Goal: Book appointment/travel/reservation

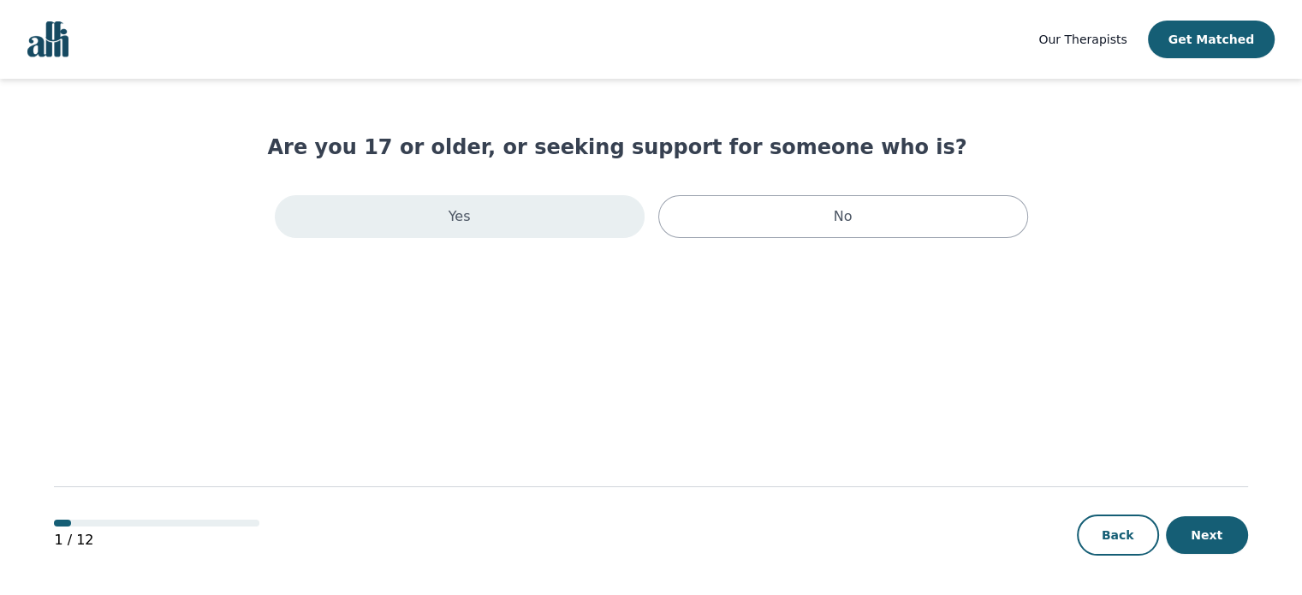
click at [572, 205] on div "Yes" at bounding box center [460, 216] width 370 height 43
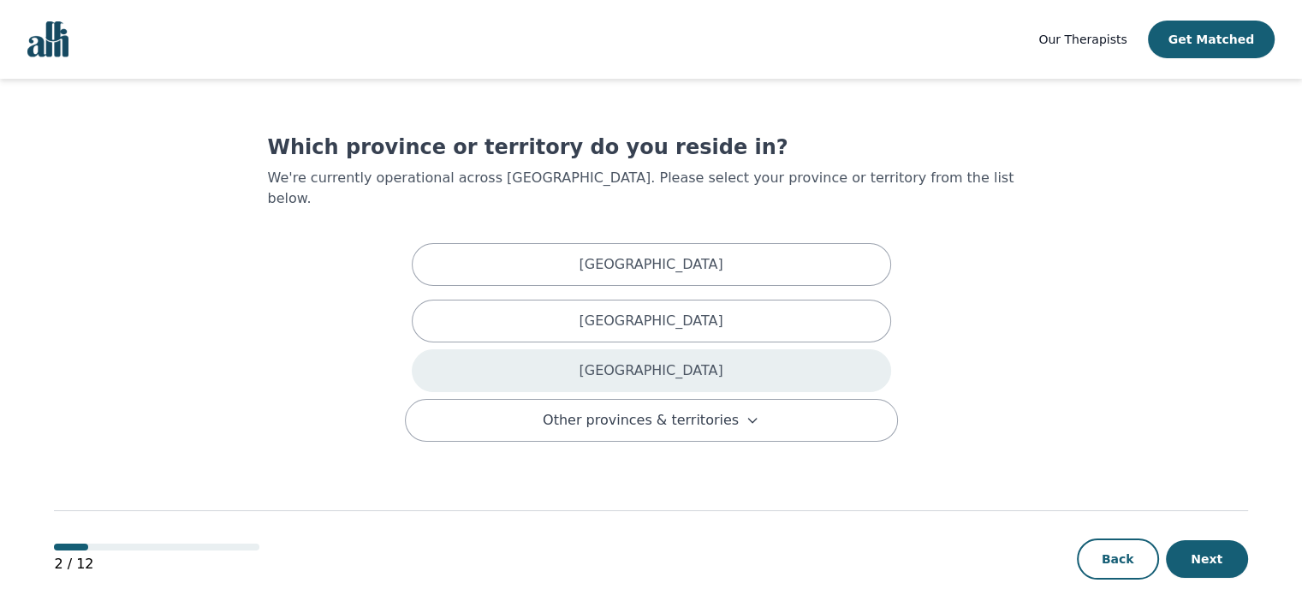
click at [585, 349] on div "Ontario" at bounding box center [651, 370] width 479 height 43
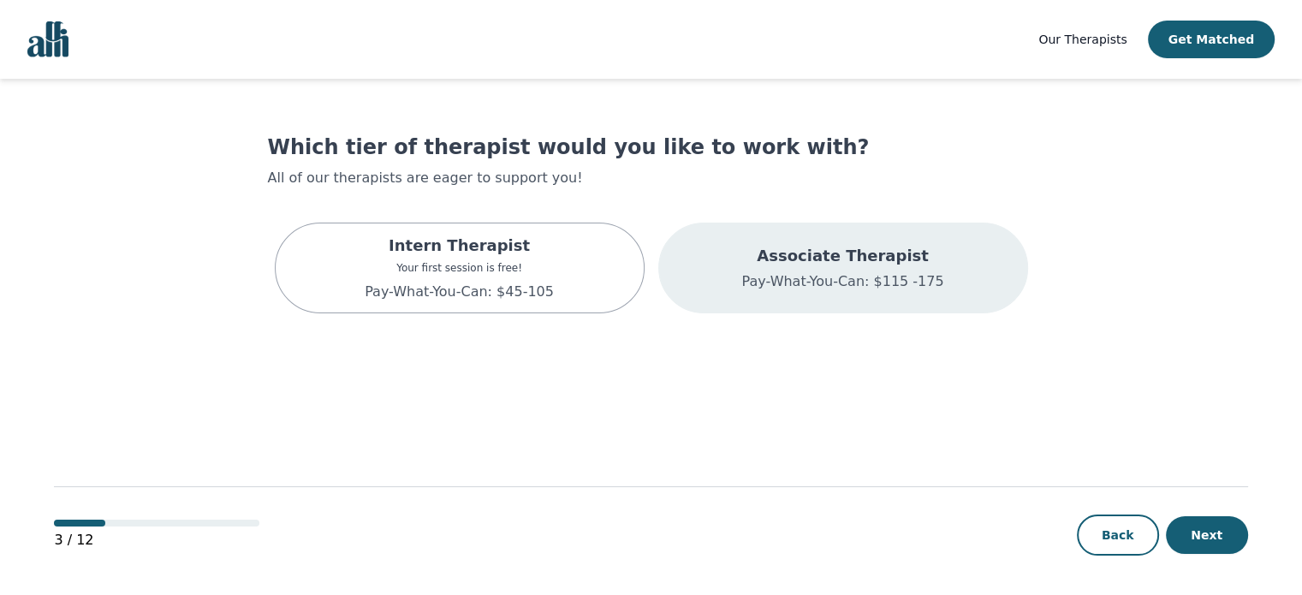
click at [713, 299] on div "Associate Therapist Pay-What-You-Can: $115 -175" at bounding box center [843, 268] width 370 height 91
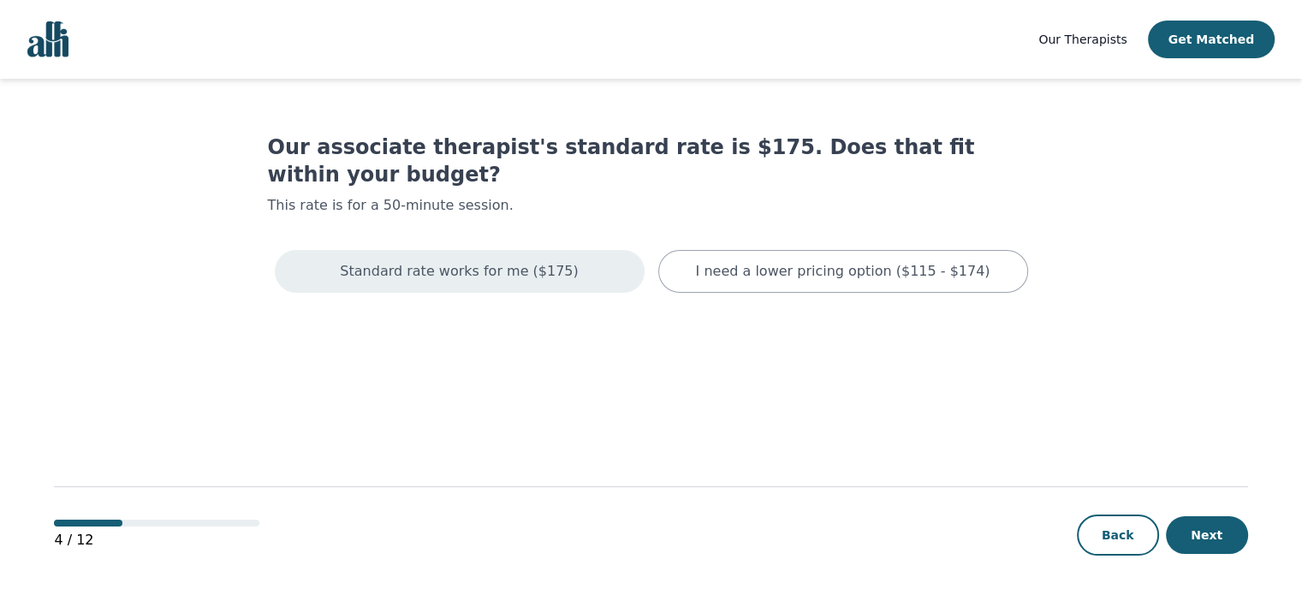
click at [622, 250] on div "Standard rate works for me ($175)" at bounding box center [460, 271] width 370 height 43
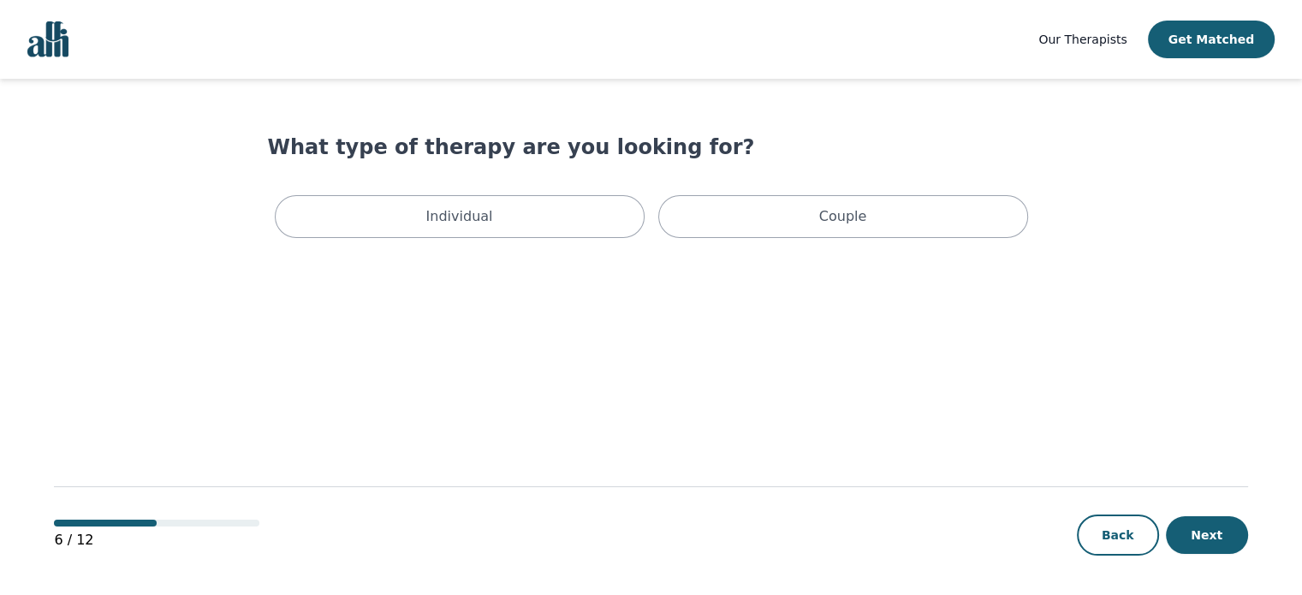
click at [622, 246] on main "What type of therapy are you looking for? Individual Couple 6 / 12 Back Next" at bounding box center [650, 338] width 1193 height 518
click at [606, 208] on div "Individual" at bounding box center [460, 216] width 370 height 43
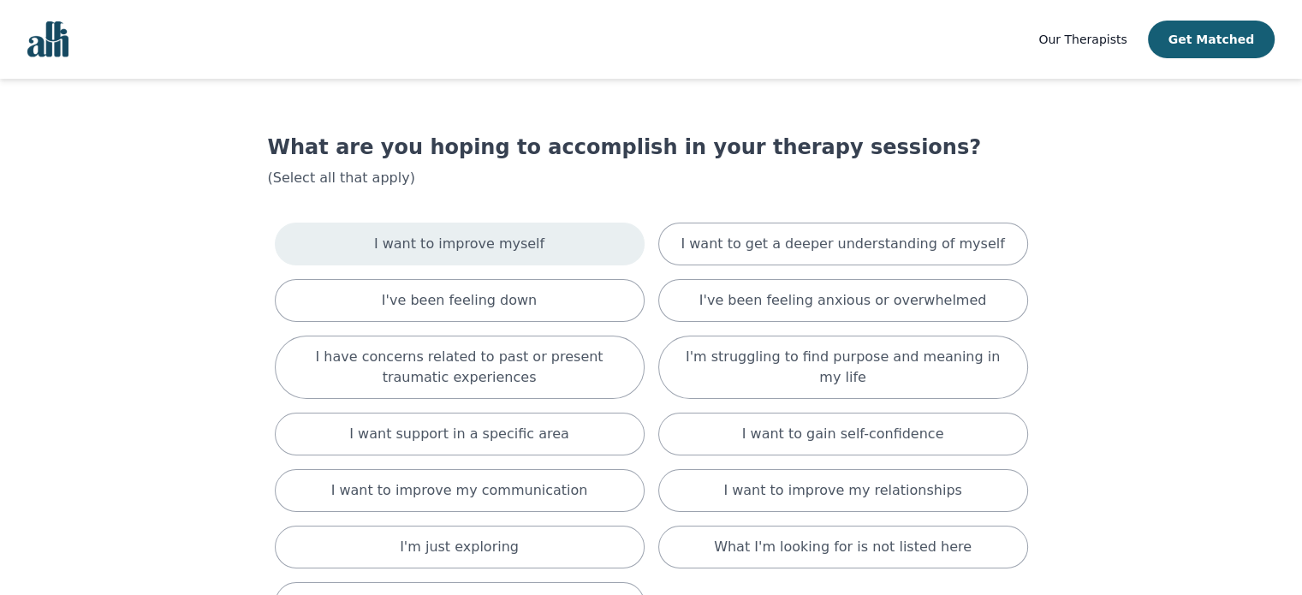
click at [599, 246] on div "I want to improve myself" at bounding box center [460, 244] width 370 height 43
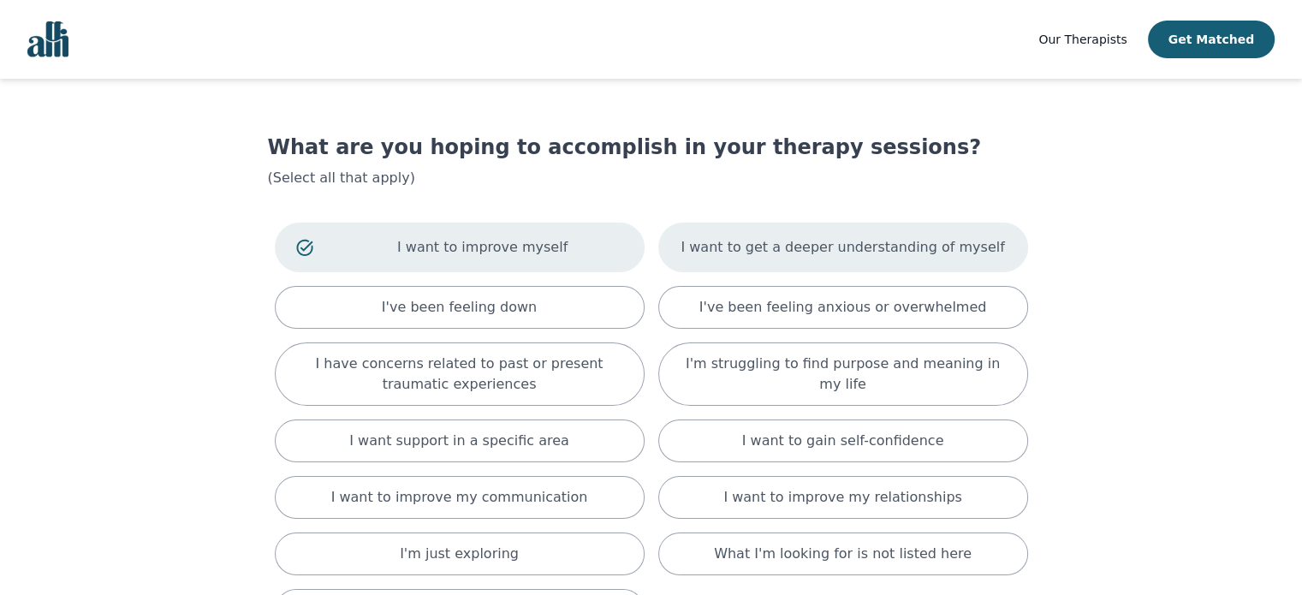
click at [717, 252] on p "I want to get a deeper understanding of myself" at bounding box center [841, 247] width 323 height 21
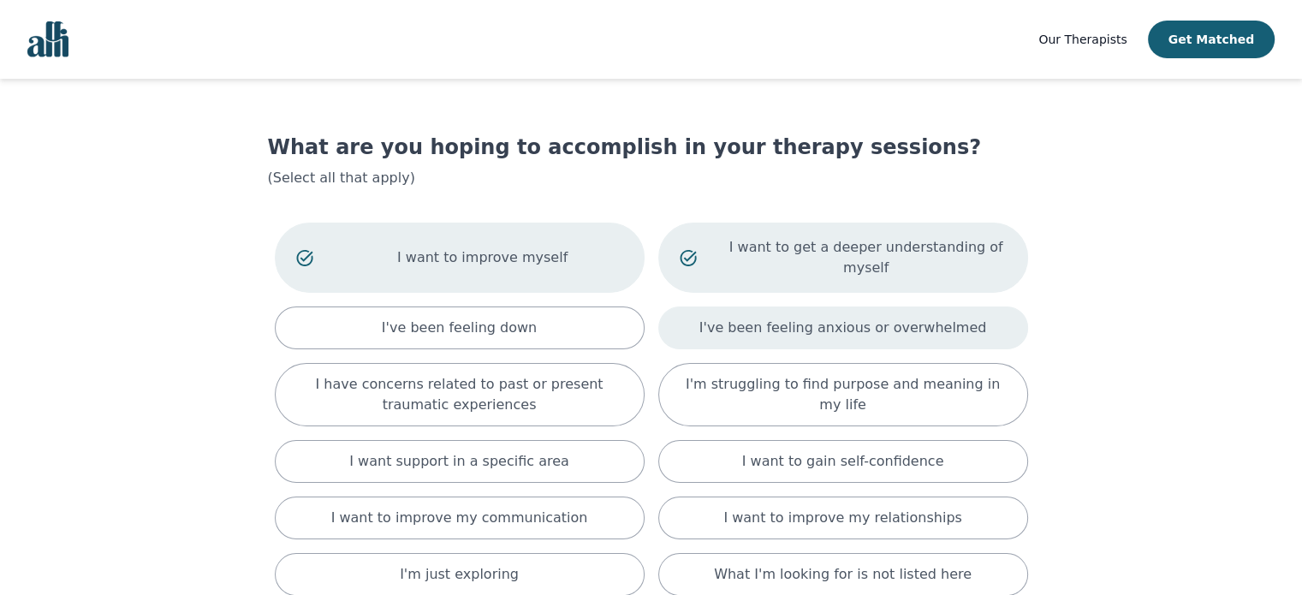
click at [720, 306] on div "I've been feeling anxious or overwhelmed" at bounding box center [843, 327] width 370 height 43
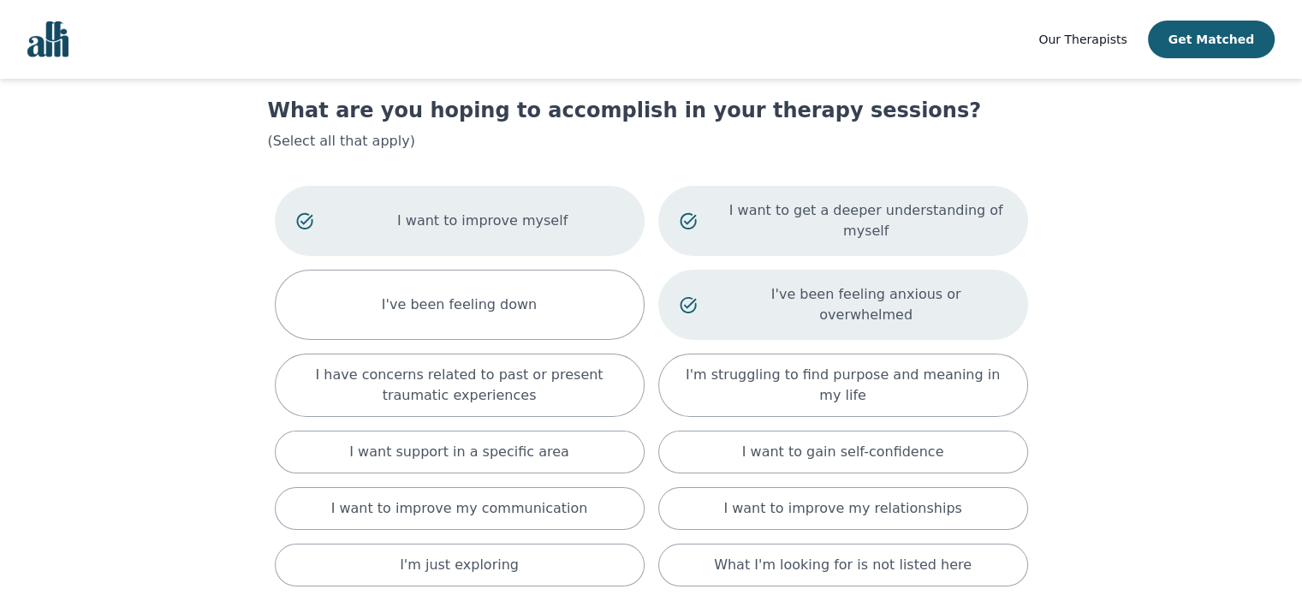
scroll to position [38, 0]
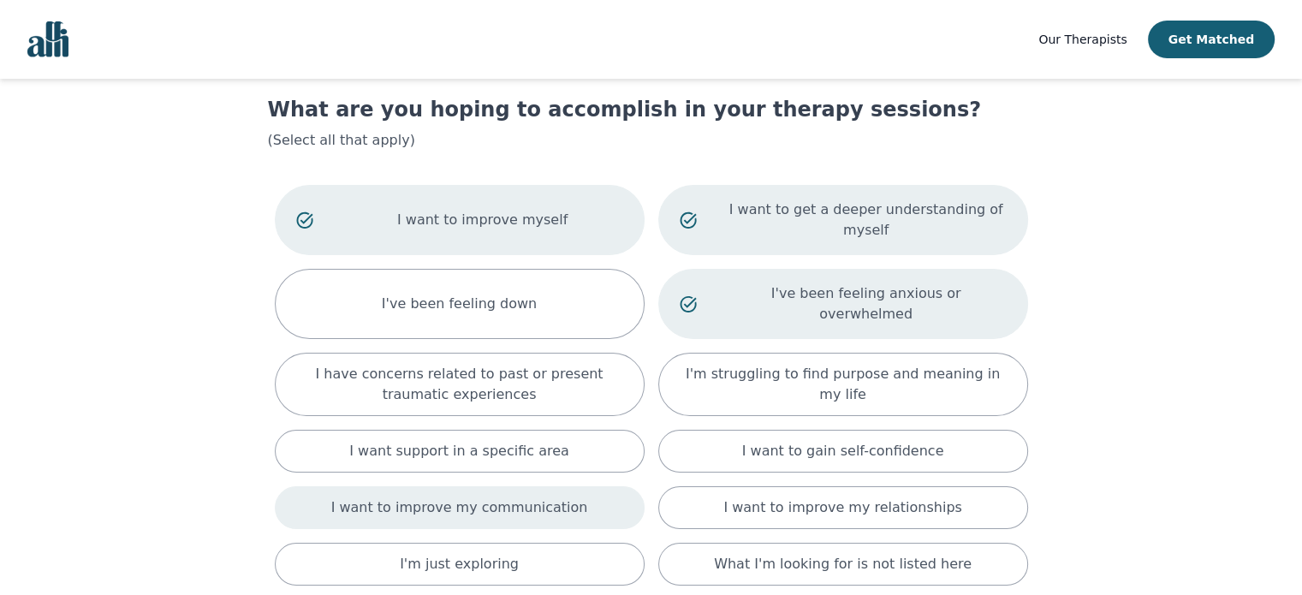
click at [611, 486] on div "I want to improve my communication" at bounding box center [460, 507] width 370 height 43
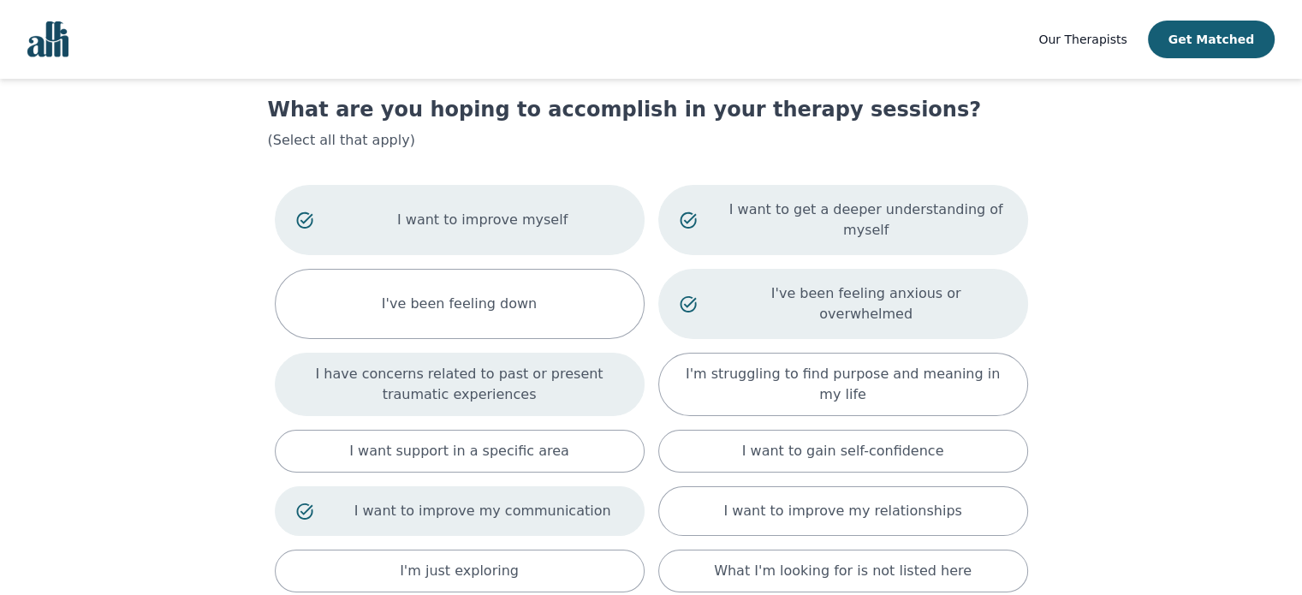
click at [582, 364] on p "I have concerns related to past or present traumatic experiences" at bounding box center [459, 384] width 327 height 41
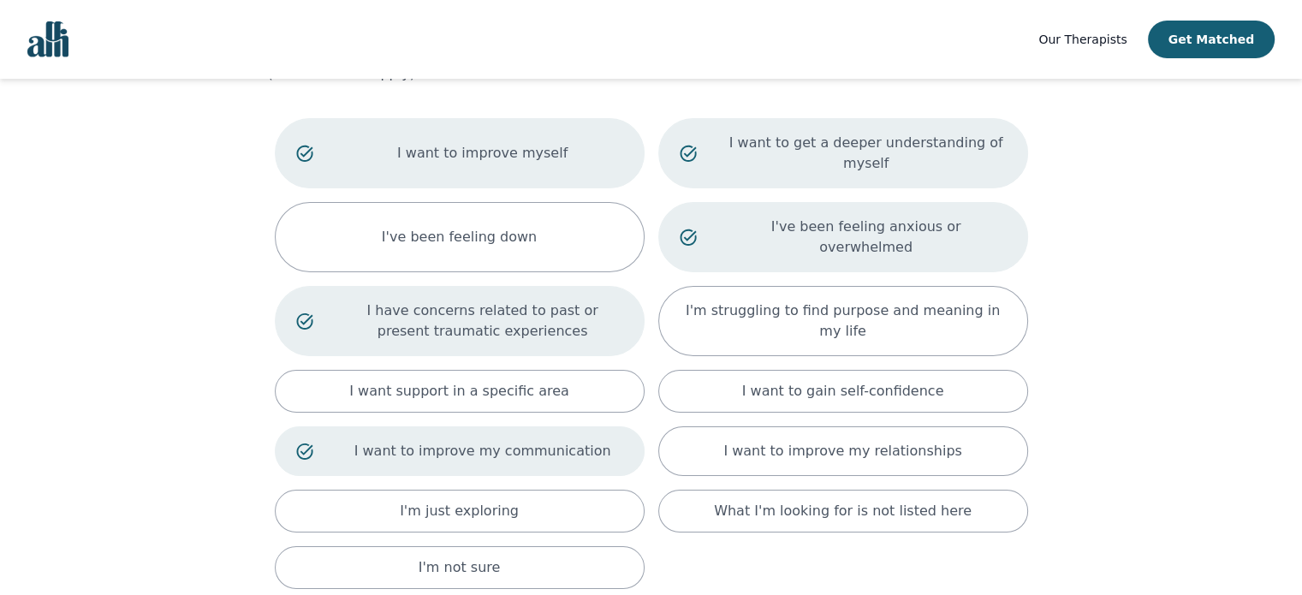
scroll to position [103, 0]
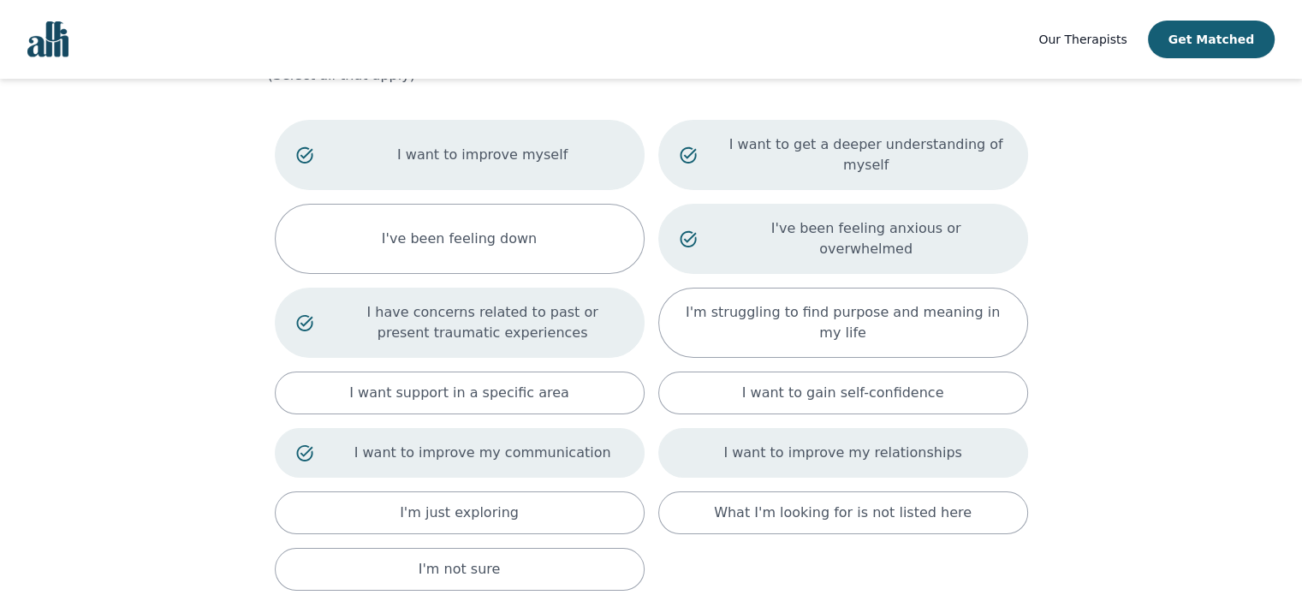
click at [686, 428] on div "I want to improve my relationships" at bounding box center [843, 453] width 370 height 50
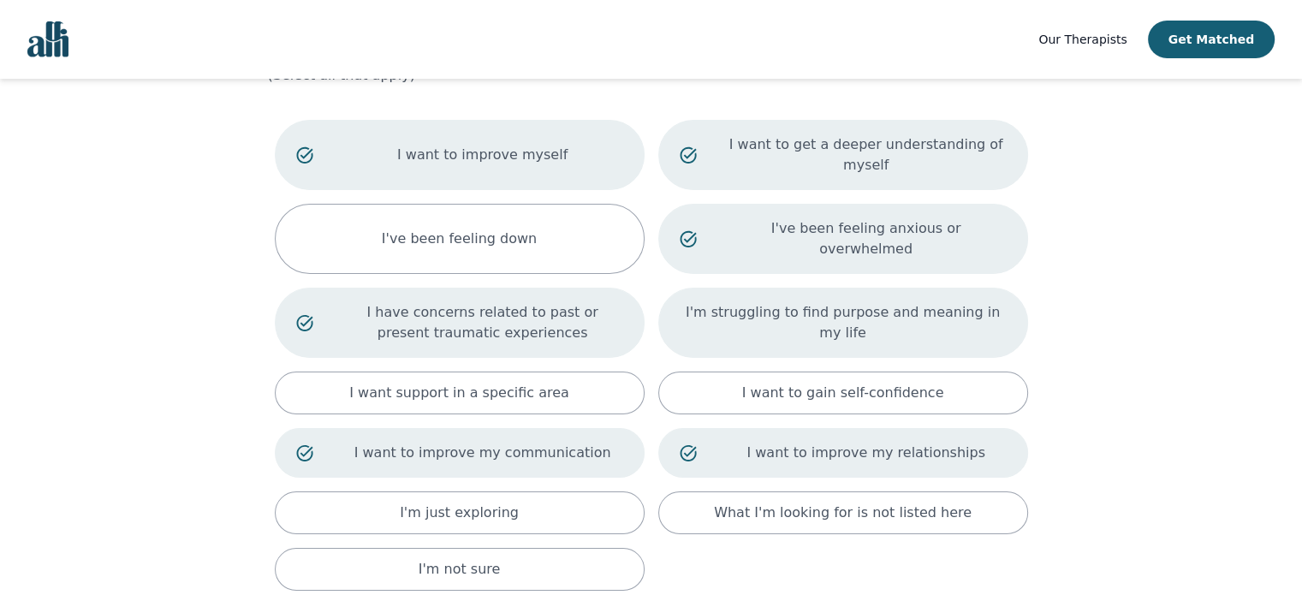
click at [767, 314] on div "I'm struggling to find purpose and meaning in my life" at bounding box center [843, 323] width 370 height 70
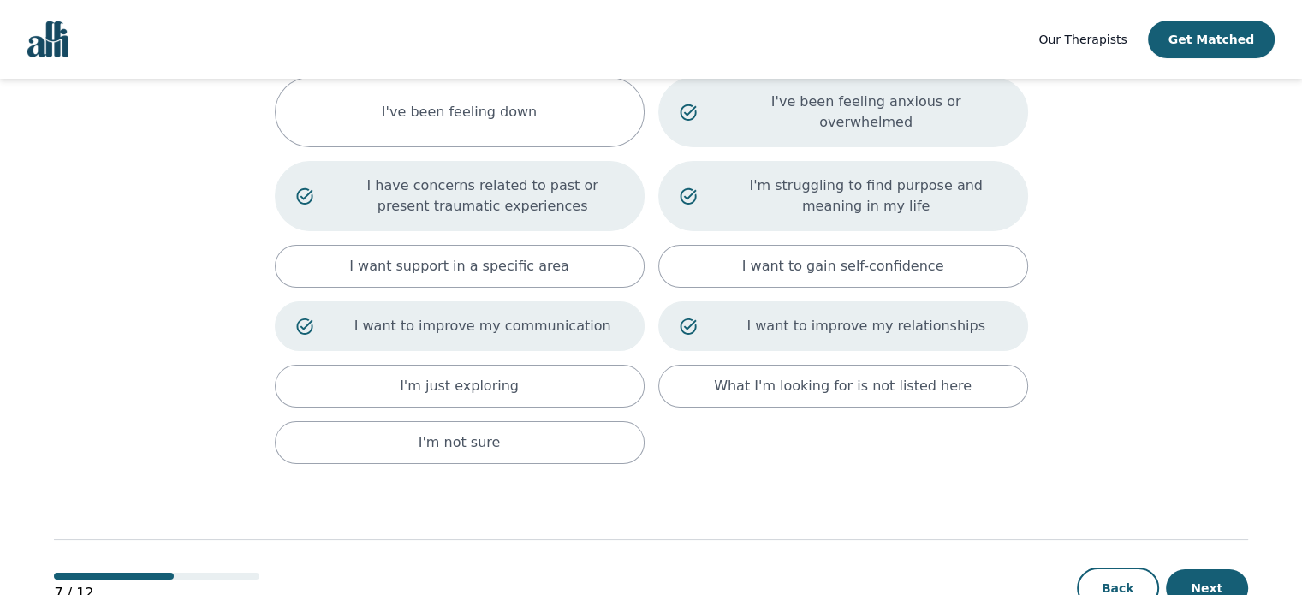
scroll to position [240, 0]
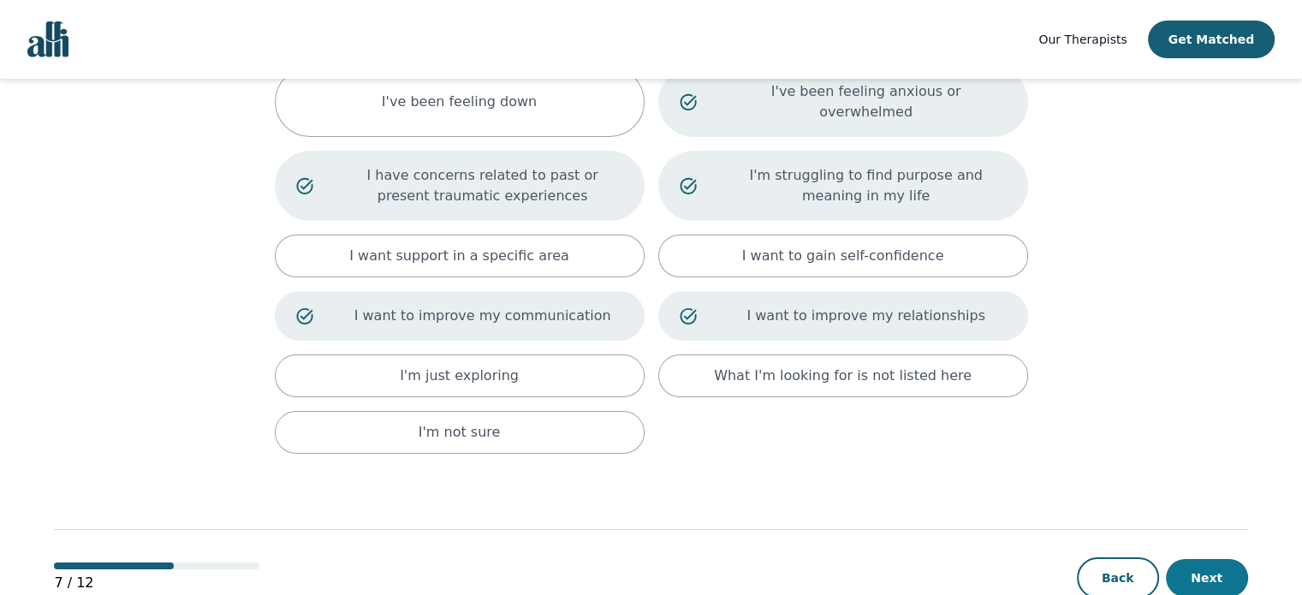
click at [1191, 559] on button "Next" at bounding box center [1207, 578] width 82 height 38
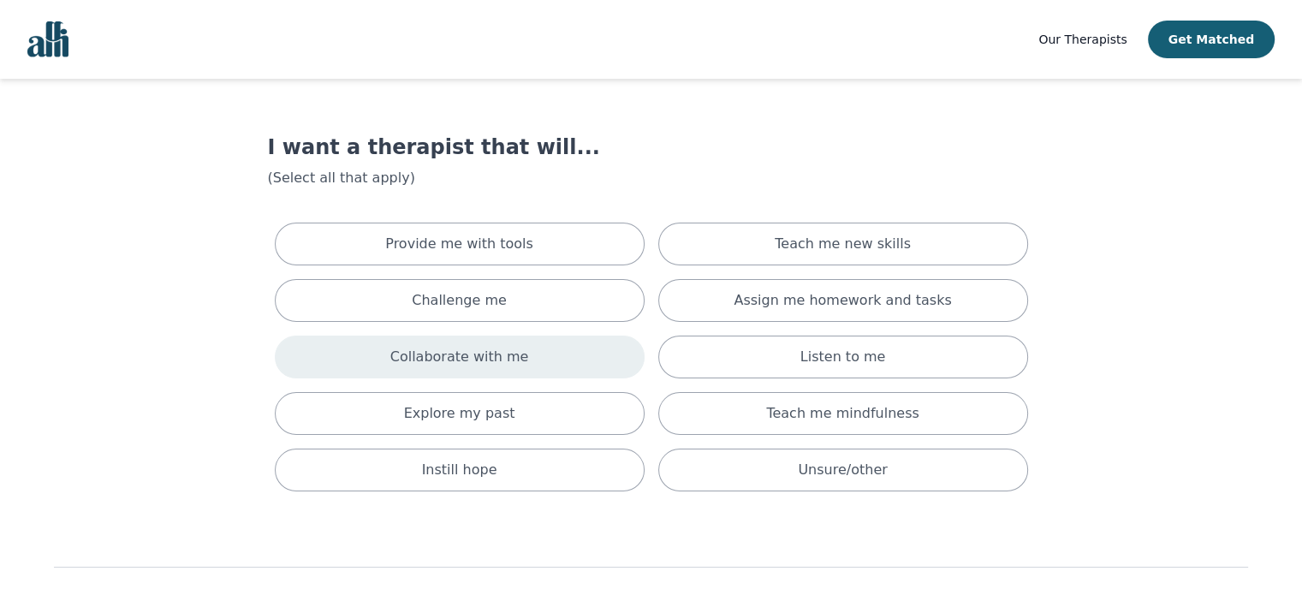
click at [536, 357] on div "Collaborate with me" at bounding box center [460, 356] width 370 height 43
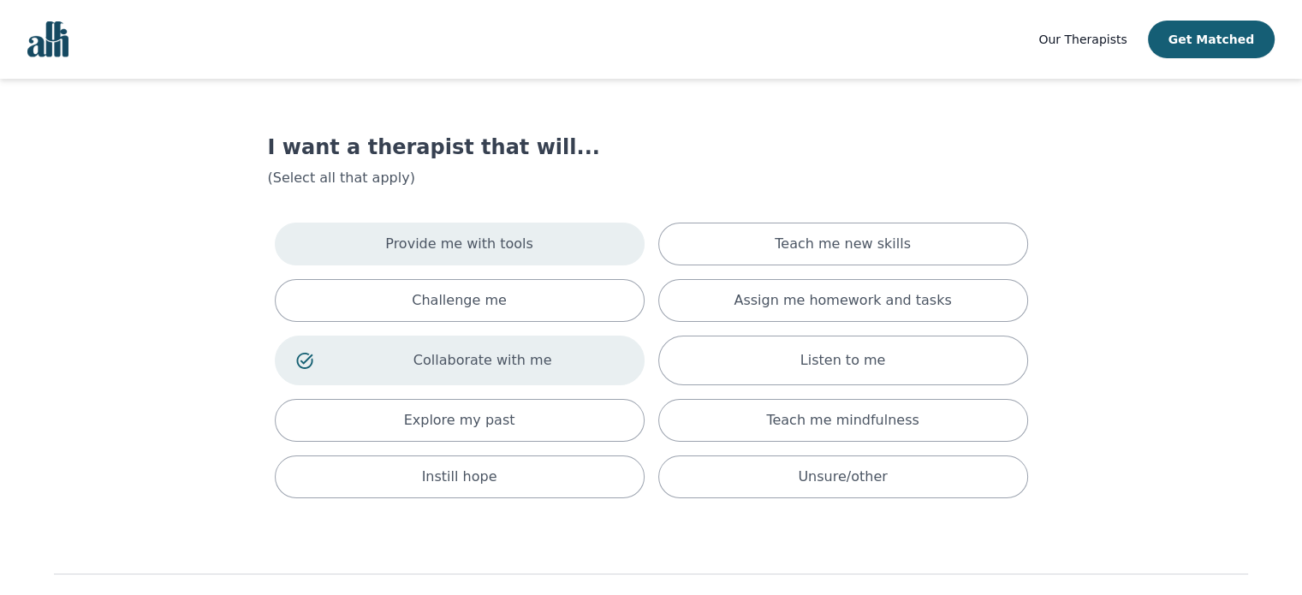
click at [585, 249] on div "Provide me with tools" at bounding box center [460, 244] width 370 height 43
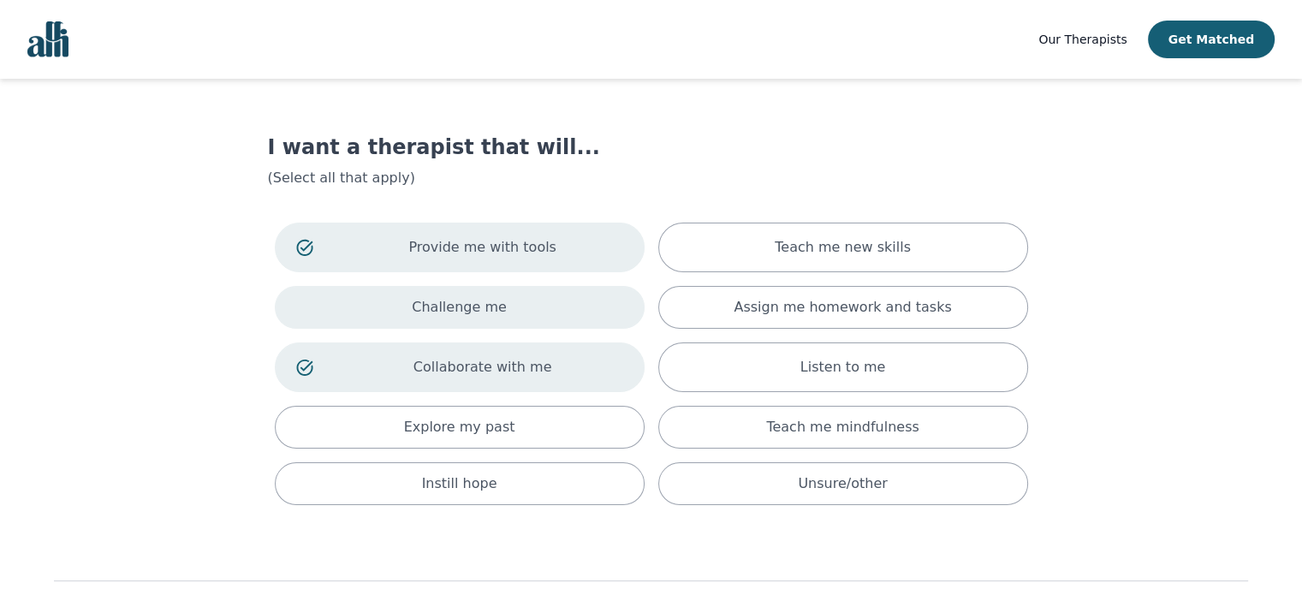
click at [585, 314] on div "Challenge me" at bounding box center [460, 307] width 370 height 43
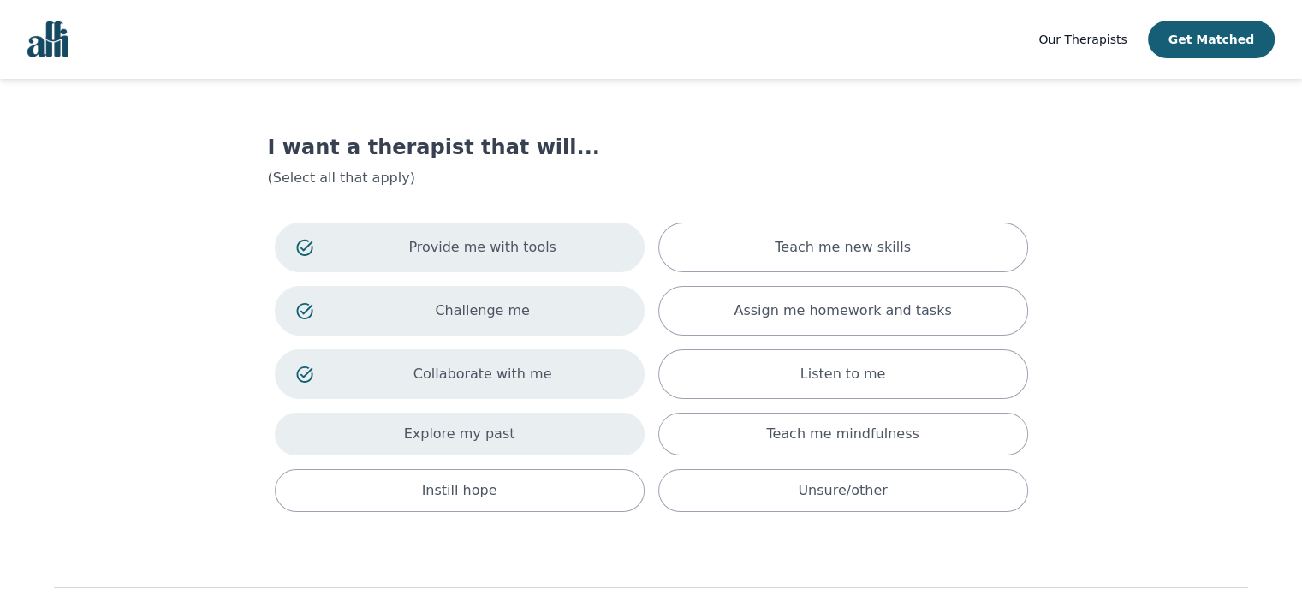
click at [599, 448] on div "Explore my past" at bounding box center [460, 433] width 370 height 43
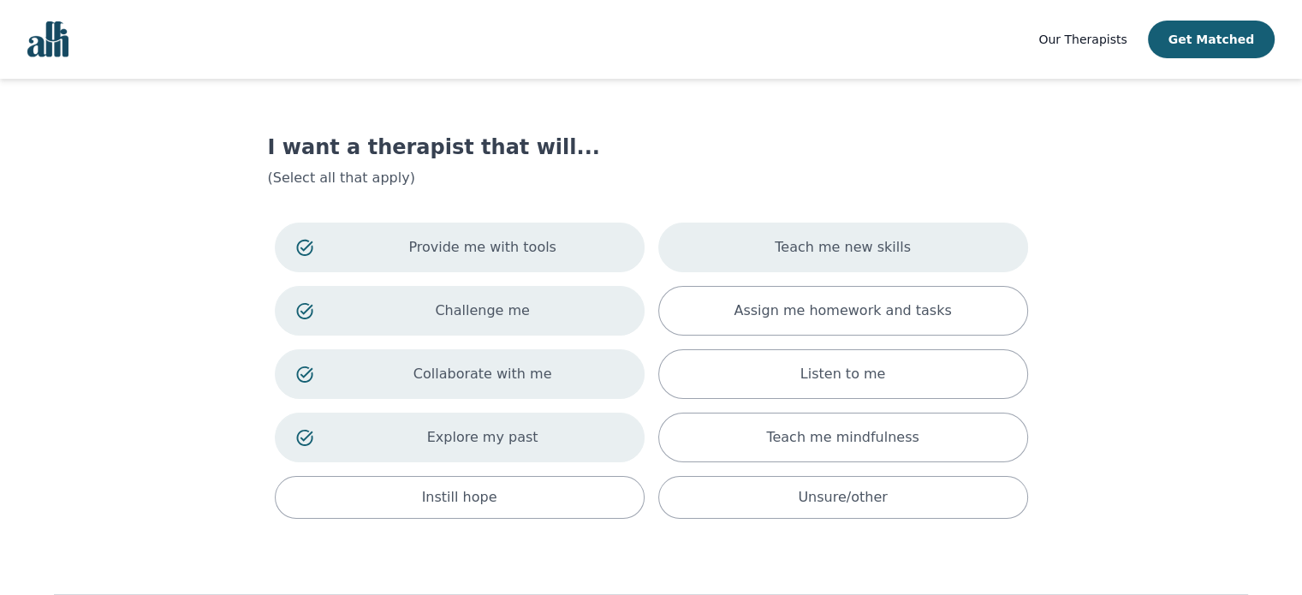
click at [804, 241] on p "Teach me new skills" at bounding box center [843, 247] width 136 height 21
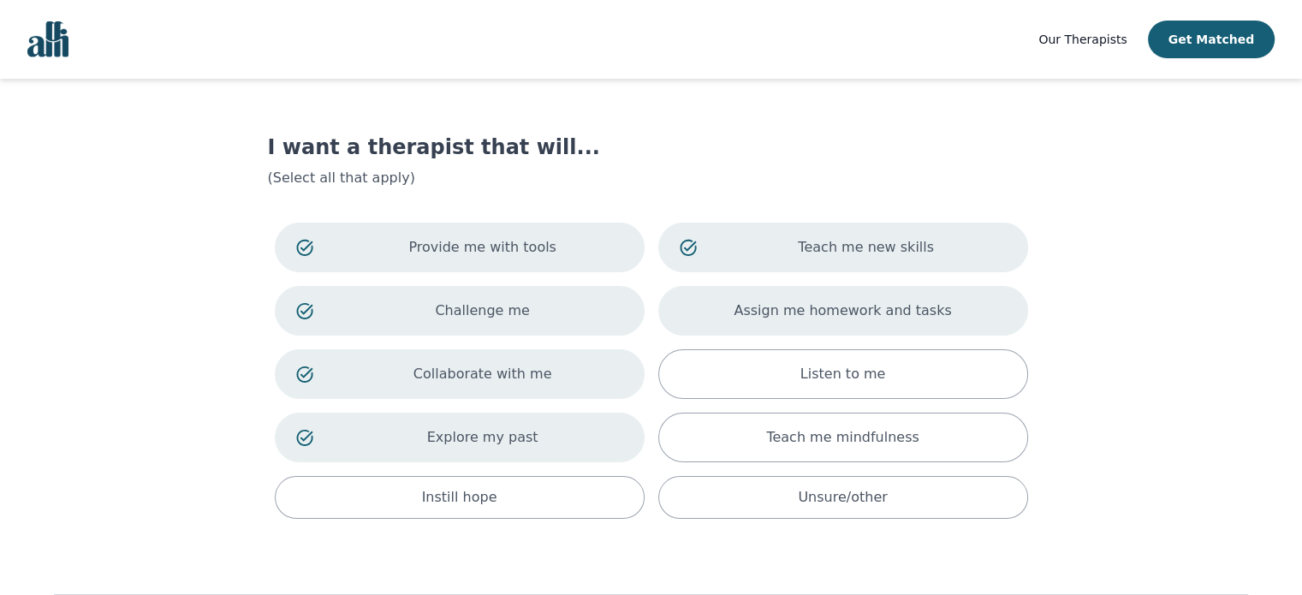
click at [837, 304] on p "Assign me homework and tasks" at bounding box center [841, 310] width 217 height 21
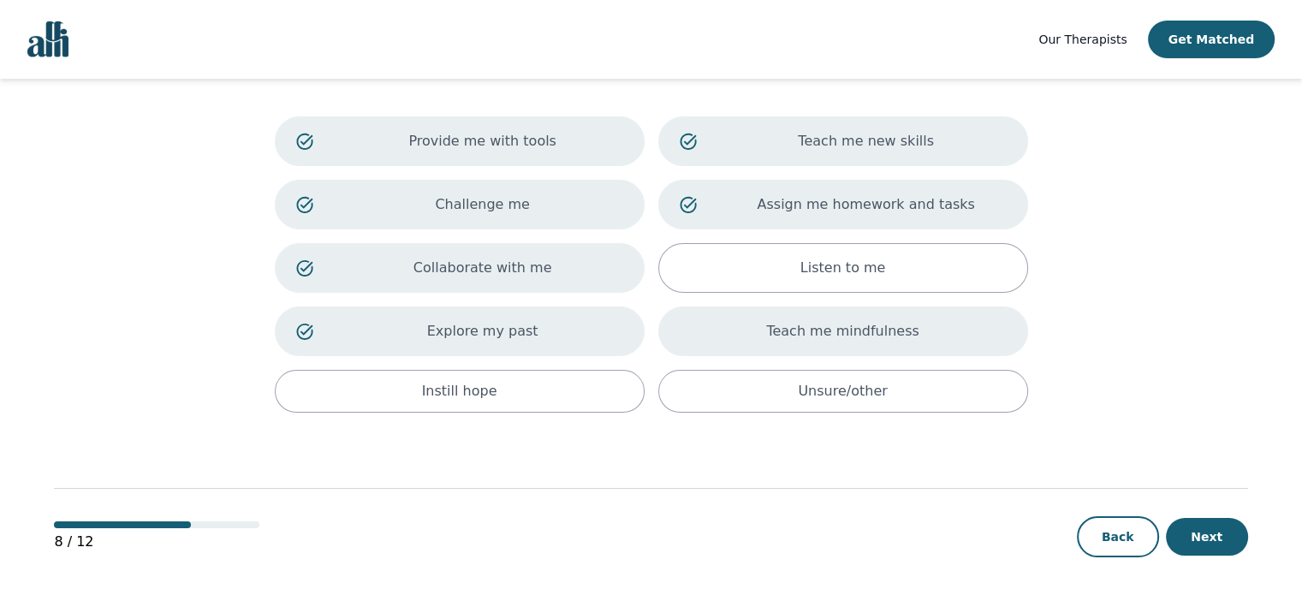
click at [871, 347] on div "Teach me mindfulness" at bounding box center [843, 331] width 370 height 50
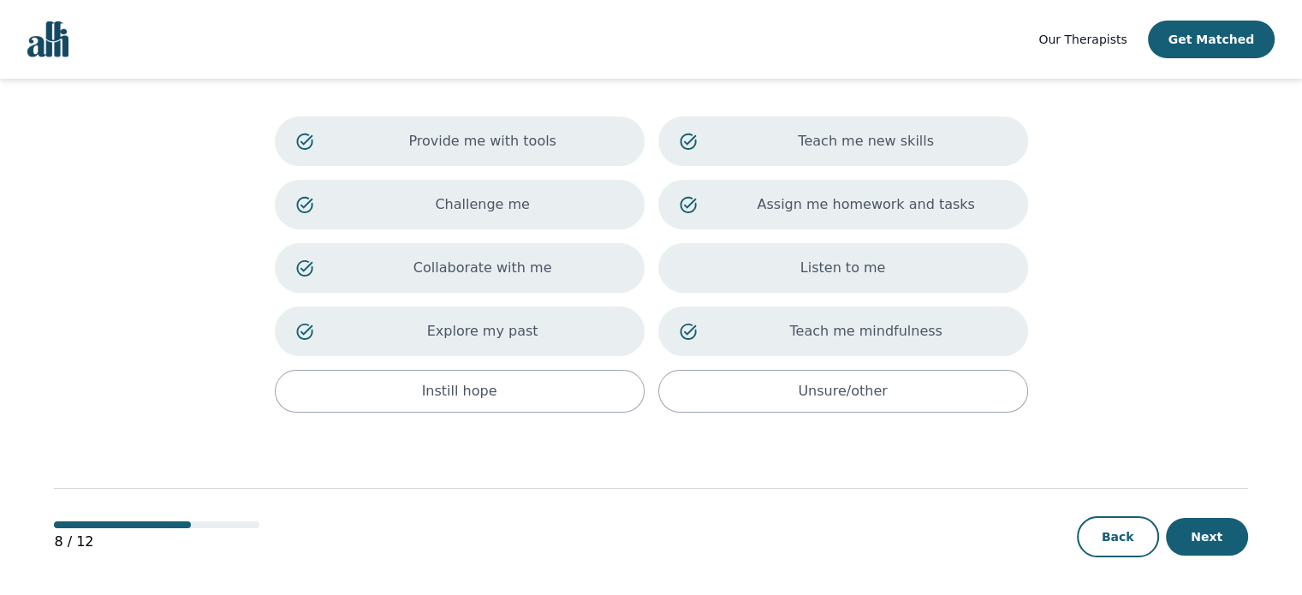
click at [966, 262] on div "Listen to me" at bounding box center [843, 268] width 370 height 50
click at [1208, 534] on button "Next" at bounding box center [1207, 537] width 82 height 38
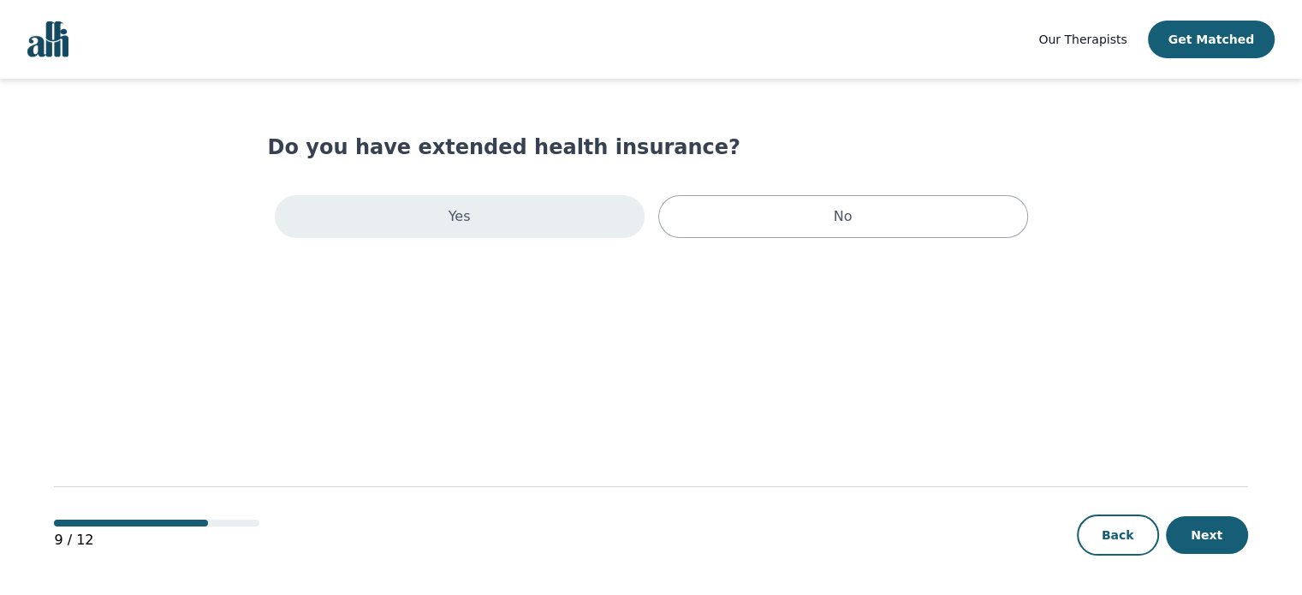
click at [573, 215] on div "Yes" at bounding box center [460, 216] width 370 height 43
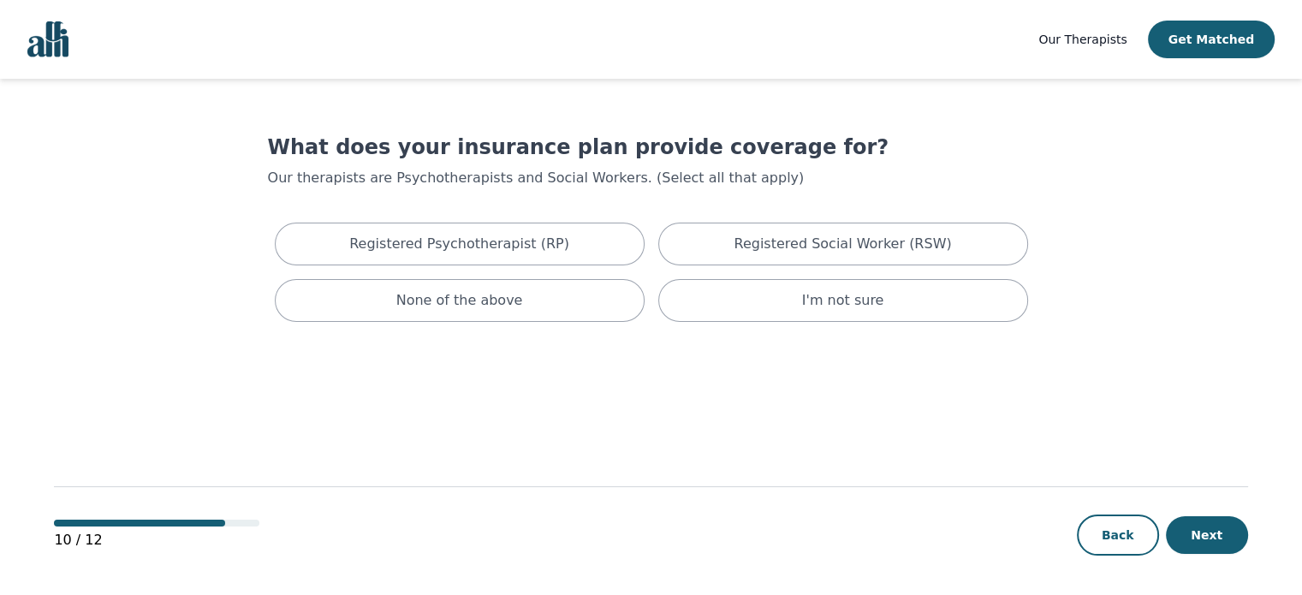
click at [588, 274] on div "Registered Psychotherapist (RP) Registered Social Worker (RSW) None of the abov…" at bounding box center [651, 272] width 767 height 113
click at [602, 250] on div "Registered Psychotherapist (RP)" at bounding box center [460, 244] width 370 height 43
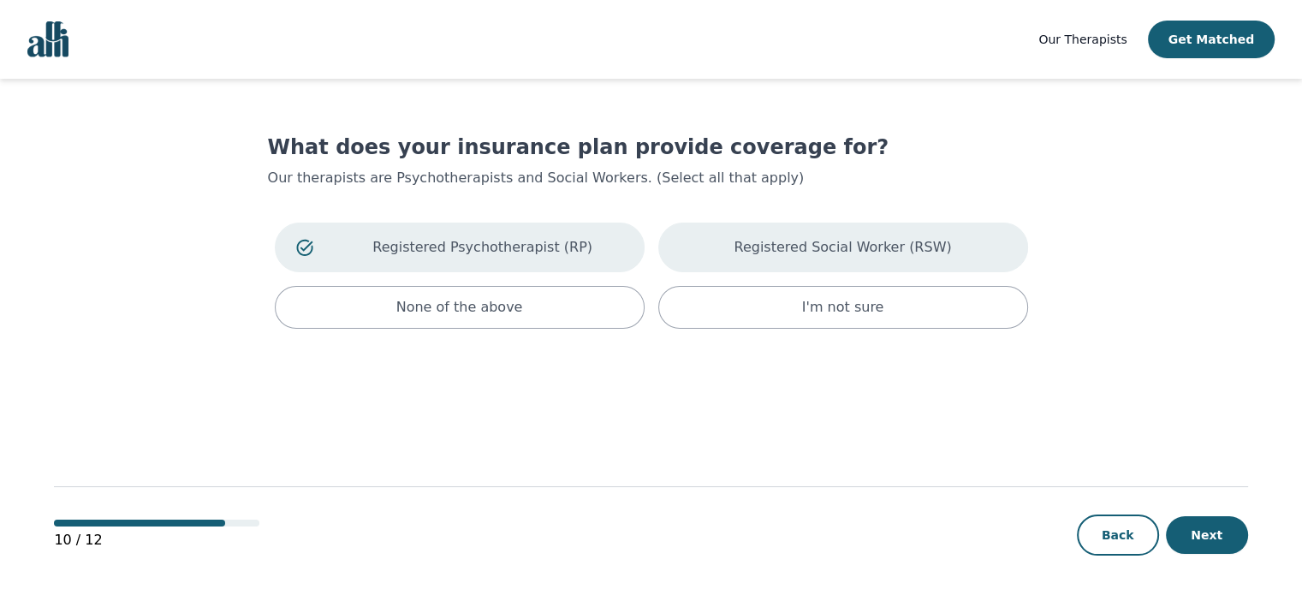
click at [755, 263] on div "Registered Social Worker (RSW)" at bounding box center [843, 248] width 370 height 50
click at [1220, 537] on button "Next" at bounding box center [1207, 535] width 82 height 38
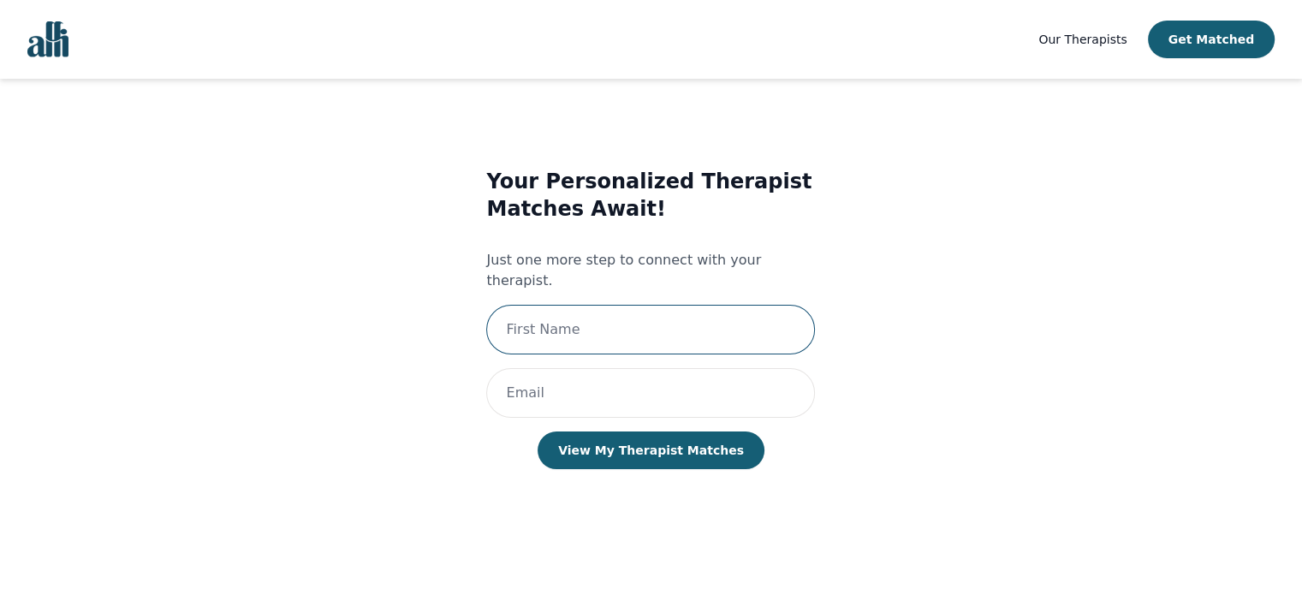
click at [702, 321] on input "text" at bounding box center [650, 330] width 329 height 50
click at [648, 306] on input "text" at bounding box center [650, 330] width 329 height 50
type input "Joshua"
click at [629, 401] on div "Your Personalized Therapist Matches Await! Just one more step to connect with y…" at bounding box center [650, 335] width 329 height 335
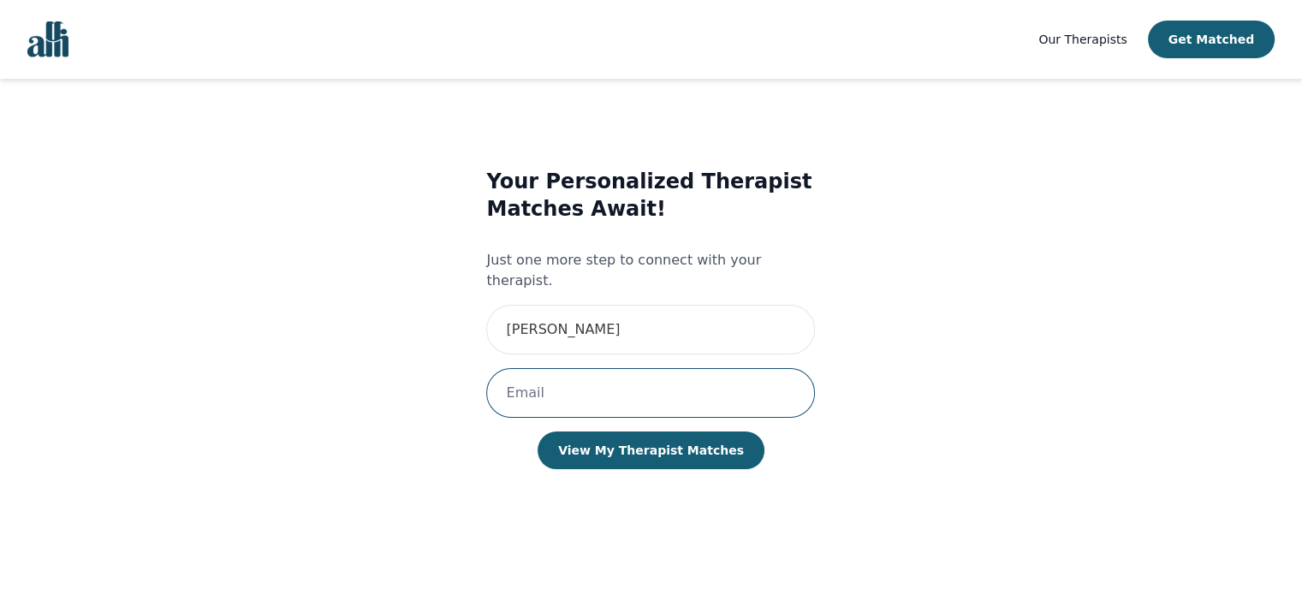
click at [633, 395] on input "email" at bounding box center [650, 393] width 329 height 50
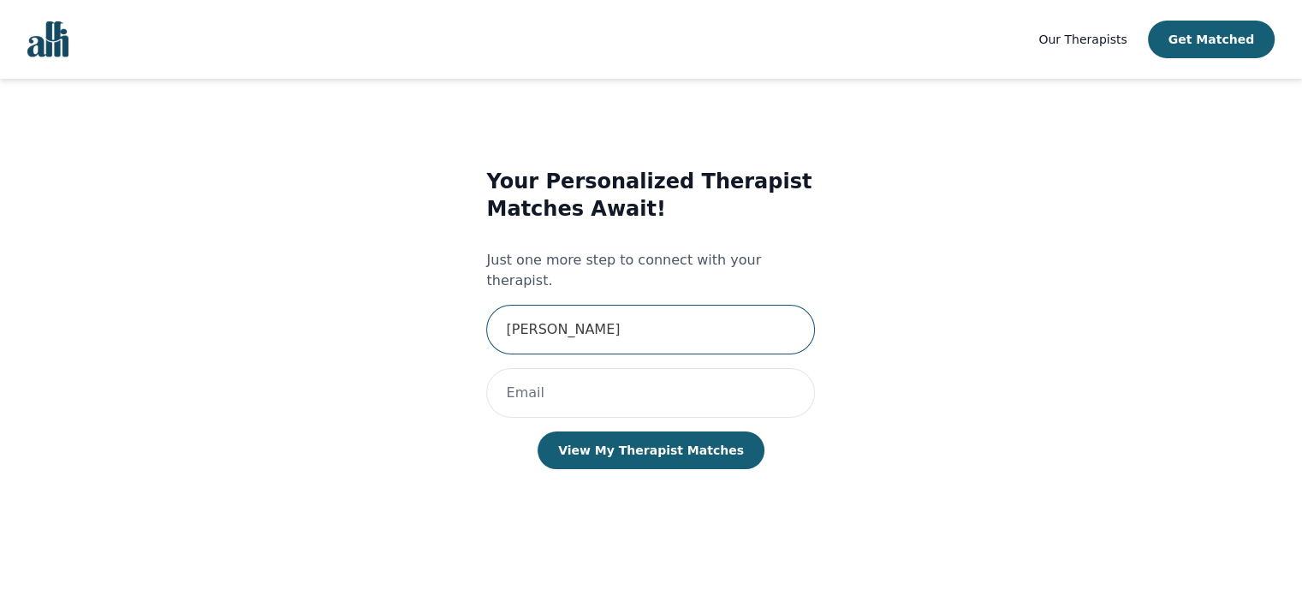
drag, startPoint x: 630, startPoint y: 296, endPoint x: 373, endPoint y: 283, distance: 257.1
click at [373, 283] on div "Your Personalized Therapist Matches Await! Just one more step to connect with y…" at bounding box center [651, 335] width 703 height 390
type input "Joshua"
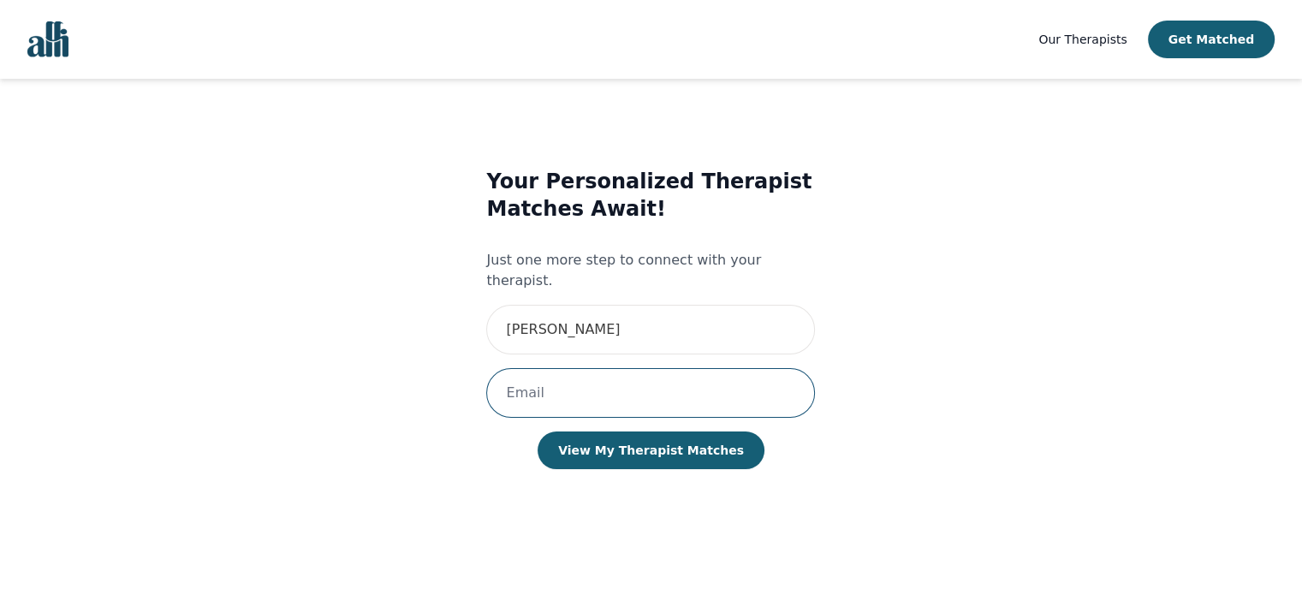
click at [506, 368] on input "email" at bounding box center [650, 393] width 329 height 50
type input "Joshuaread34@gmail.com"
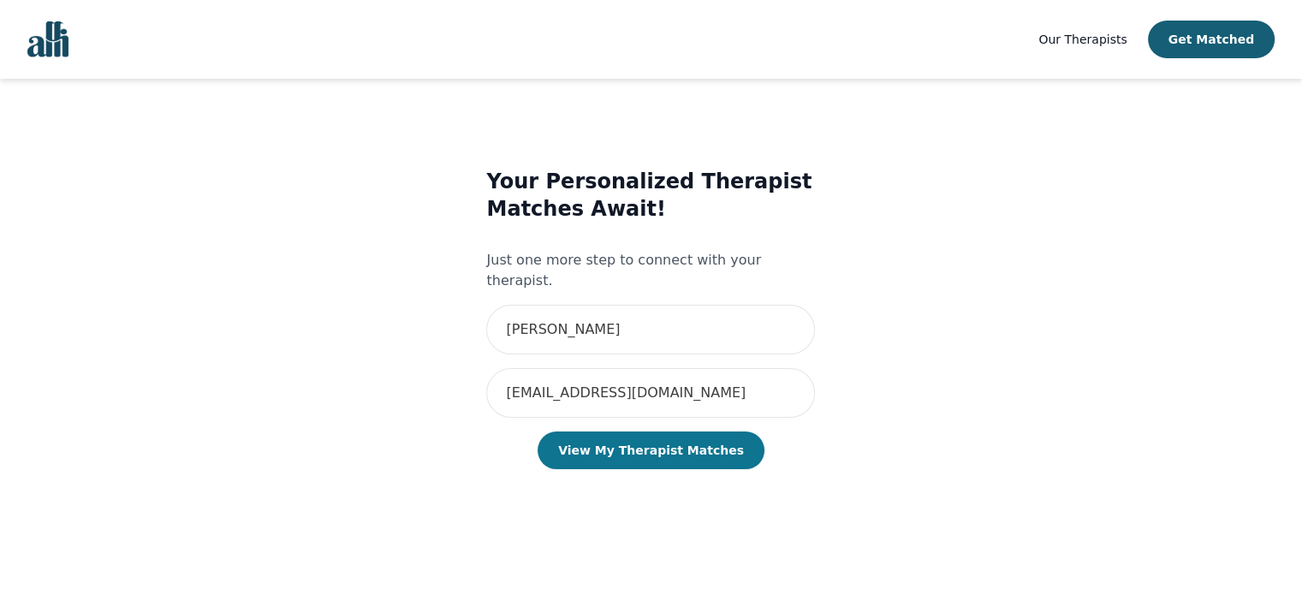
click at [631, 431] on button "View My Therapist Matches" at bounding box center [650, 450] width 227 height 38
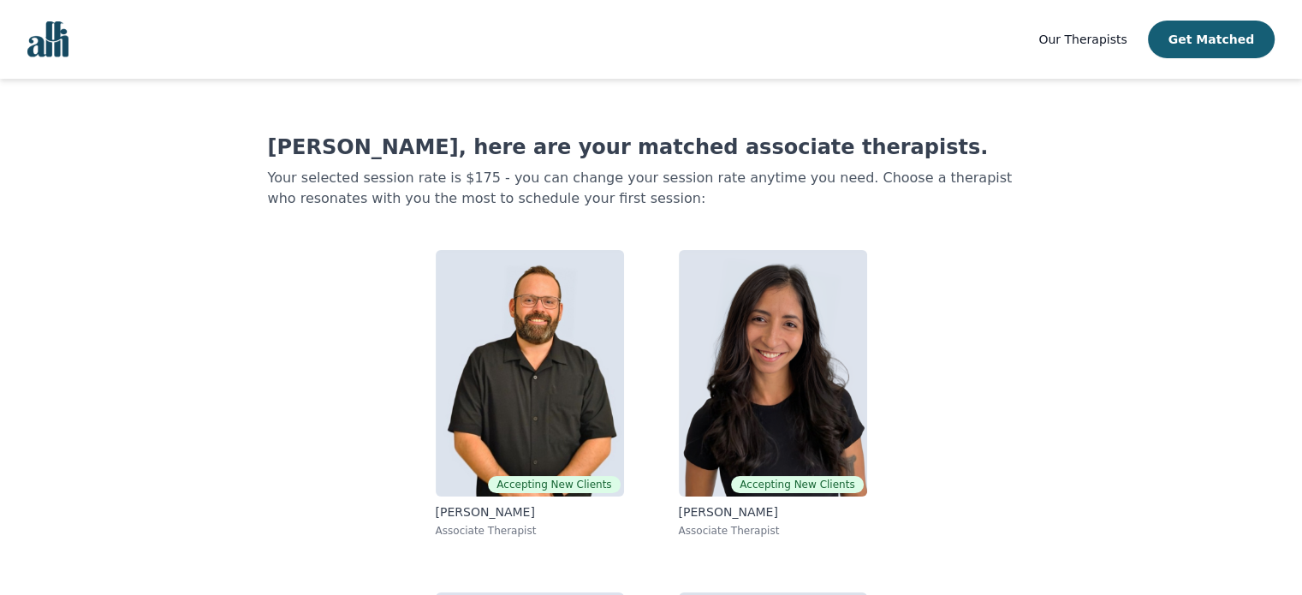
click at [1126, 48] on link "Our Therapists" at bounding box center [1082, 39] width 88 height 21
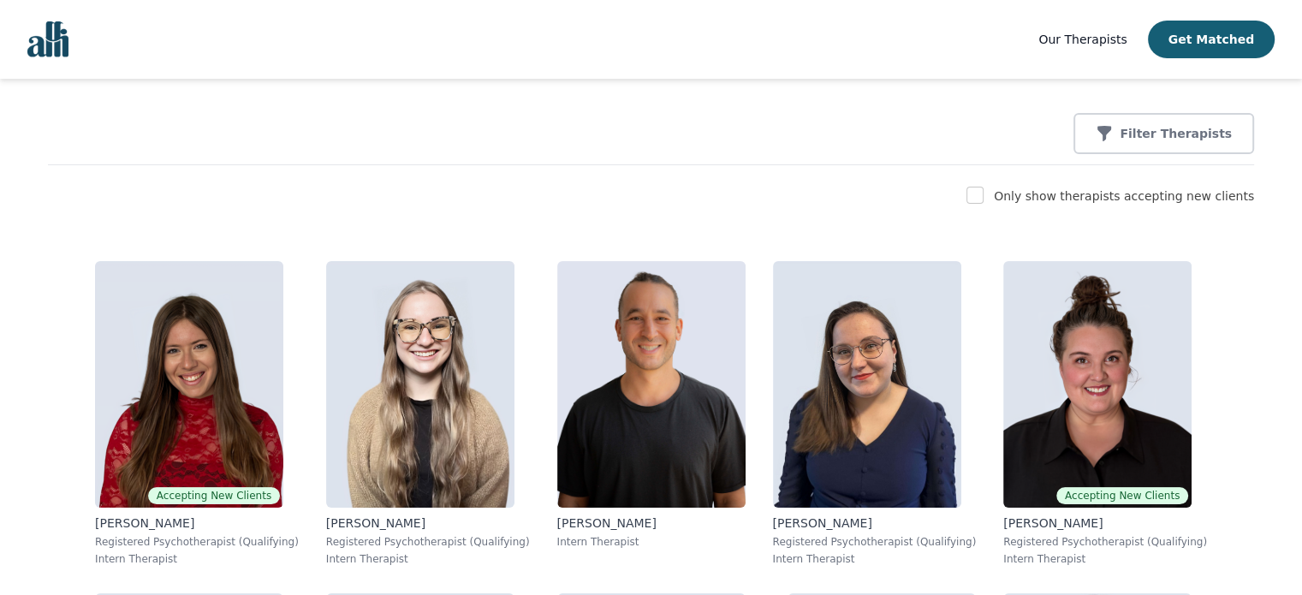
scroll to position [187, 0]
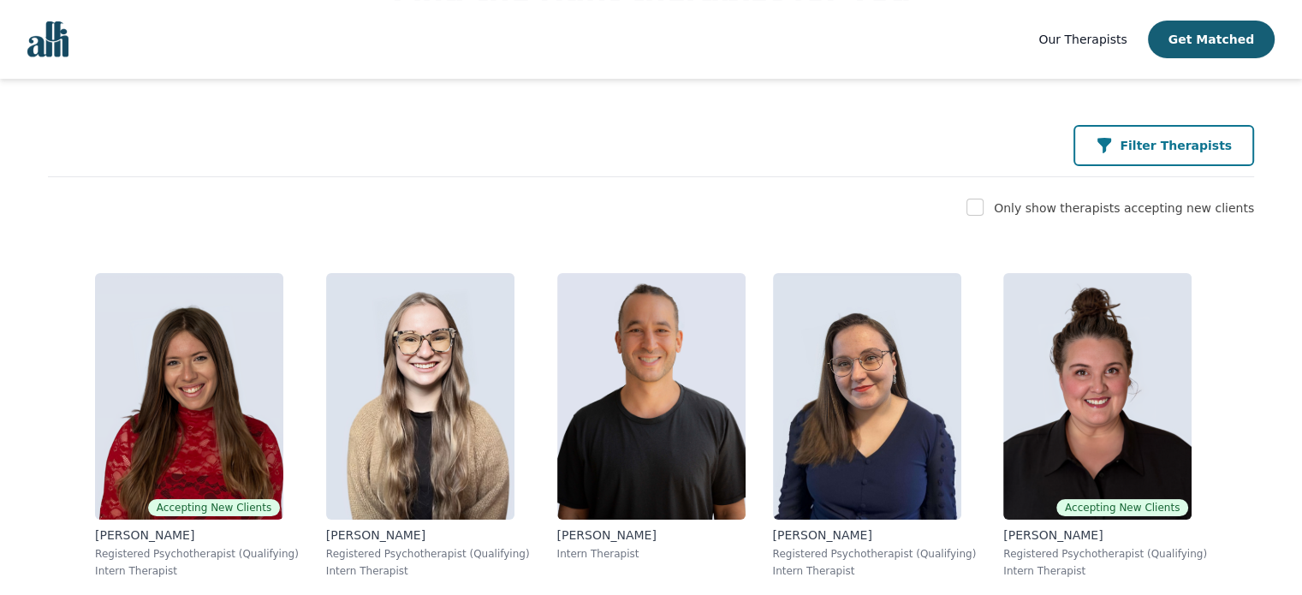
click at [1154, 157] on button "Filter Therapists" at bounding box center [1163, 145] width 181 height 41
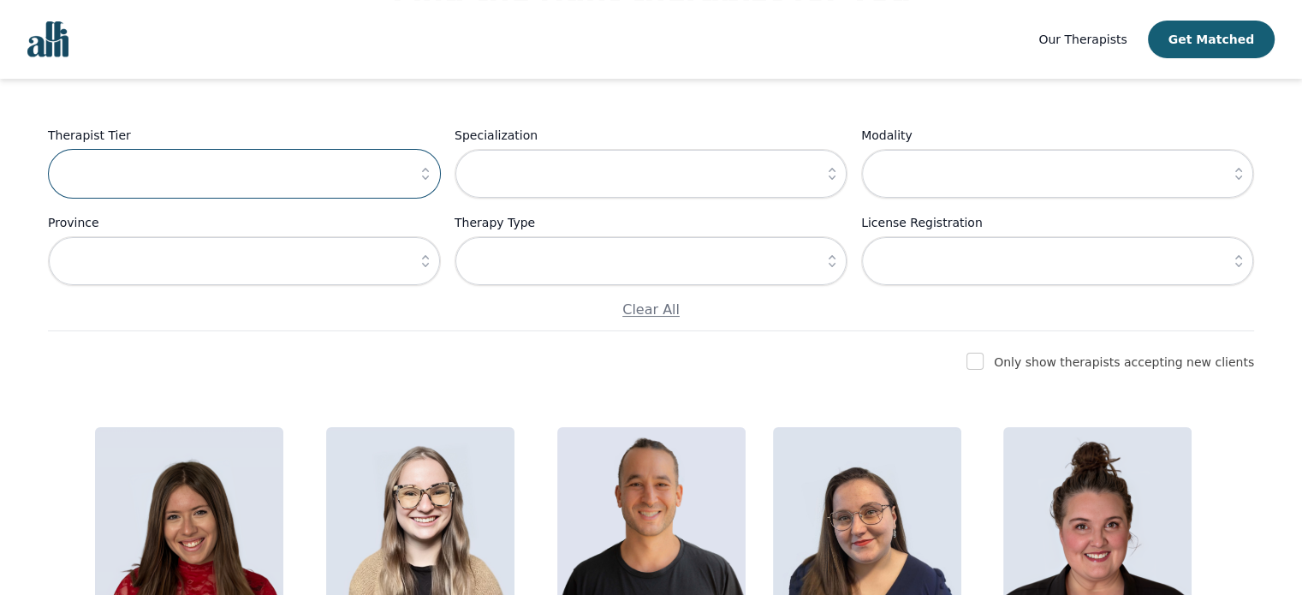
click at [378, 166] on input "text" at bounding box center [244, 174] width 393 height 50
click at [421, 169] on icon "button" at bounding box center [425, 173] width 17 height 17
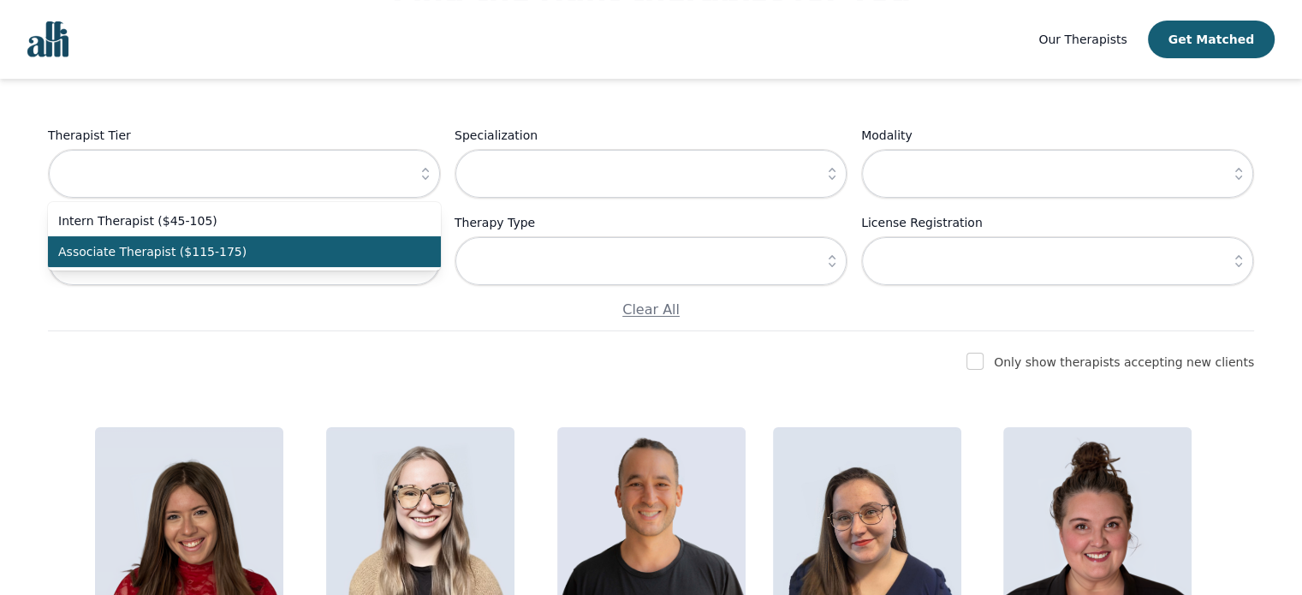
click at [318, 248] on span "Associate Therapist ($115-175)" at bounding box center [234, 251] width 352 height 17
type input "Associate Therapist ($115-175)"
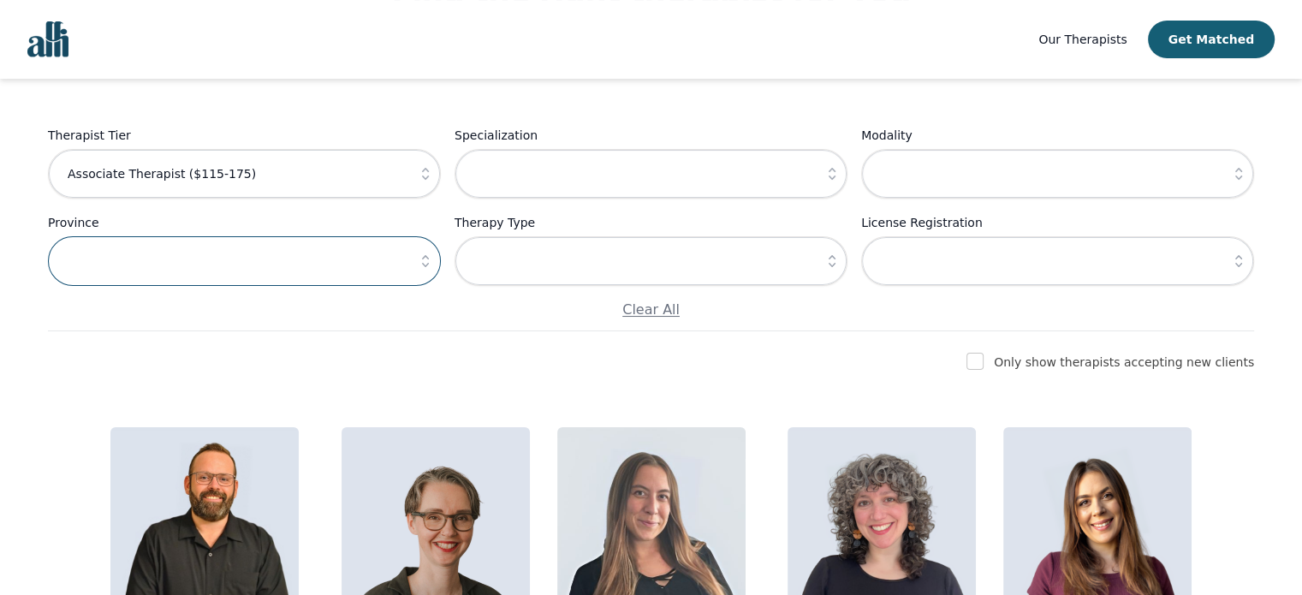
click at [407, 247] on input "text" at bounding box center [244, 261] width 393 height 50
click at [551, 245] on input "text" at bounding box center [650, 261] width 393 height 50
click at [828, 269] on icon "button" at bounding box center [831, 260] width 17 height 17
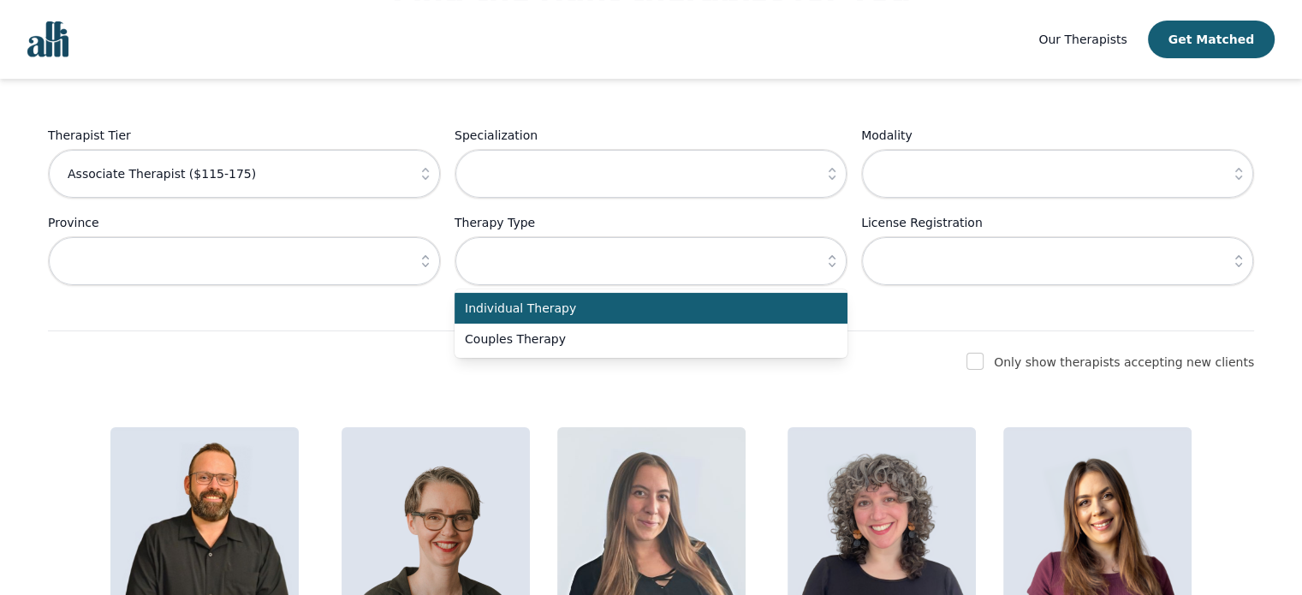
click at [816, 157] on button "button" at bounding box center [831, 174] width 31 height 50
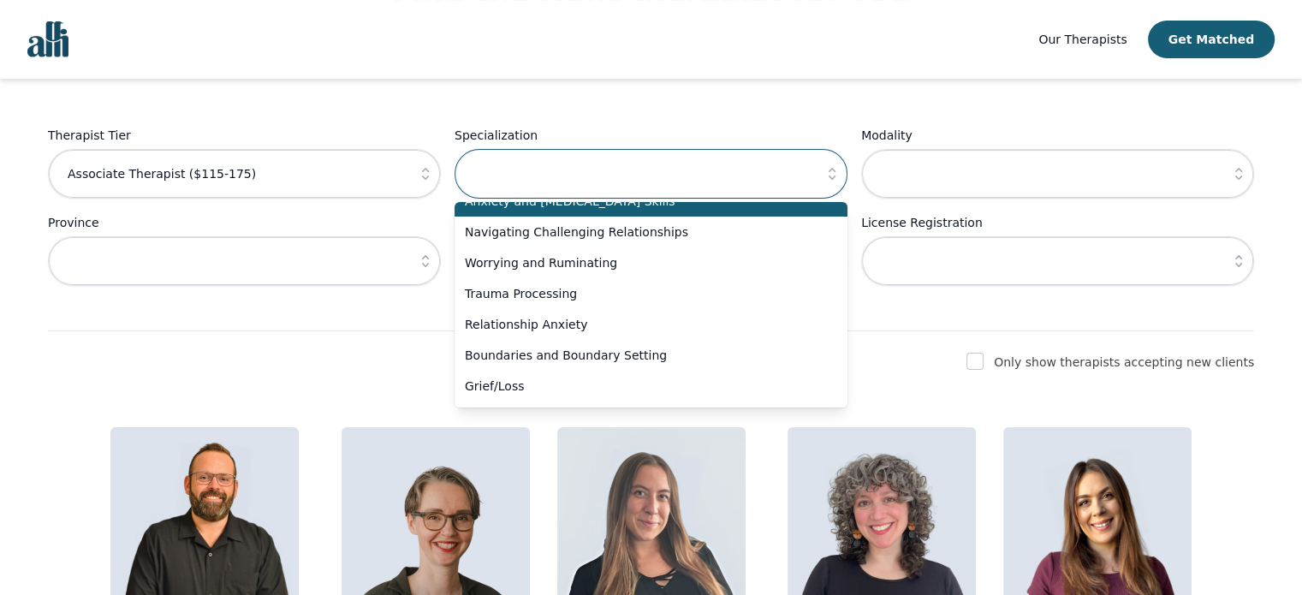
scroll to position [0, 0]
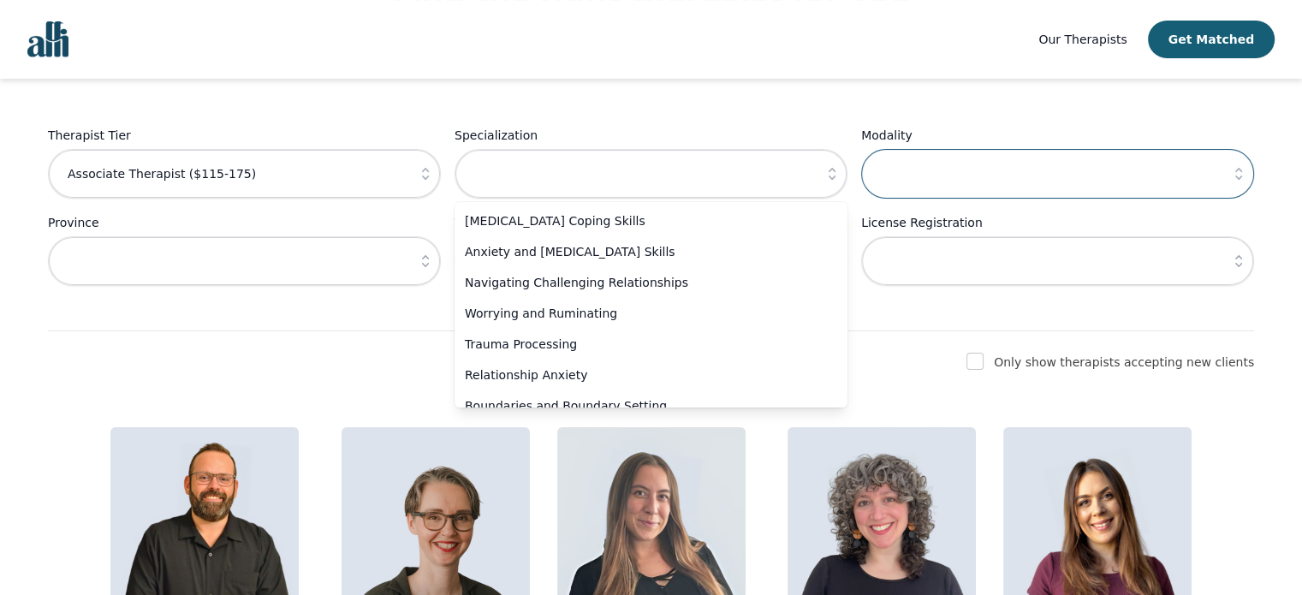
click at [962, 161] on input "text" at bounding box center [1057, 174] width 393 height 50
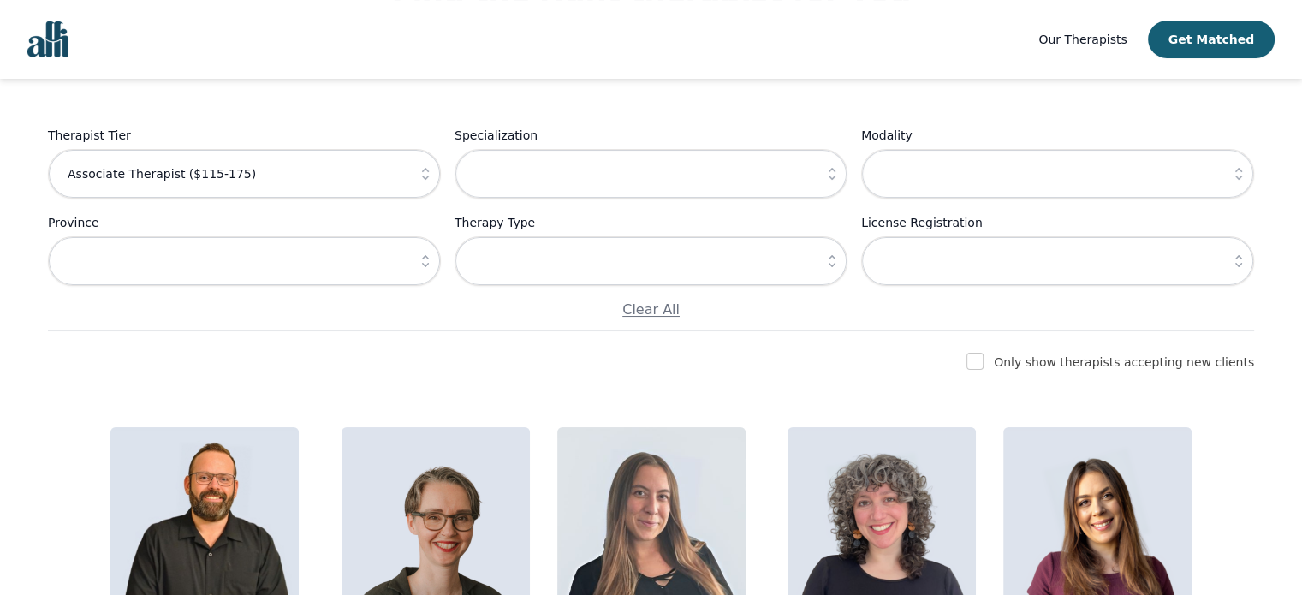
click at [1243, 172] on icon "button" at bounding box center [1238, 173] width 17 height 17
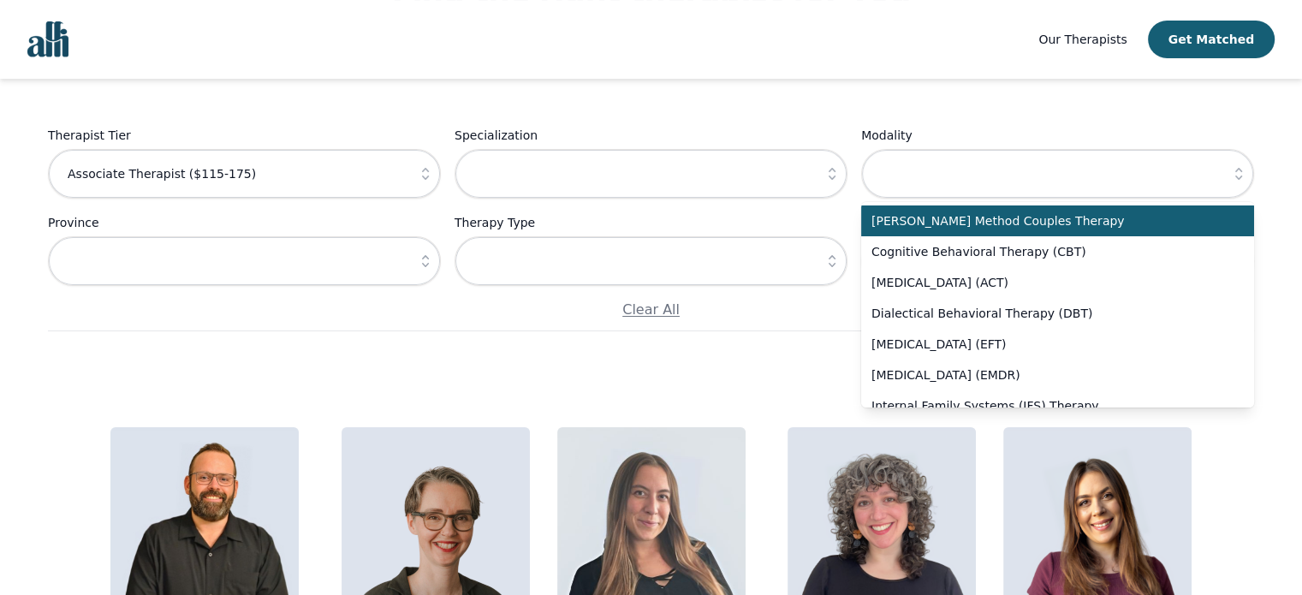
click at [1170, 95] on div "Find the right therapist for you Not sure where to start? Let us help you match…" at bounding box center [651, 111] width 1206 height 439
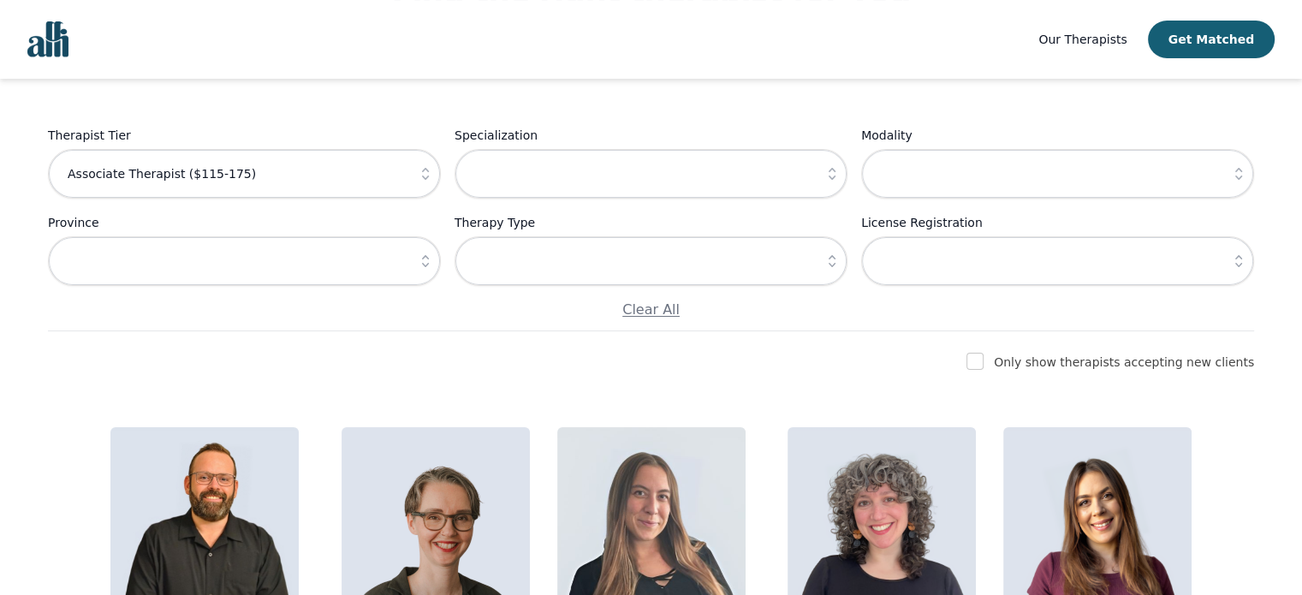
click at [1235, 260] on icon "button" at bounding box center [1238, 260] width 17 height 17
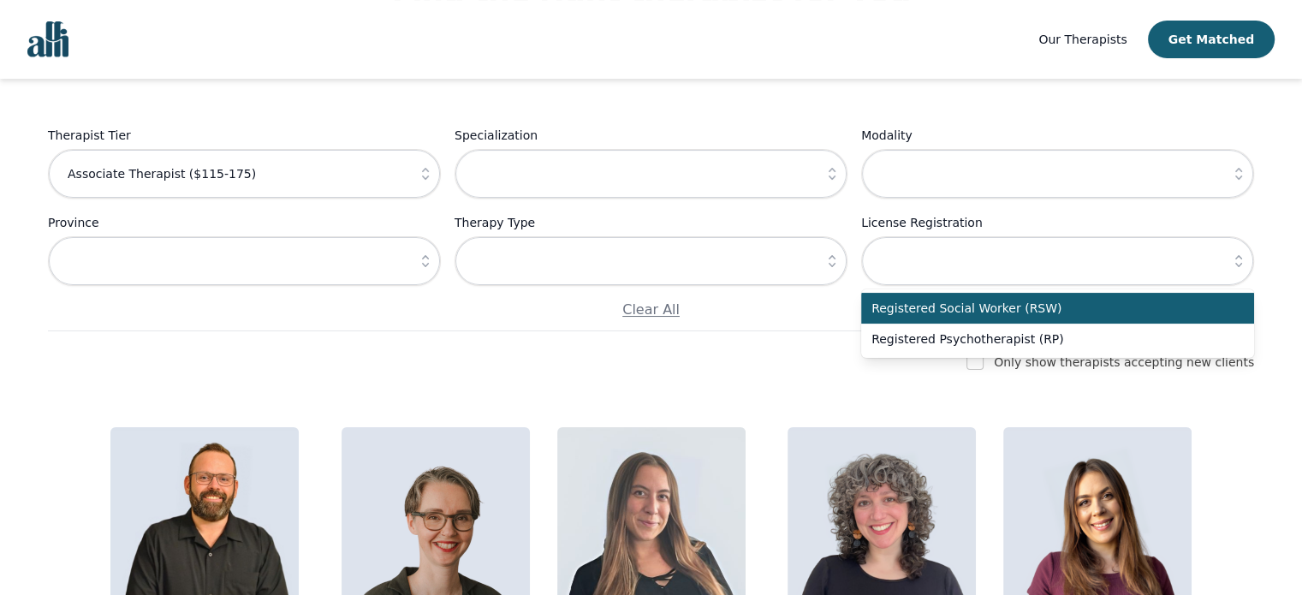
click at [962, 105] on div "Find the right therapist for you Not sure where to start? Let us help you match…" at bounding box center [651, 111] width 1206 height 439
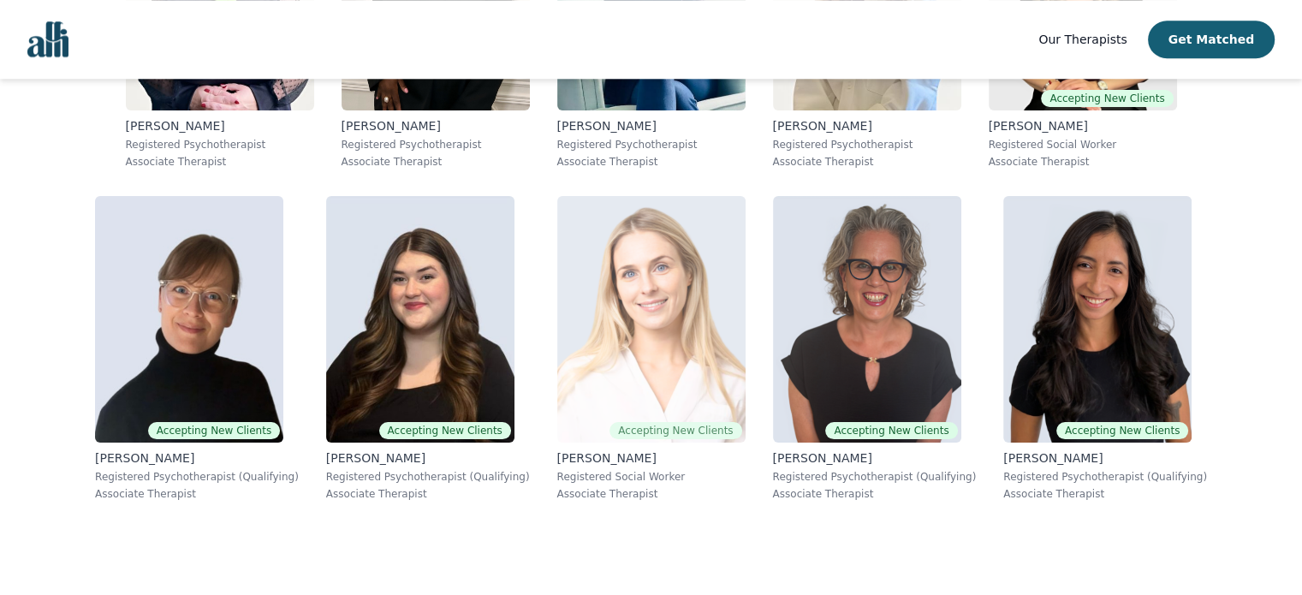
scroll to position [1747, 0]
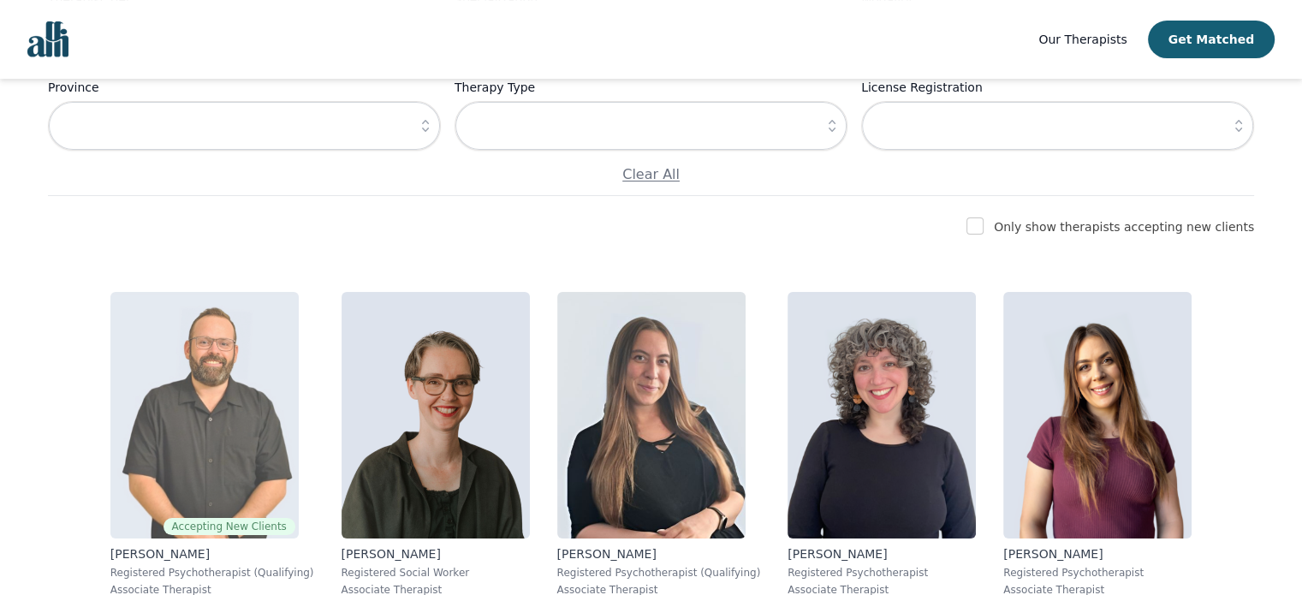
click at [270, 348] on img at bounding box center [204, 415] width 188 height 246
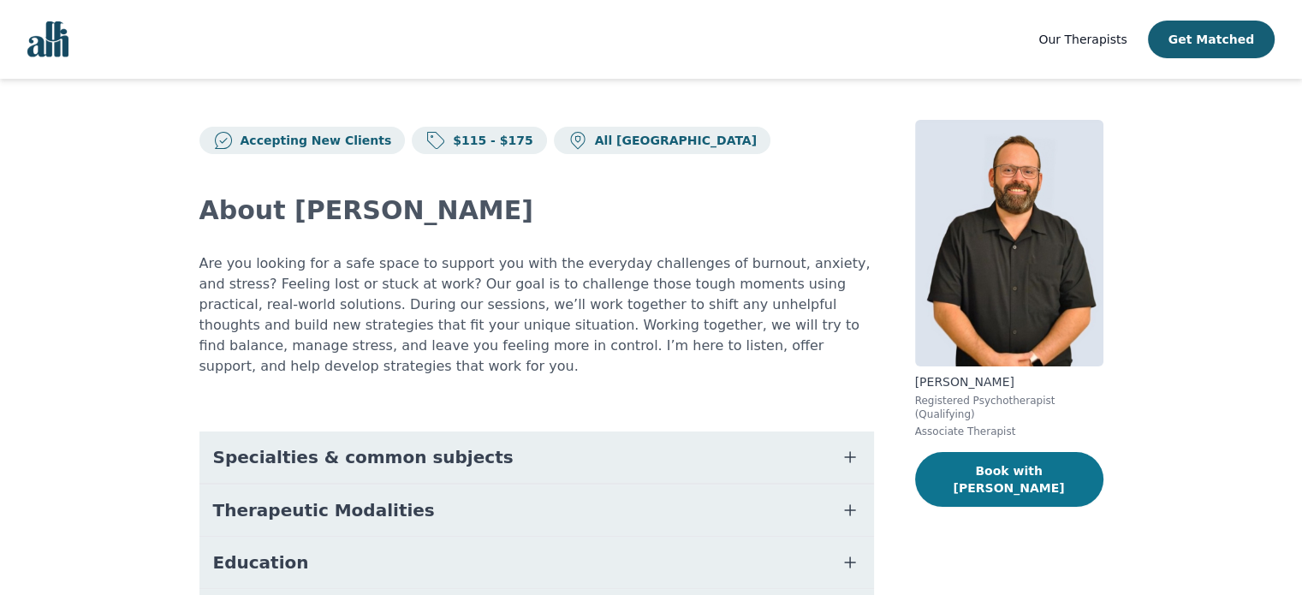
click at [984, 463] on button "Book with [PERSON_NAME]" at bounding box center [1009, 479] width 188 height 55
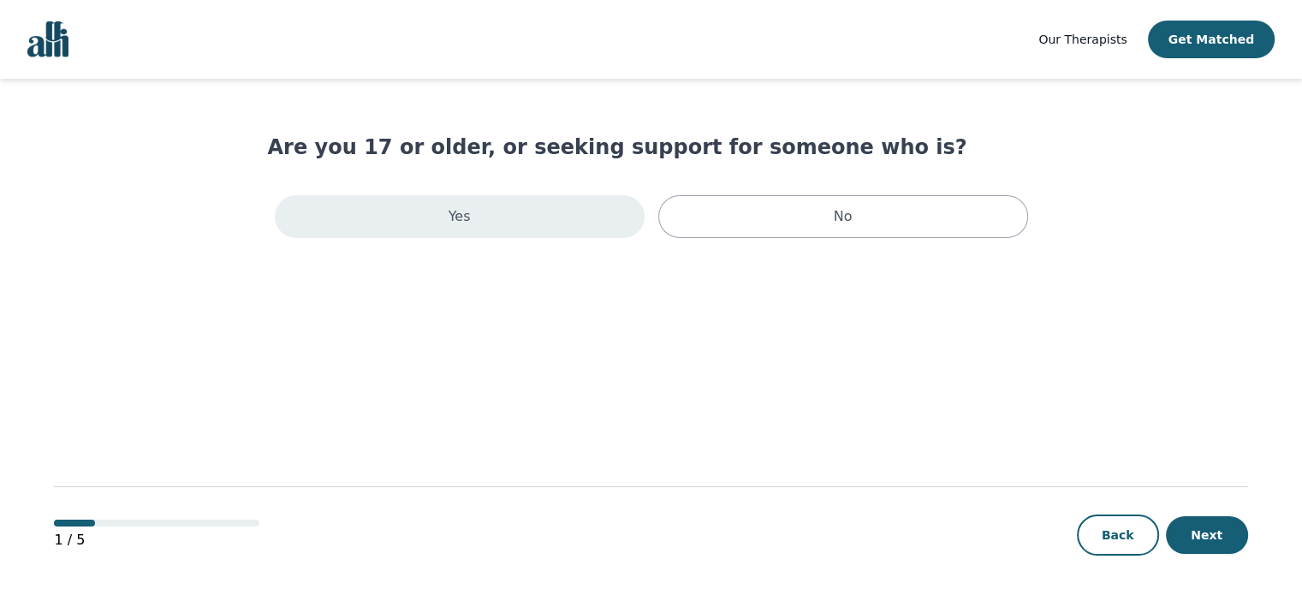
click at [573, 234] on div "Yes" at bounding box center [460, 216] width 370 height 43
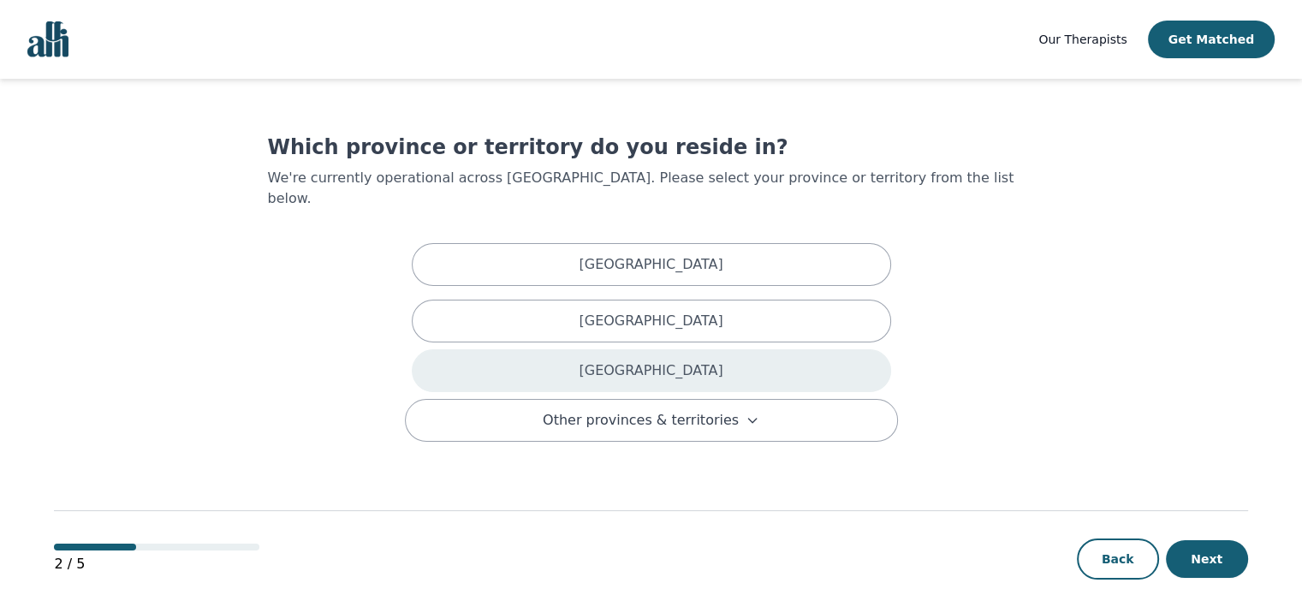
click at [632, 365] on div "Ontario" at bounding box center [651, 370] width 479 height 43
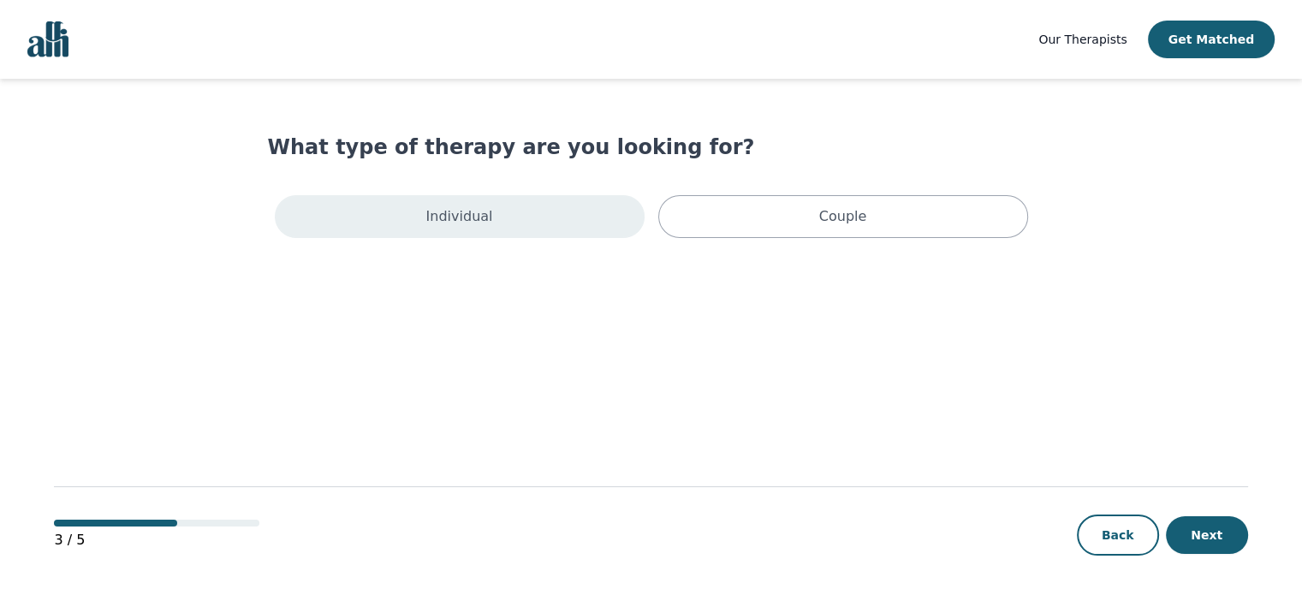
click at [586, 199] on div "Individual" at bounding box center [460, 216] width 370 height 43
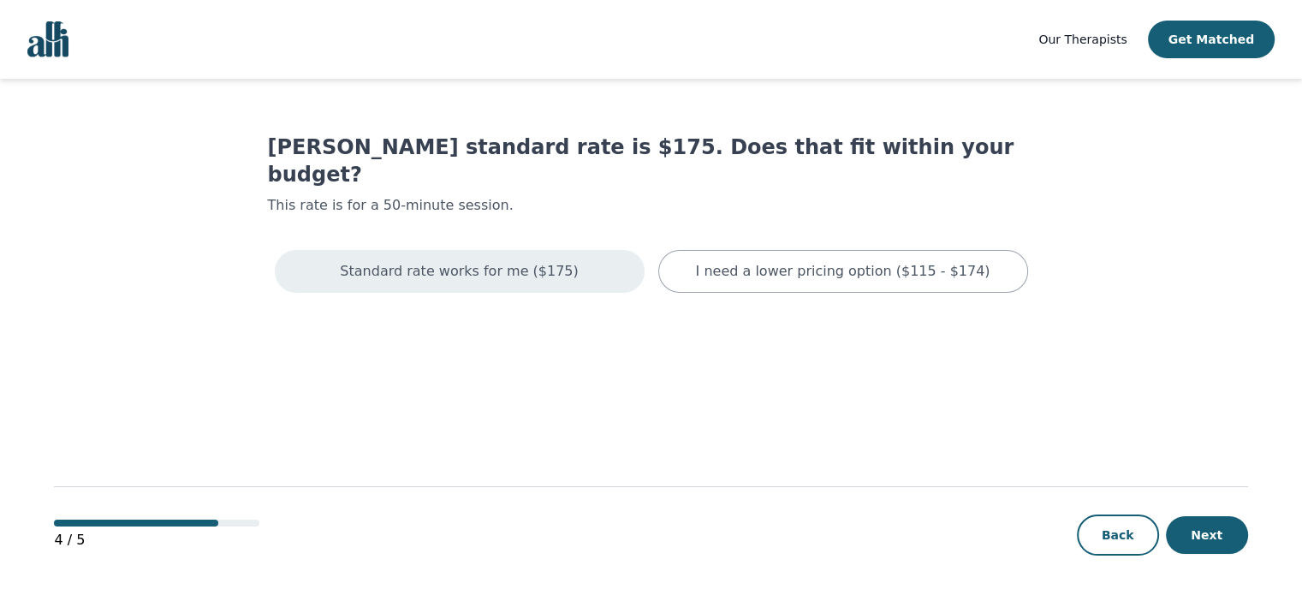
click at [599, 250] on div "Standard rate works for me ($175)" at bounding box center [460, 271] width 370 height 43
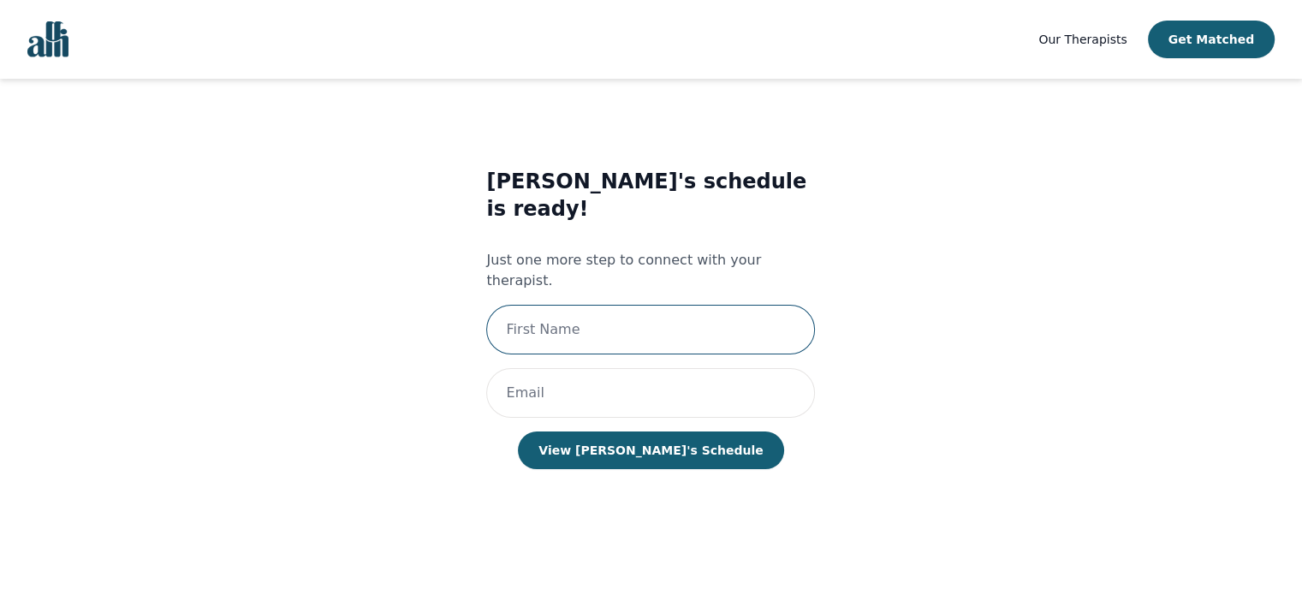
click at [678, 305] on input "text" at bounding box center [650, 330] width 329 height 50
type input "Joshua"
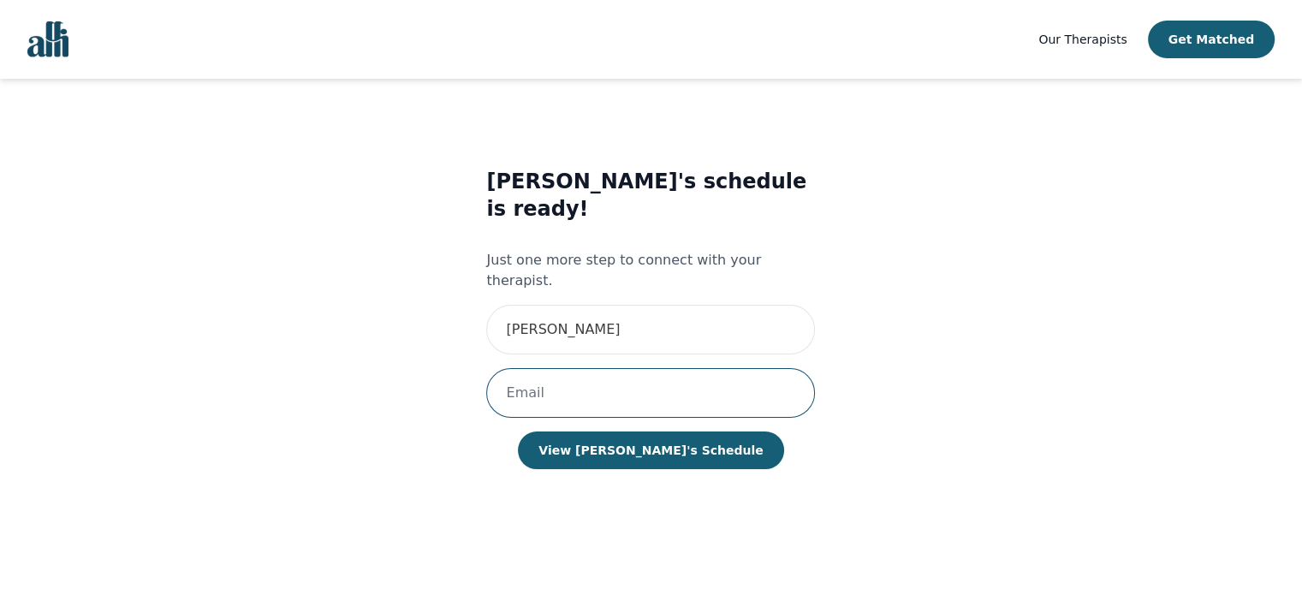
click at [660, 368] on input "email" at bounding box center [650, 393] width 329 height 50
type input "Joshuaread34@gmail.com"
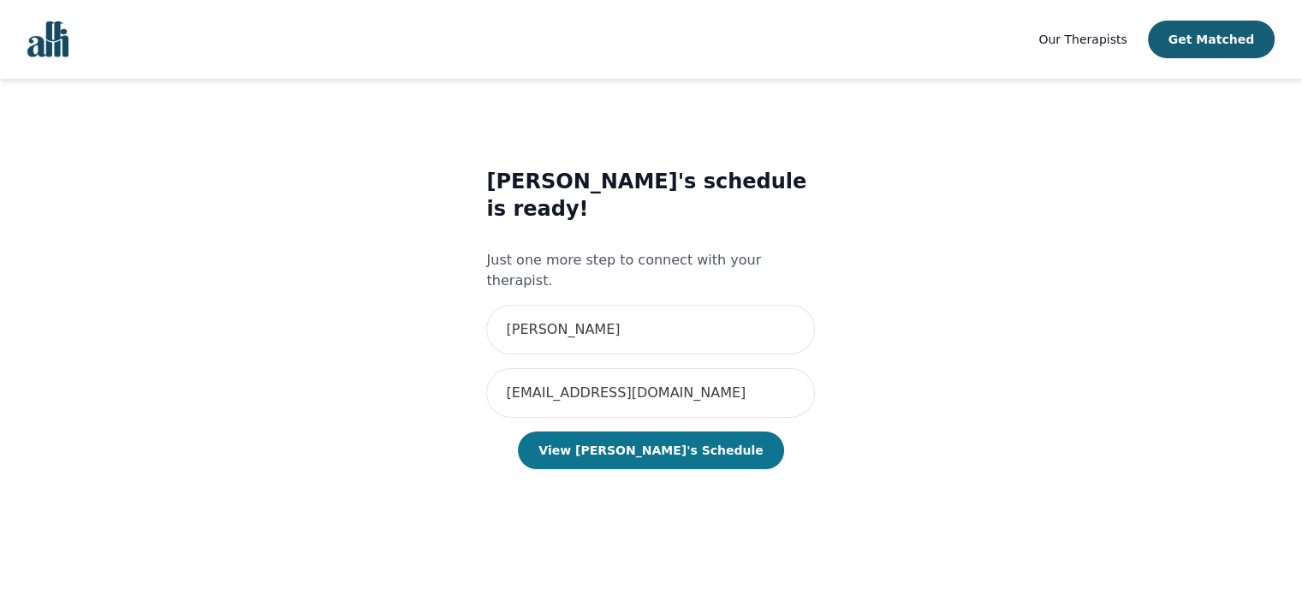
click at [674, 431] on button "View Josh's Schedule" at bounding box center [650, 450] width 265 height 38
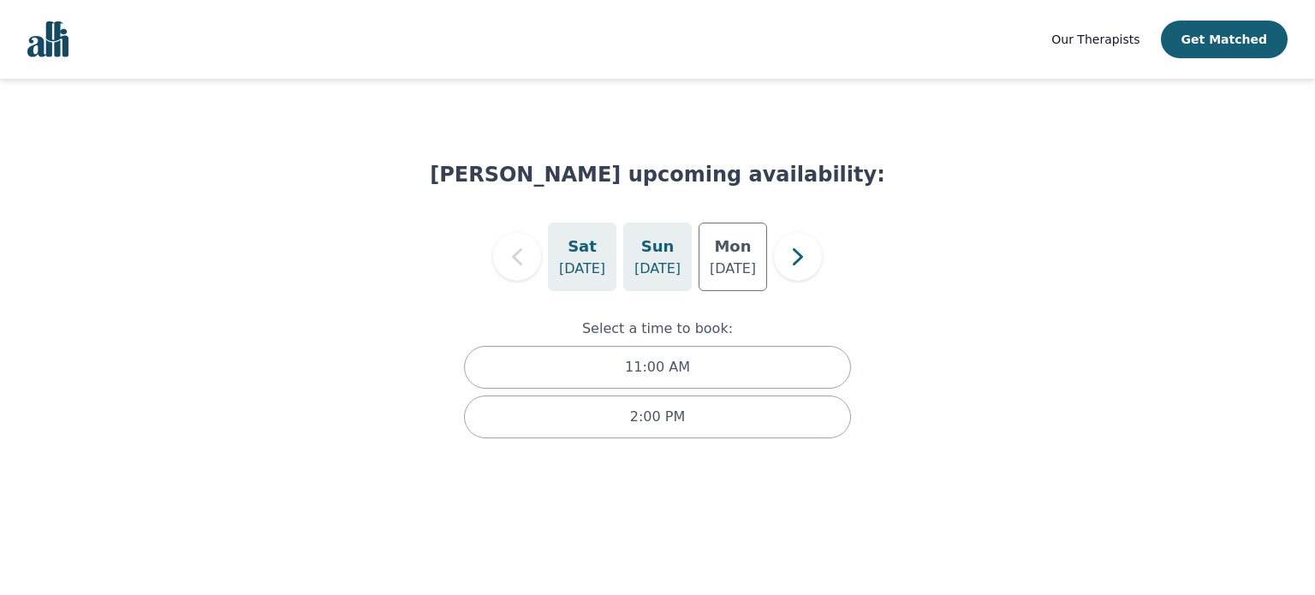
click at [657, 287] on div "Sun Aug 17" at bounding box center [657, 257] width 68 height 68
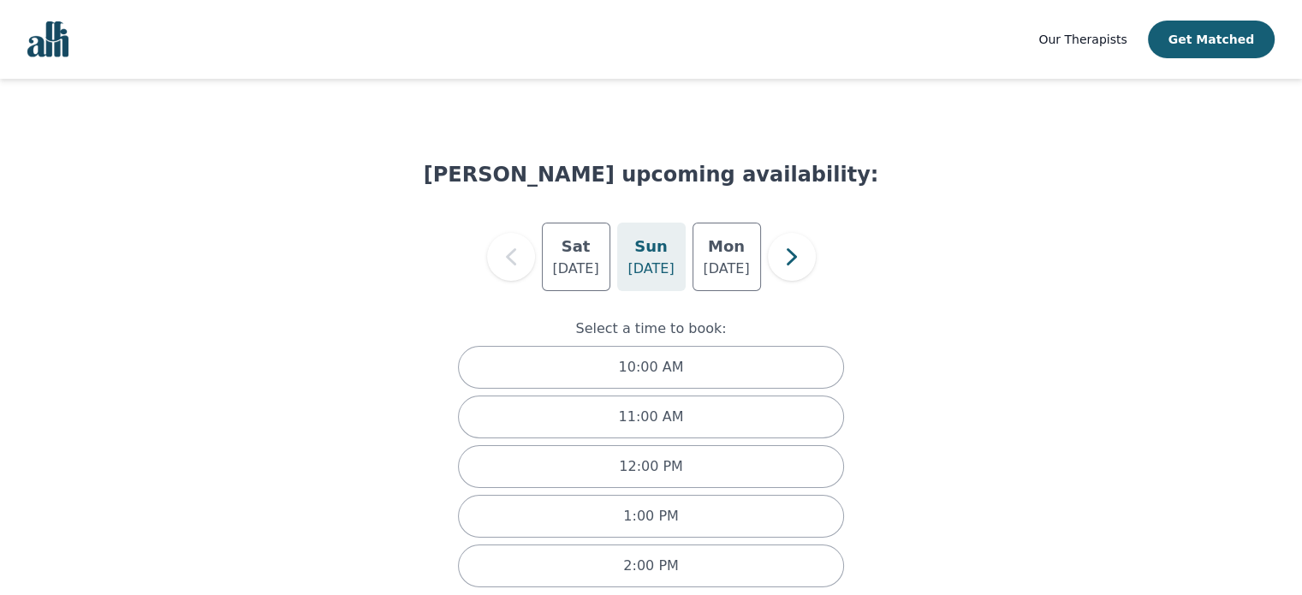
scroll to position [24, 0]
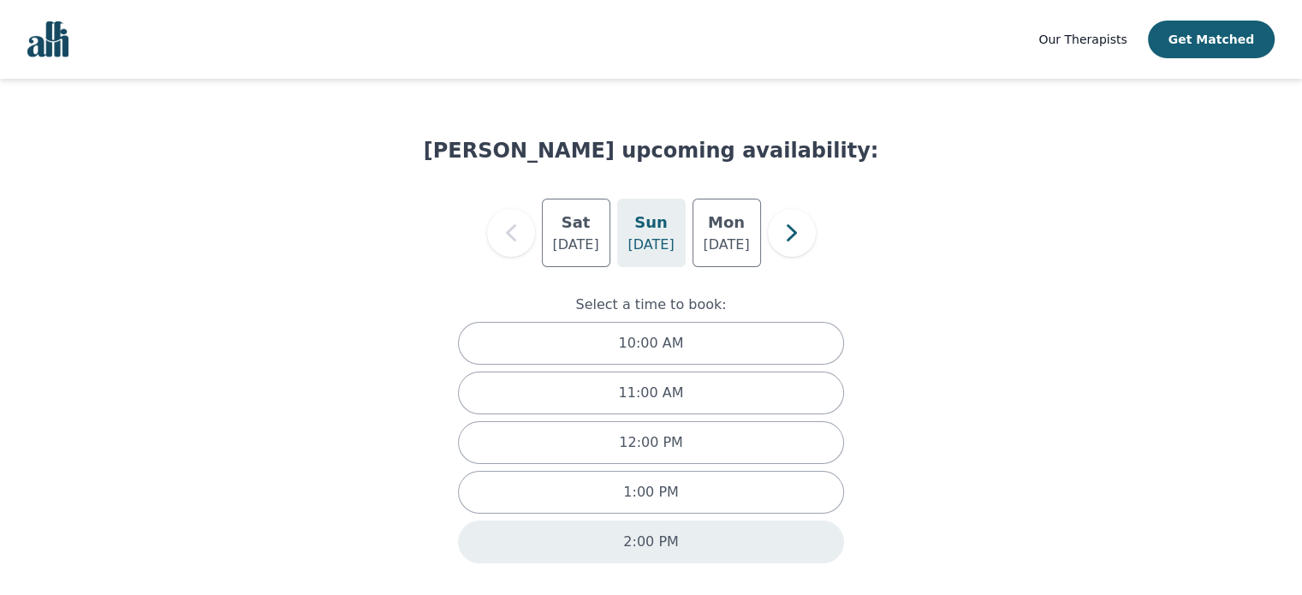
click at [663, 526] on div "2:00 PM" at bounding box center [651, 541] width 387 height 43
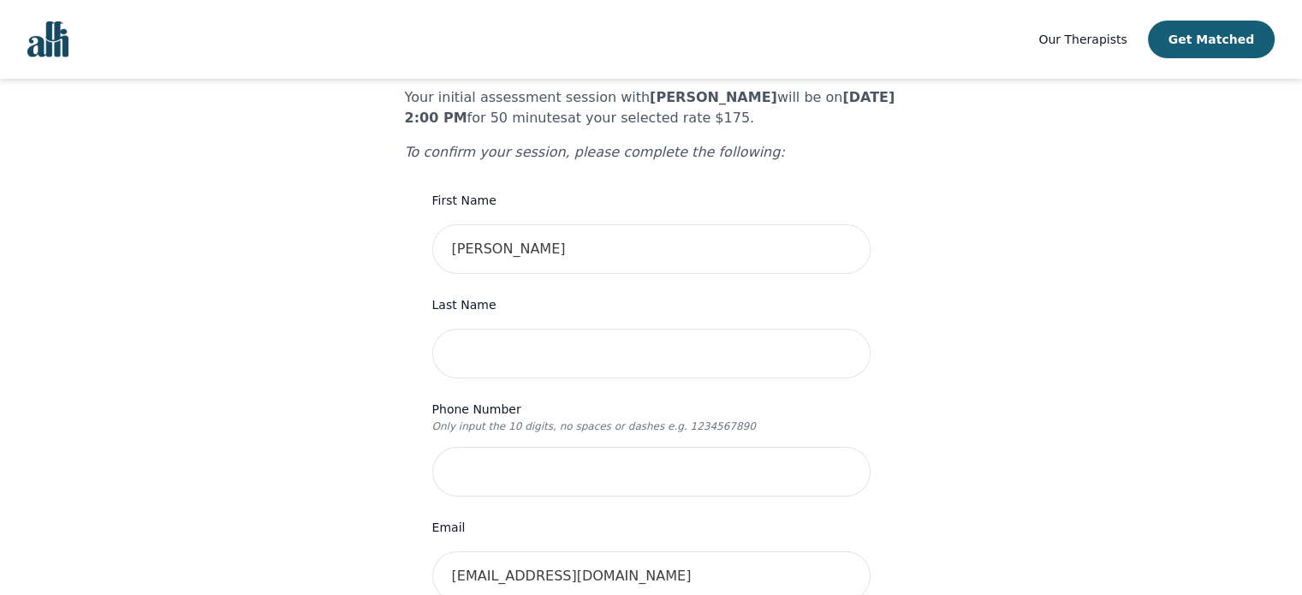
scroll to position [129, 0]
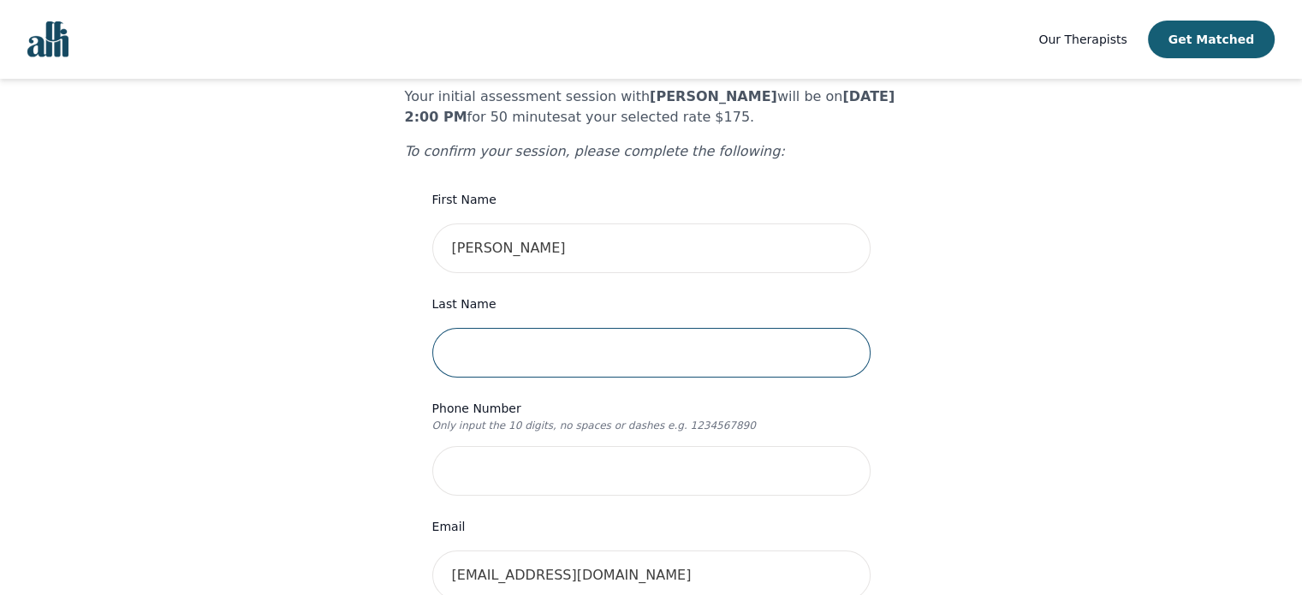
click at [591, 328] on input "text" at bounding box center [651, 353] width 438 height 50
type input "Read"
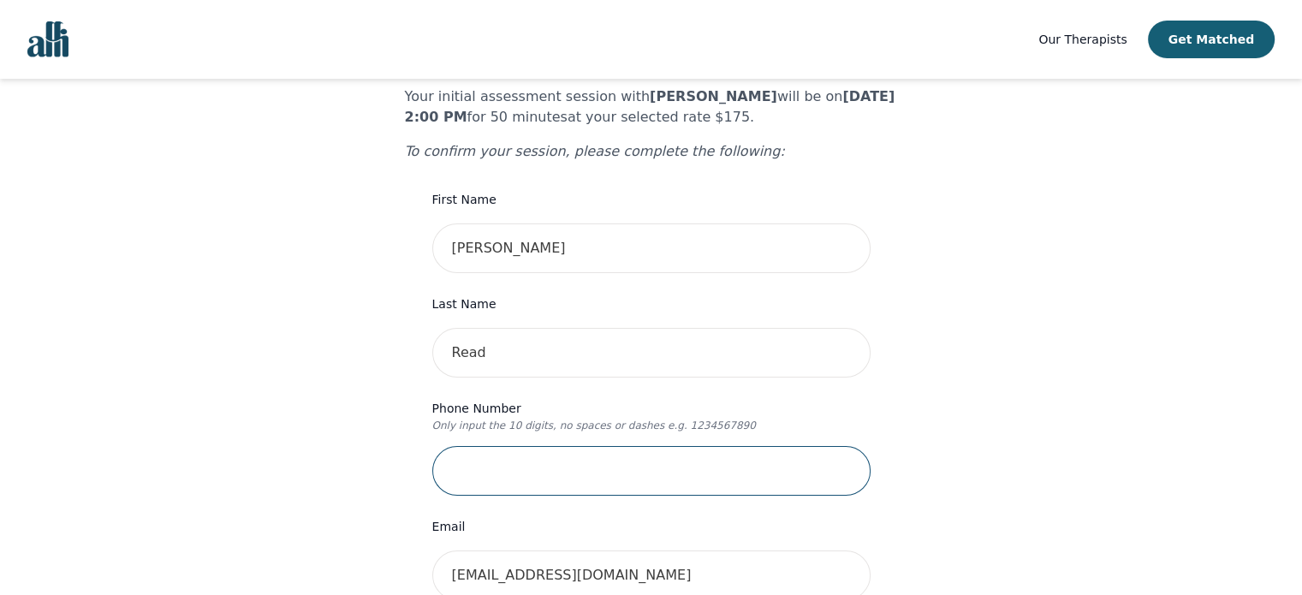
type input "6477071034"
type input "3894 promontory crescent"
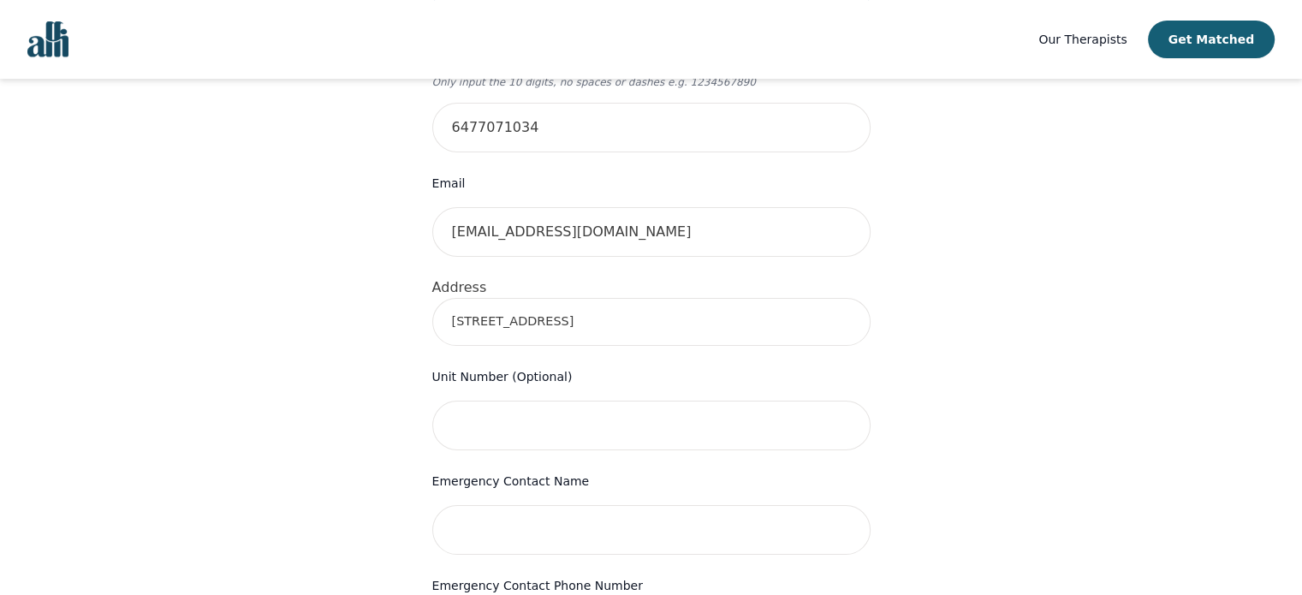
scroll to position [478, 0]
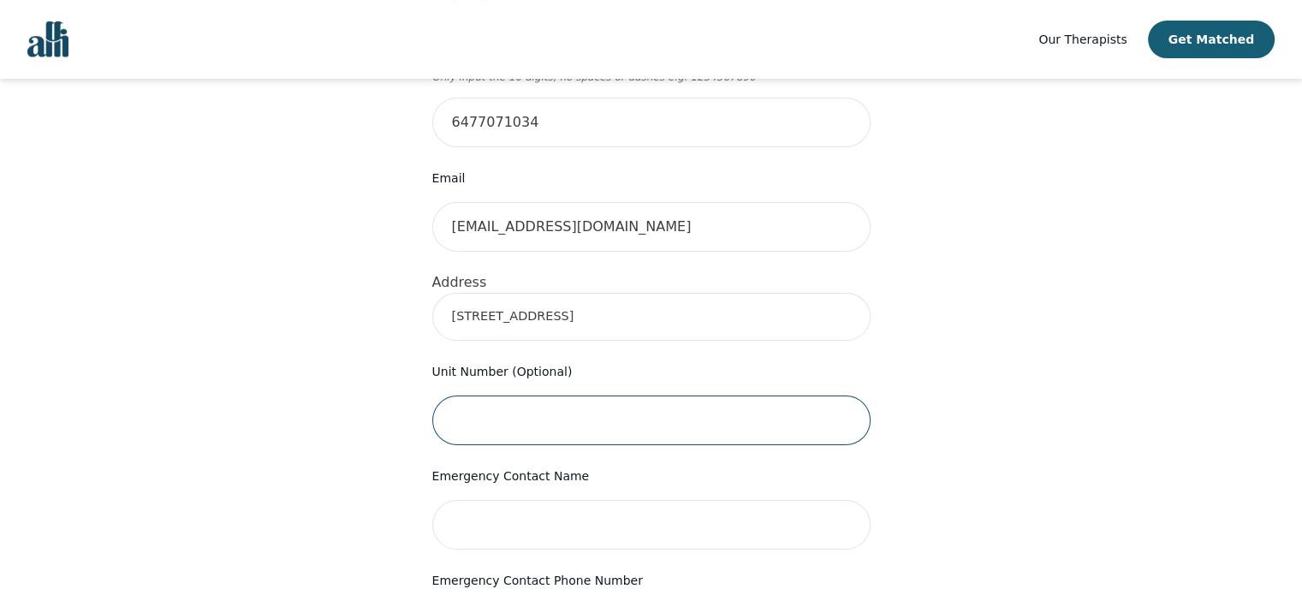
click at [599, 395] on input "text" at bounding box center [651, 420] width 438 height 50
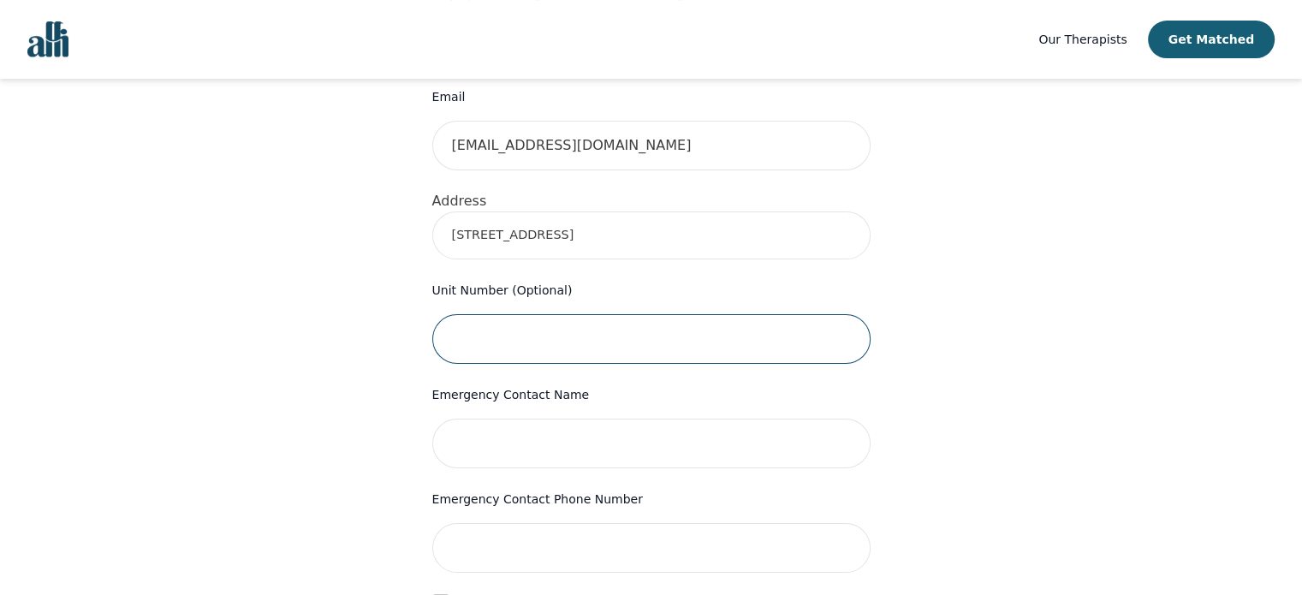
scroll to position [560, 0]
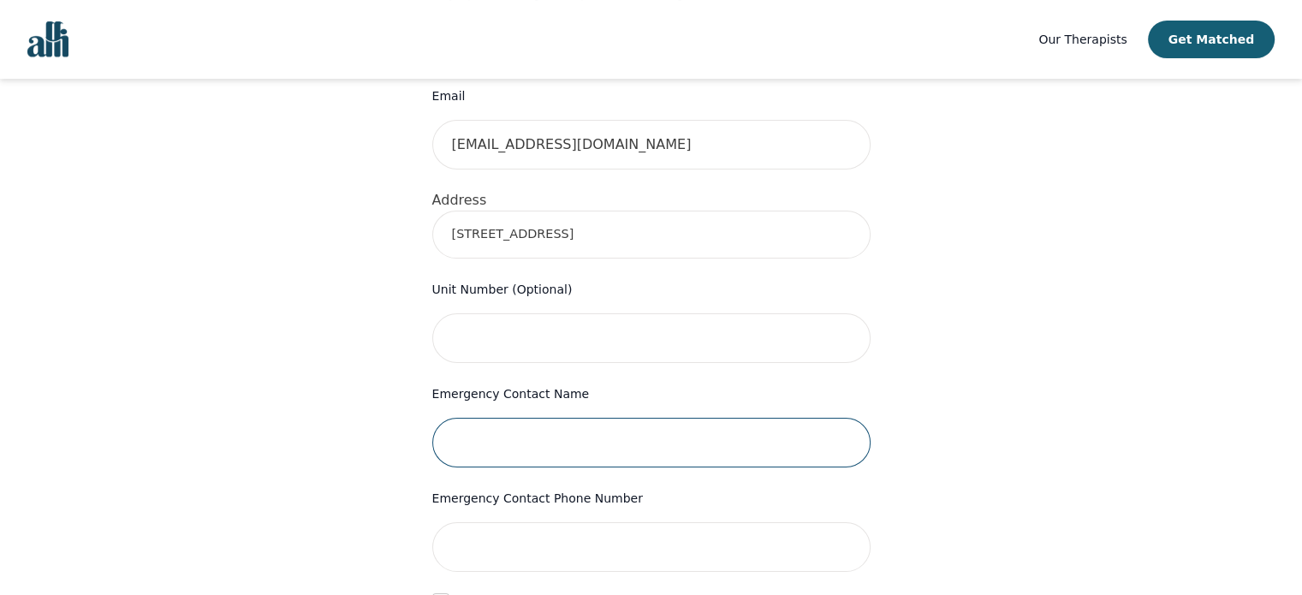
click at [567, 418] on input "text" at bounding box center [651, 443] width 438 height 50
type input "Nirvana Read"
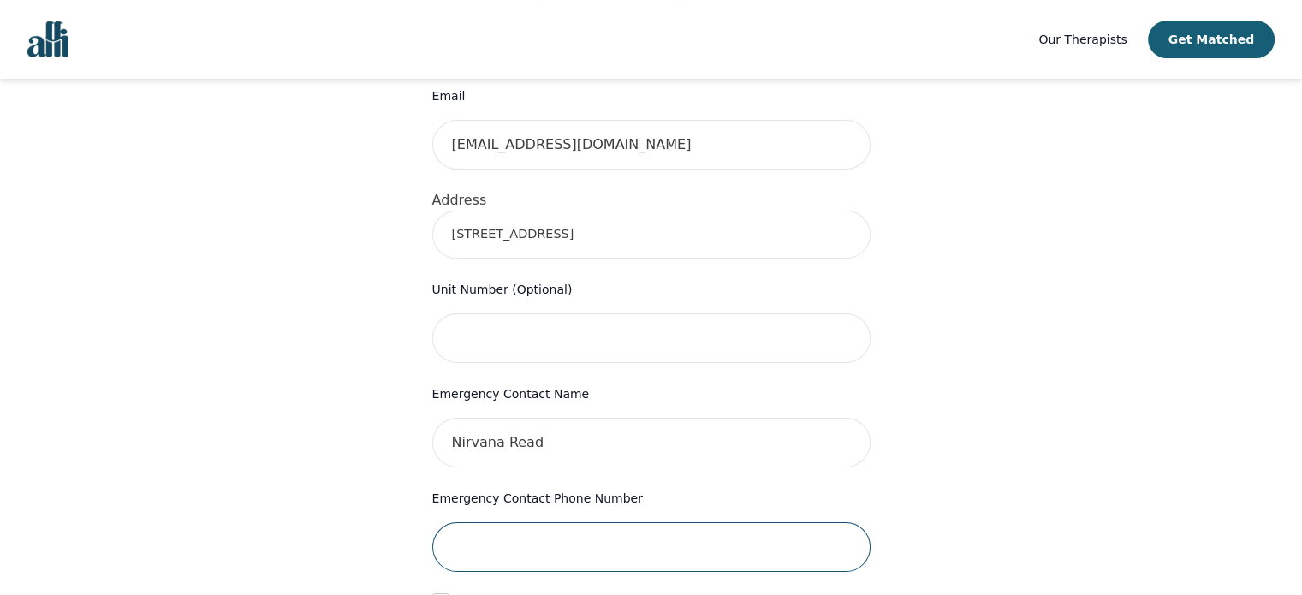
click at [564, 522] on input "tel" at bounding box center [651, 547] width 438 height 50
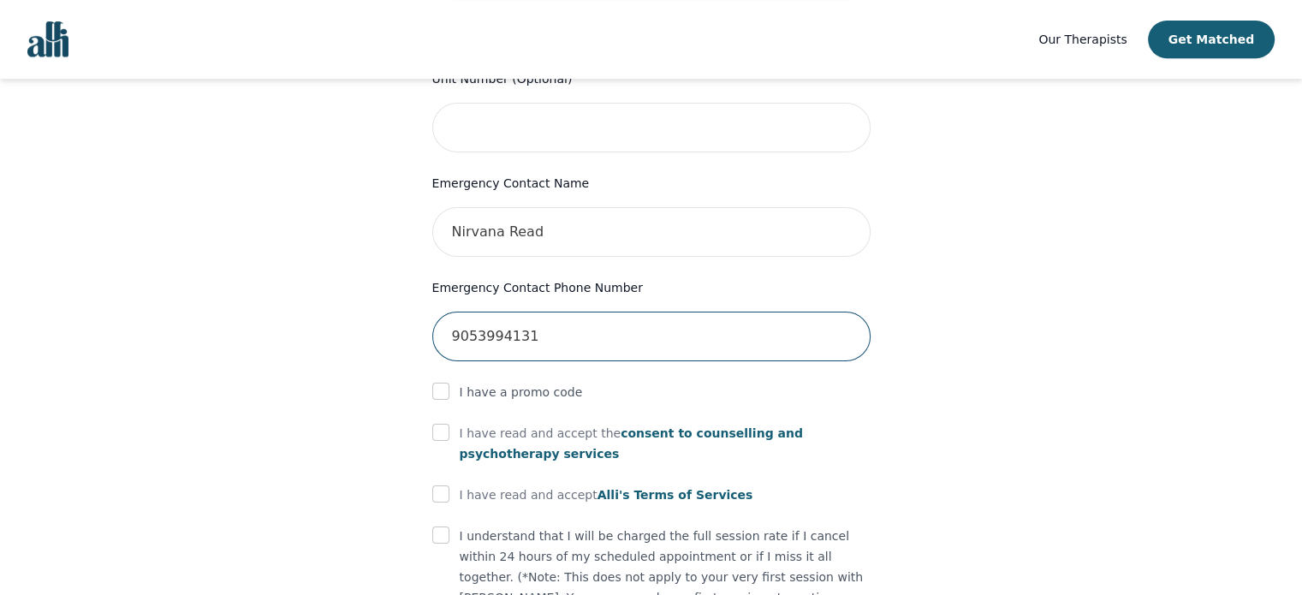
scroll to position [811, 0]
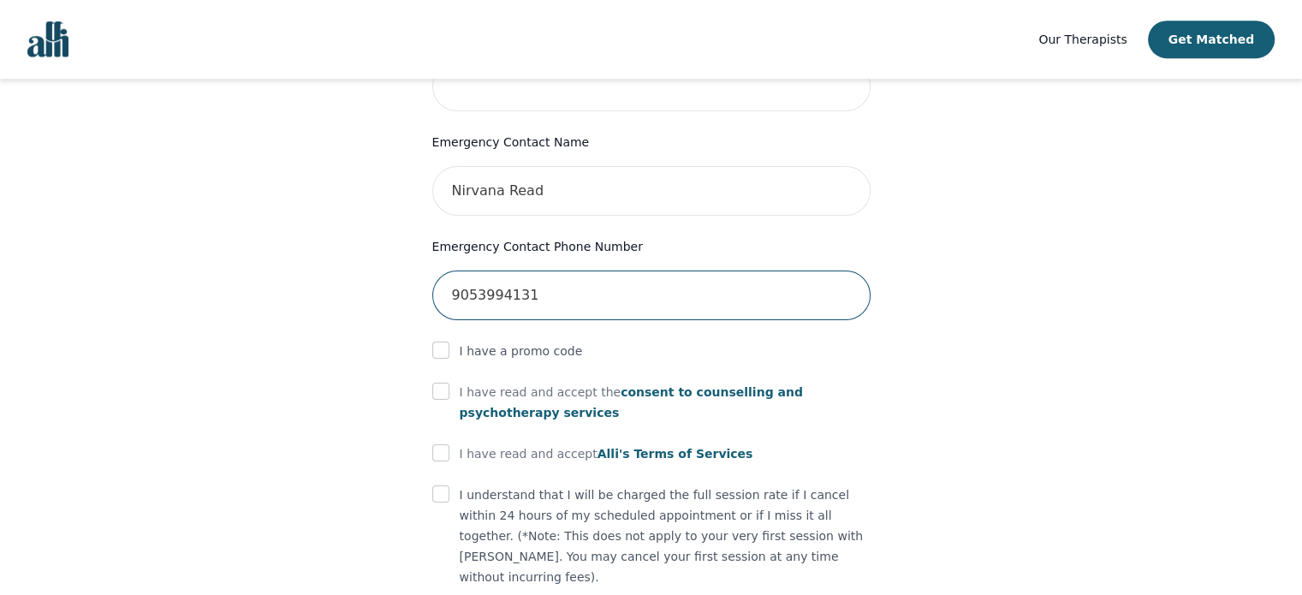
type input "9053994131"
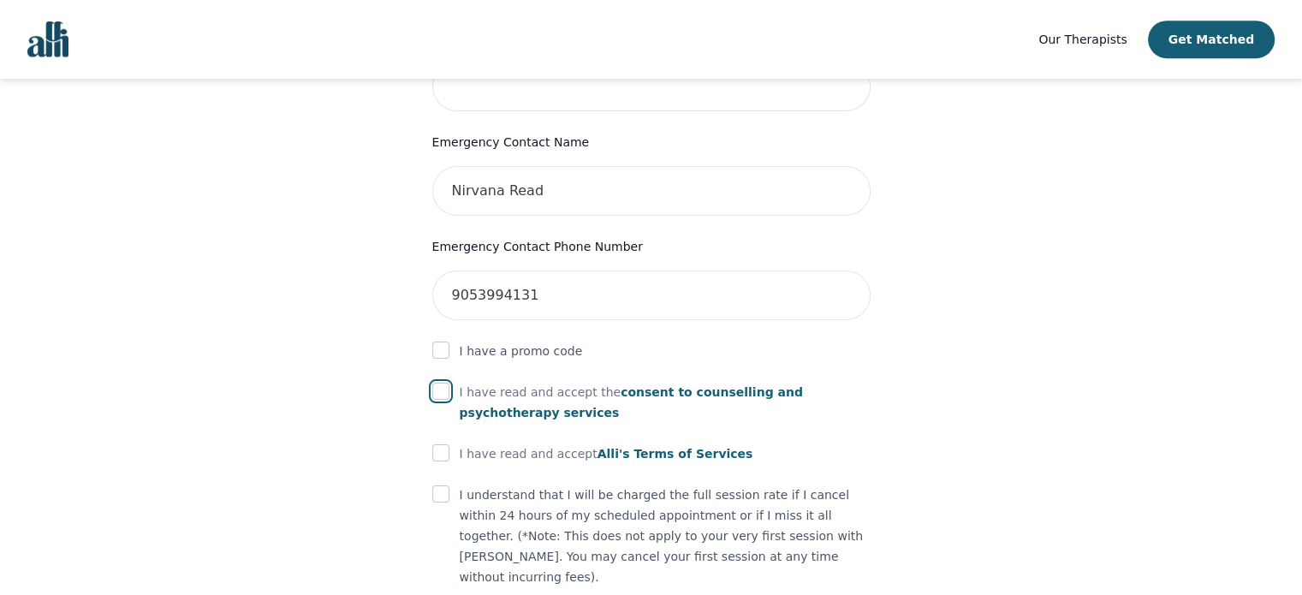
click at [443, 383] on input "checkbox" at bounding box center [440, 391] width 17 height 17
checkbox input "true"
click at [443, 444] on input "checkbox" at bounding box center [440, 452] width 17 height 17
checkbox input "true"
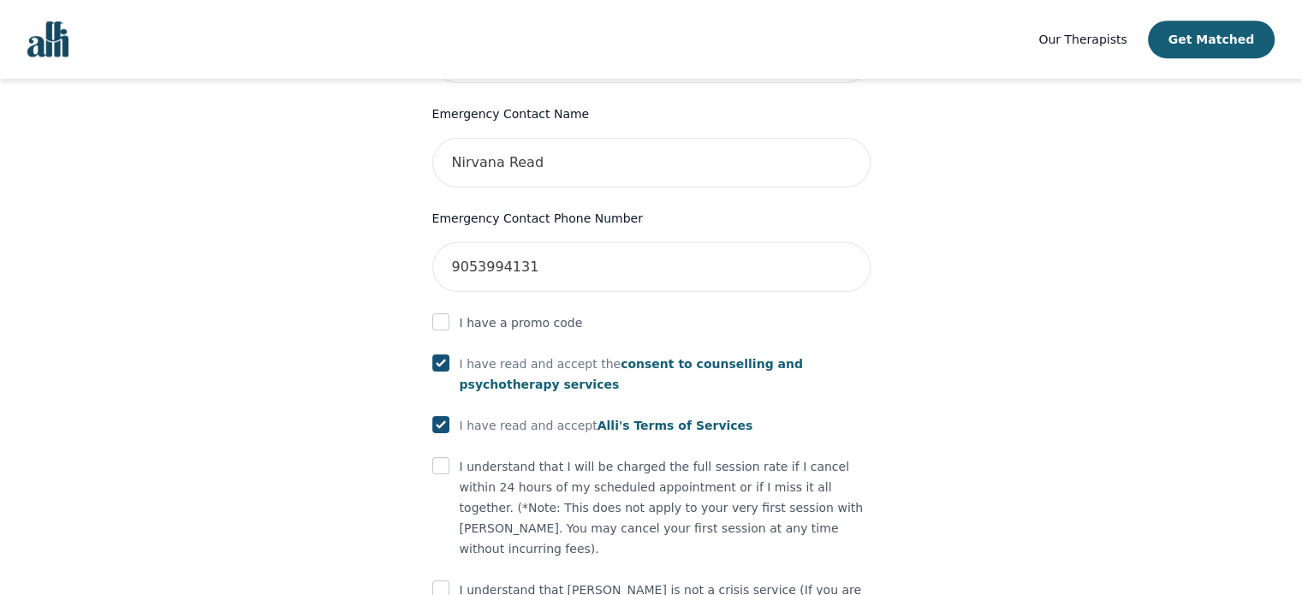
scroll to position [845, 0]
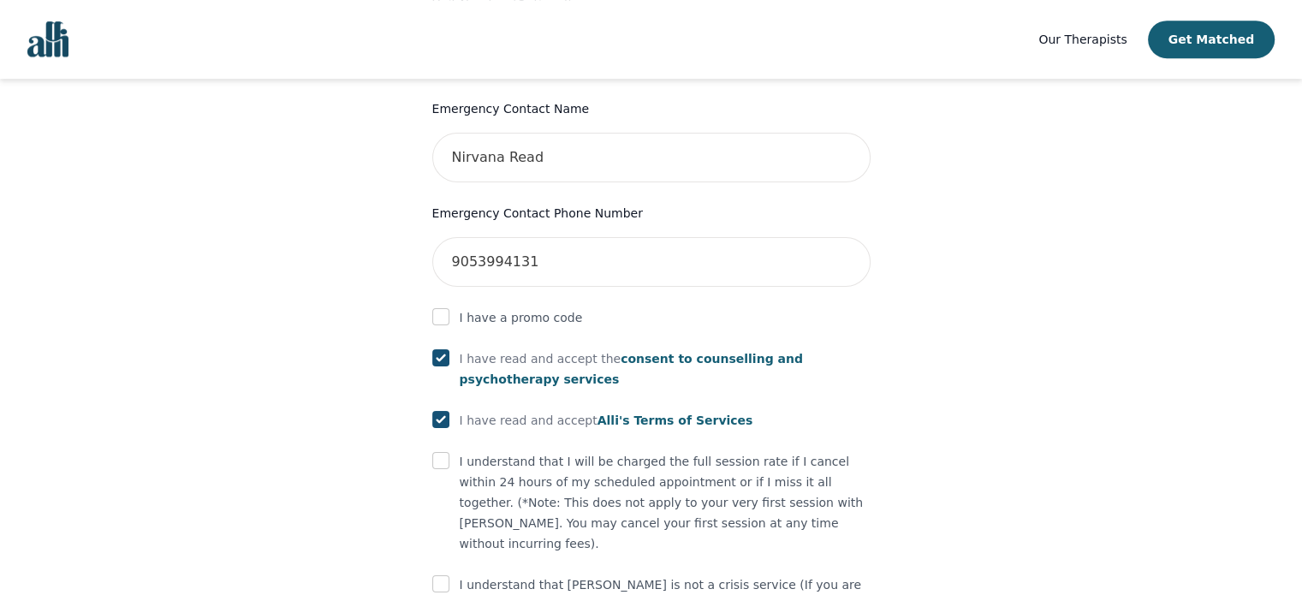
click at [443, 416] on form "First Name Joshua Last Name Read Phone Number Only input the 10 digits, no spac…" at bounding box center [651, 84] width 438 height 1220
click at [443, 452] on input "checkbox" at bounding box center [440, 460] width 17 height 17
checkbox input "true"
click at [462, 513] on form "First Name Joshua Last Name Read Phone Number Only input the 10 digits, no spac…" at bounding box center [651, 84] width 438 height 1220
click at [472, 574] on p "I understand that Alli is not a crisis service (If you are having thoughts of s…" at bounding box center [665, 605] width 411 height 62
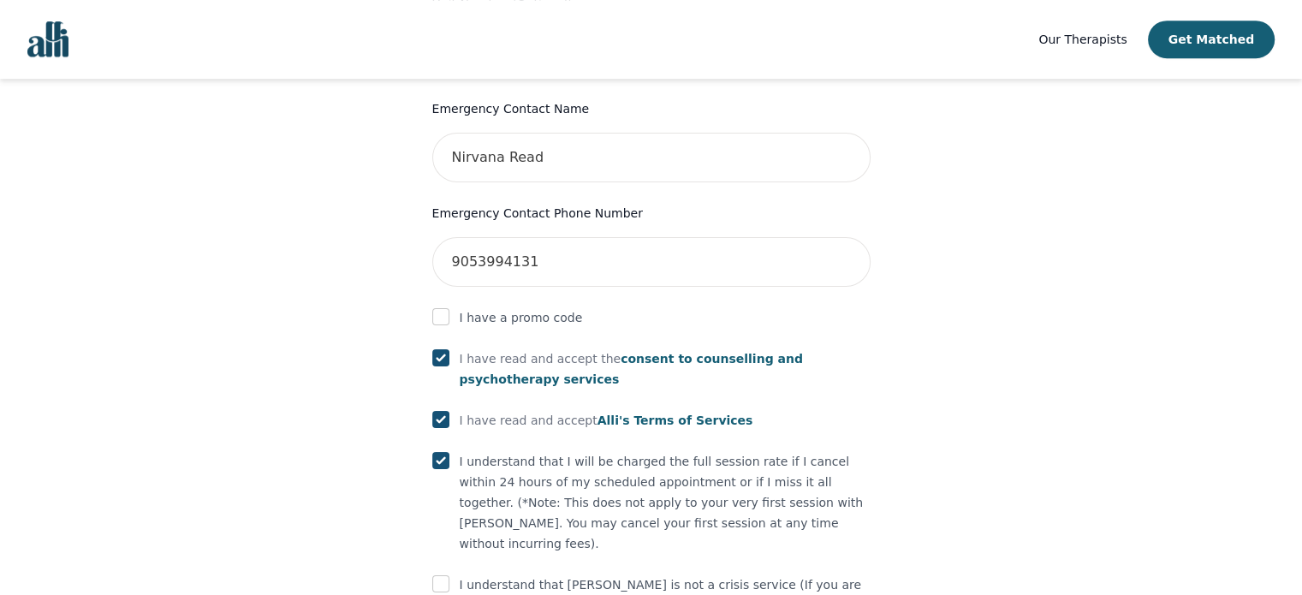
scroll to position [872, 0]
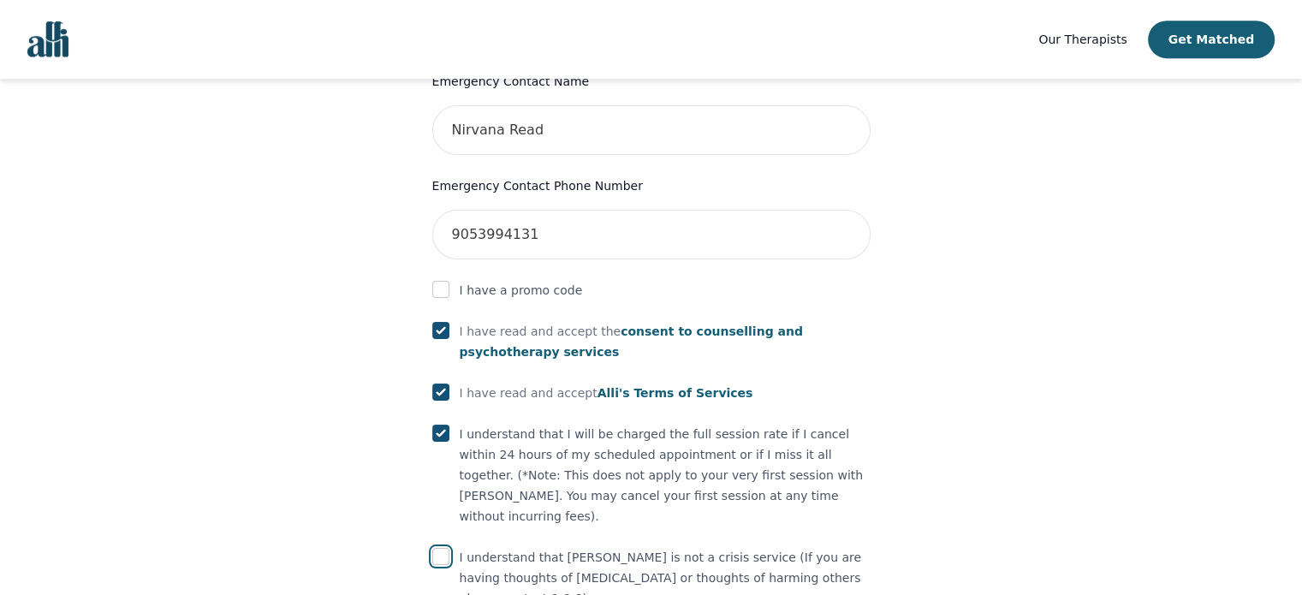
click at [442, 548] on input "checkbox" at bounding box center [440, 556] width 17 height 17
checkbox input "true"
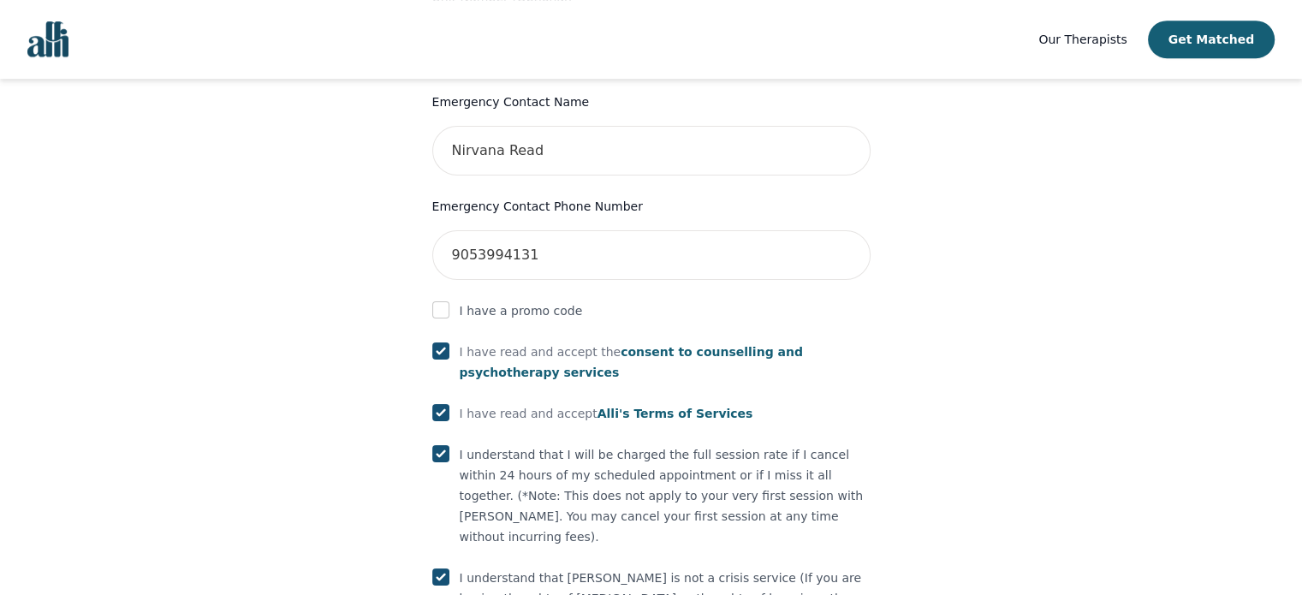
scroll to position [923, 0]
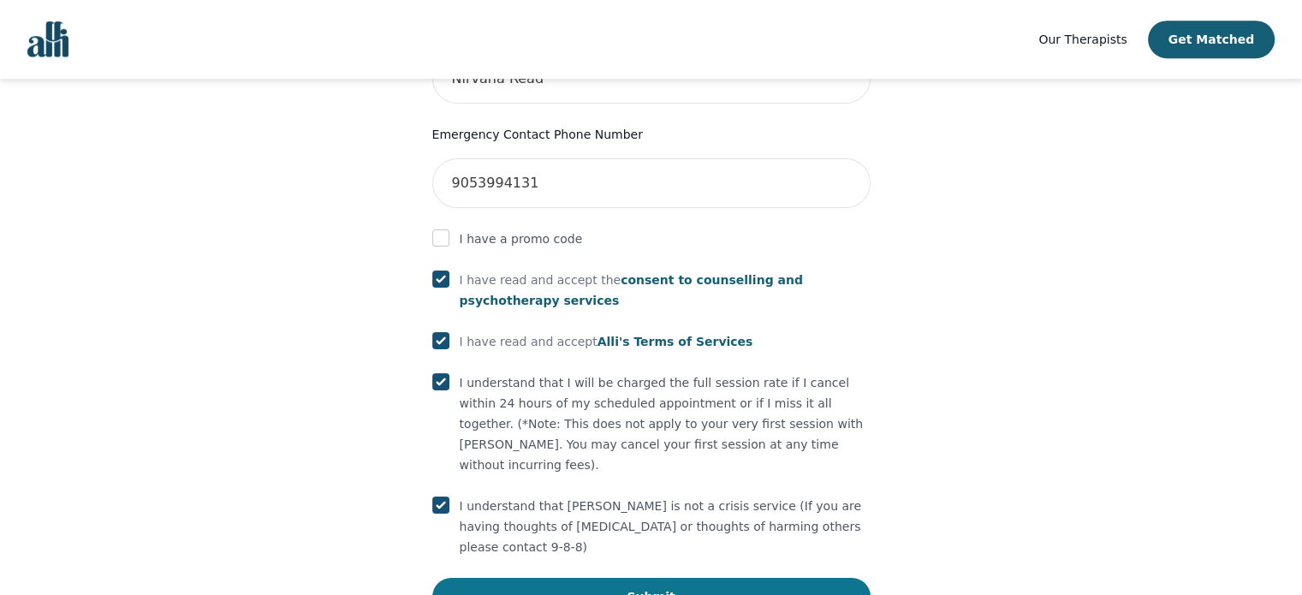
click at [558, 578] on button "Submit" at bounding box center [651, 597] width 438 height 38
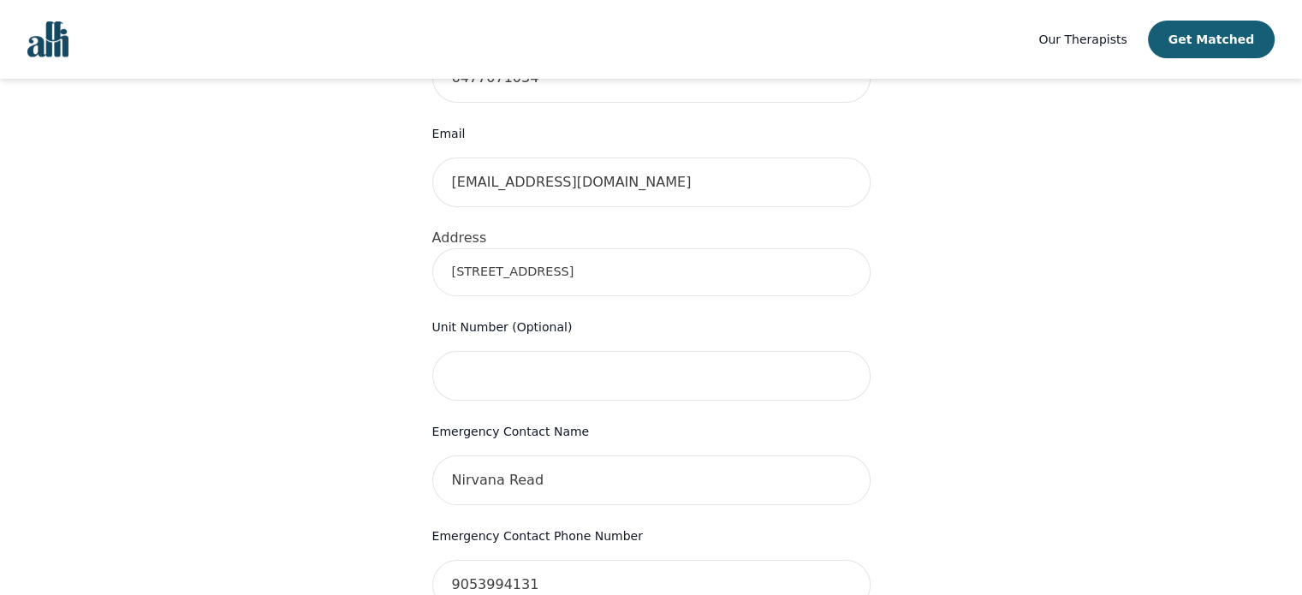
scroll to position [515, 0]
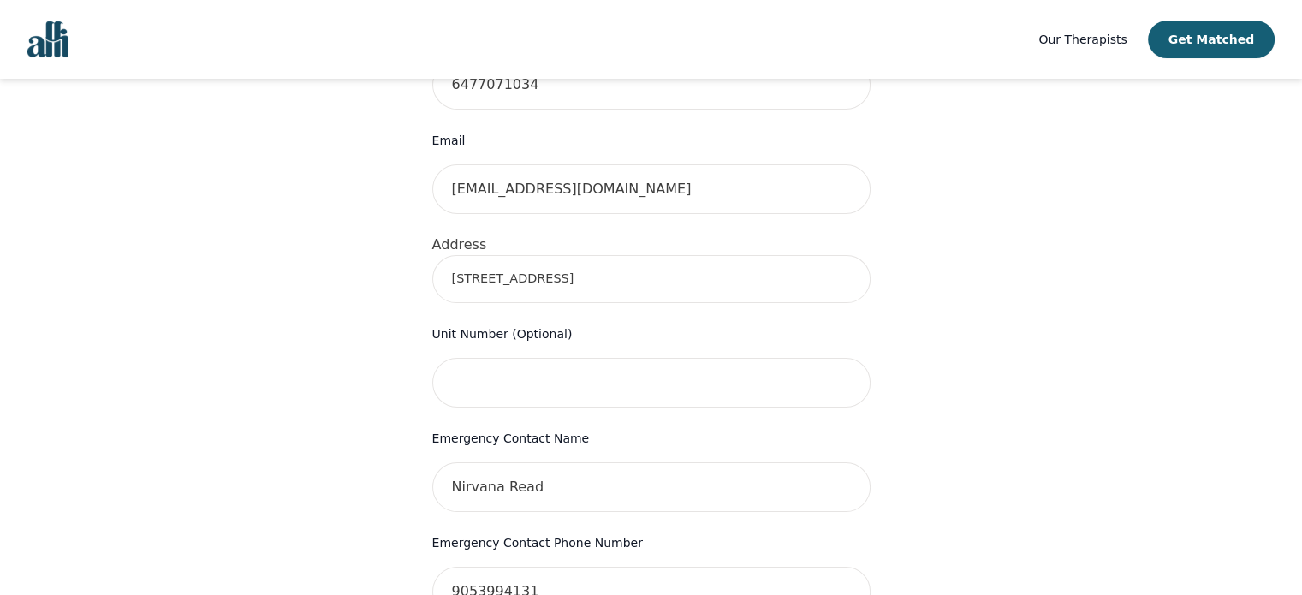
click at [547, 255] on input "3894 promontory crescent" at bounding box center [651, 279] width 438 height 48
click at [627, 273] on form "First Name Joshua Last Name Read Phone Number Only input the 10 digits, no spac…" at bounding box center [651, 445] width 438 height 1285
drag, startPoint x: 640, startPoint y: 258, endPoint x: 213, endPoint y: 288, distance: 428.1
click at [213, 288] on div "Your therapy journey is about to begin! Your initial assessment session with Jo…" at bounding box center [651, 354] width 1261 height 1580
type input "3894 Promontory Crescent, Mississauga, ON L5L 3M2, Canada"
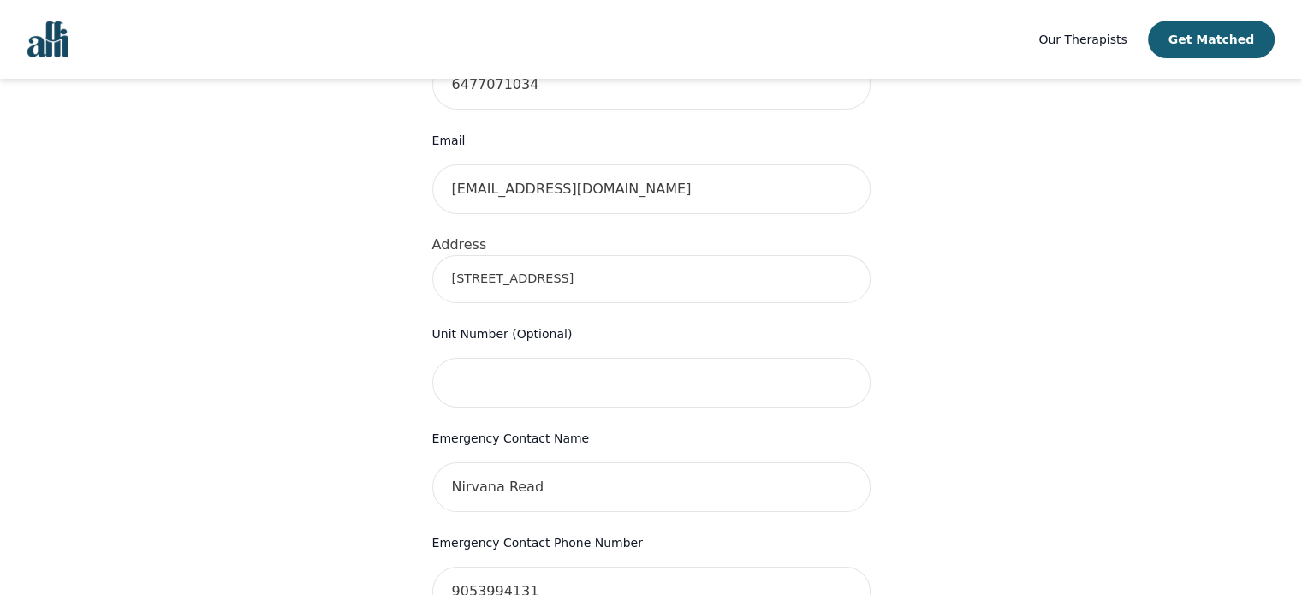
scroll to position [988, 0]
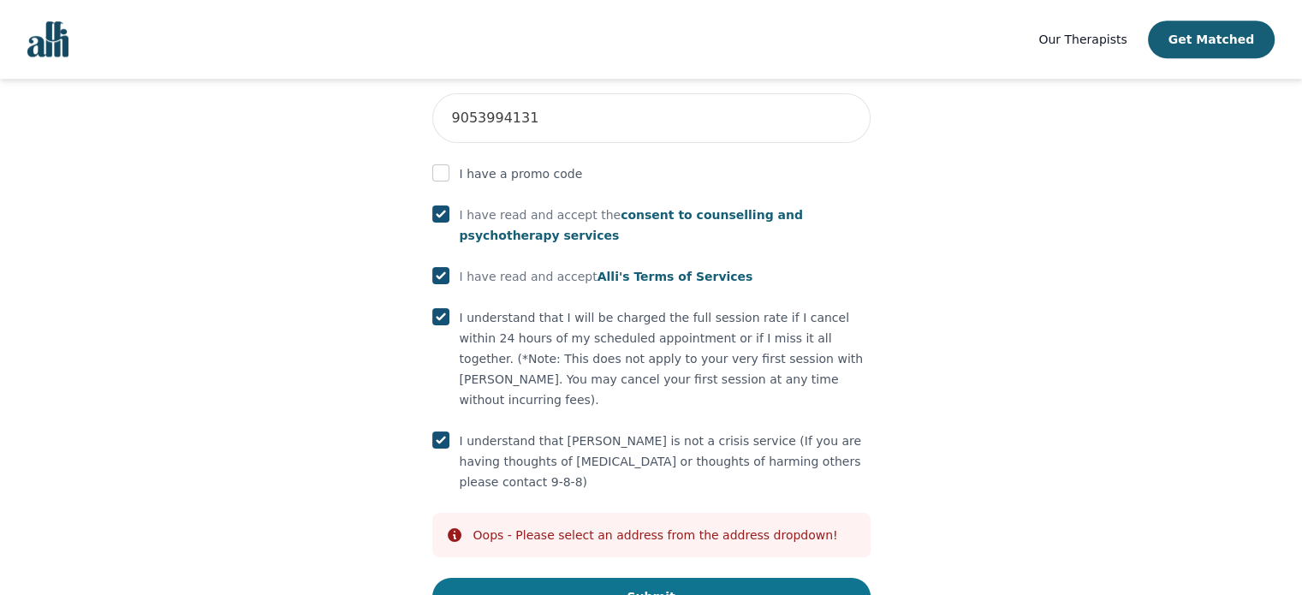
click at [542, 578] on button "Submit" at bounding box center [651, 597] width 438 height 38
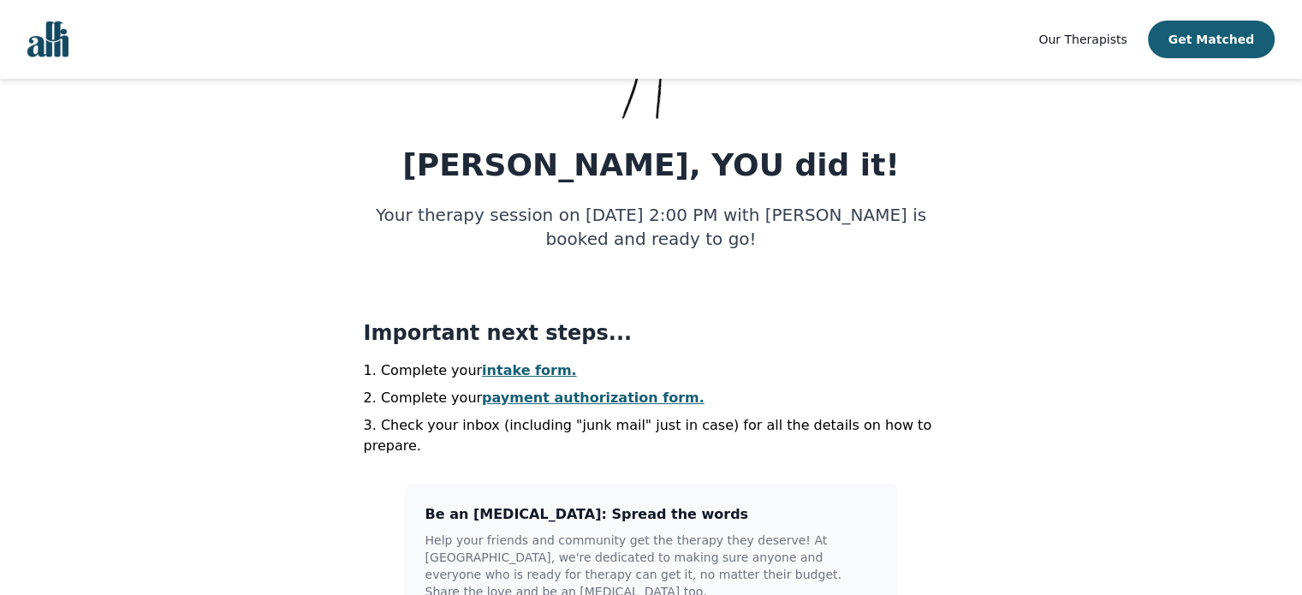
scroll to position [181, 0]
click at [526, 370] on link "intake form." at bounding box center [529, 369] width 95 height 16
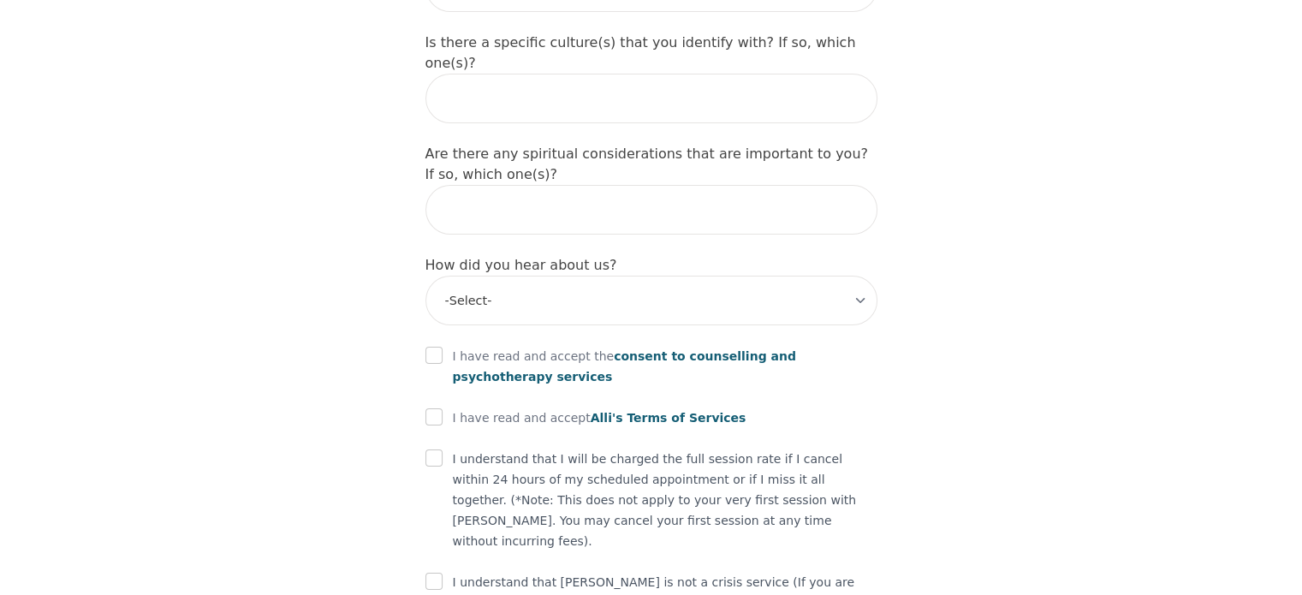
scroll to position [1754, 0]
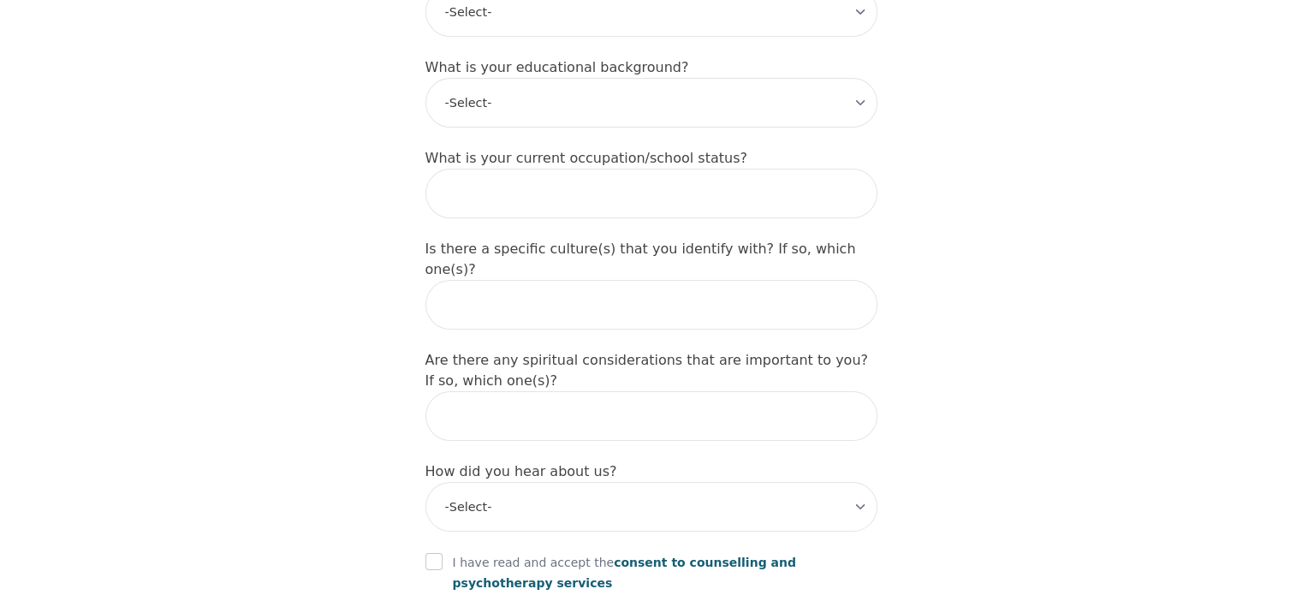
click at [585, 352] on label "Are there any spiritual considerations that are important to you? If so, which …" at bounding box center [646, 370] width 442 height 37
click at [591, 391] on input "text" at bounding box center [651, 416] width 452 height 50
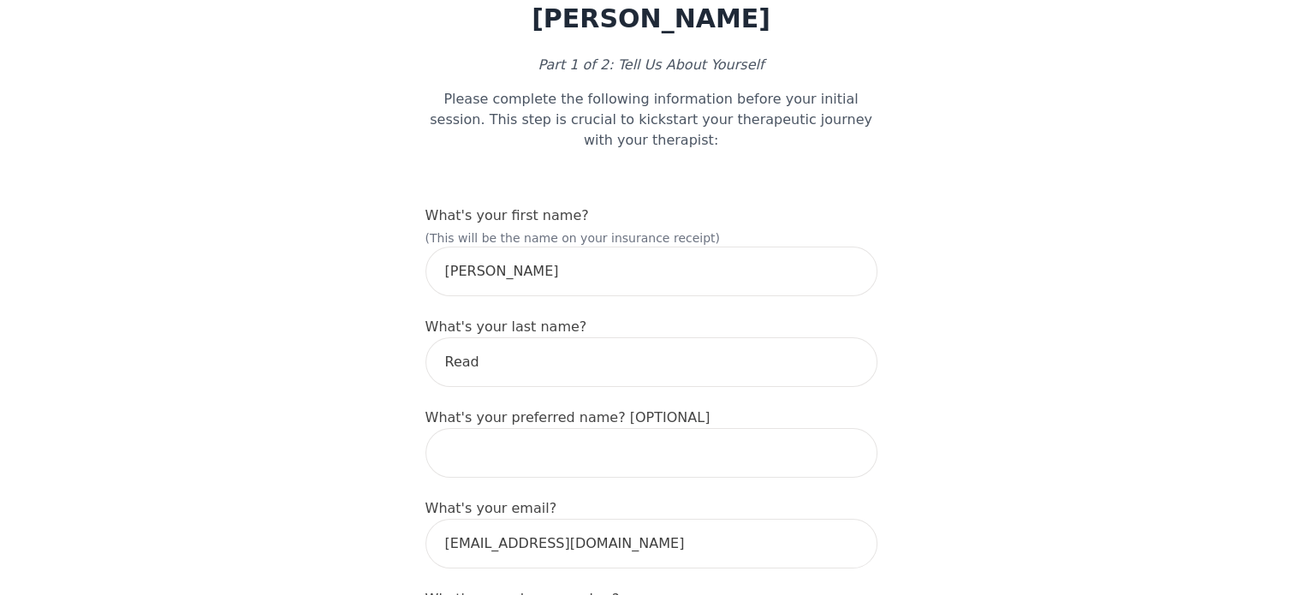
scroll to position [125, 0]
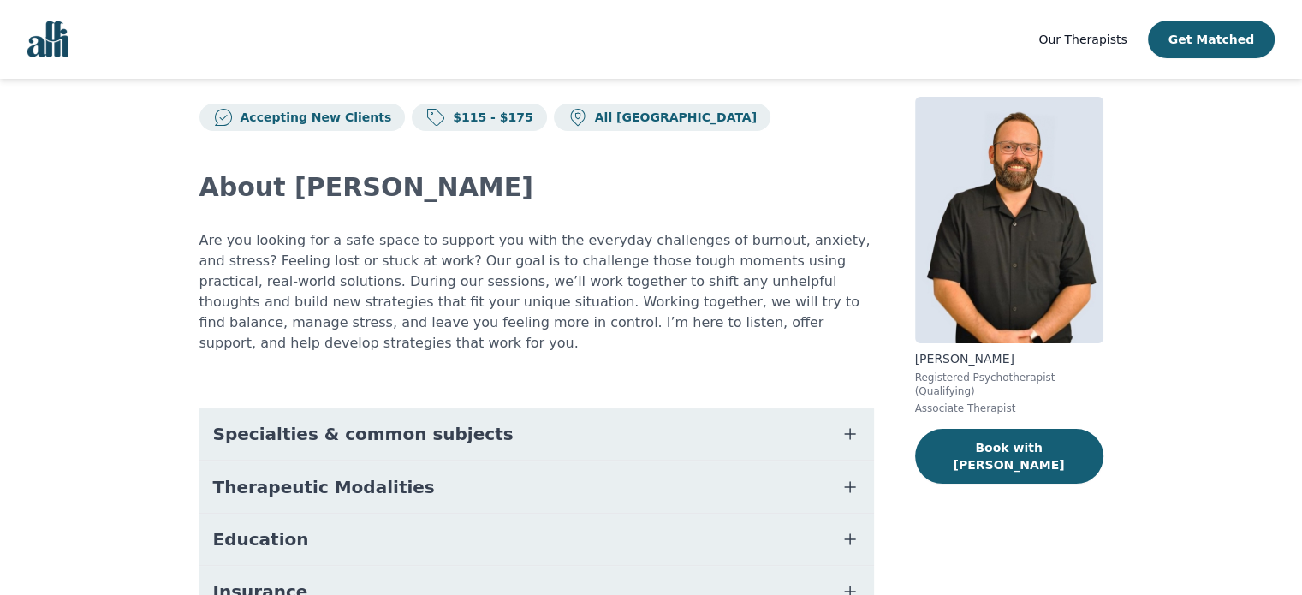
scroll to position [55, 0]
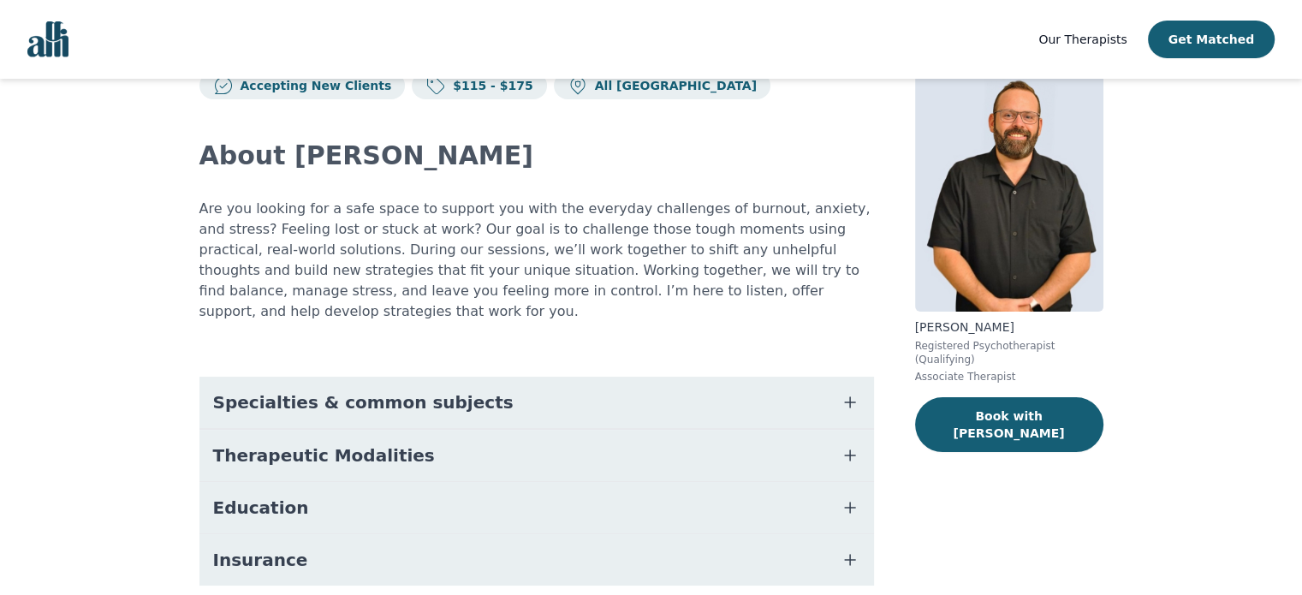
click at [412, 377] on button "Specialties & common subjects" at bounding box center [536, 402] width 674 height 51
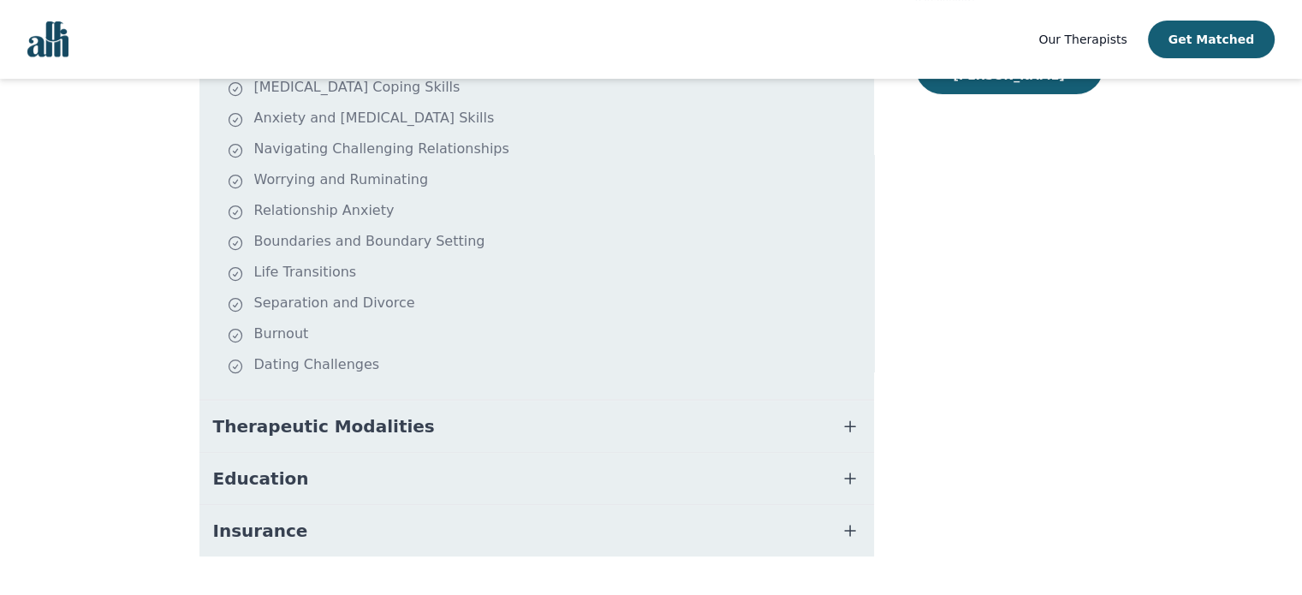
scroll to position [414, 0]
click at [341, 412] on span "Therapeutic Modalities" at bounding box center [324, 424] width 222 height 24
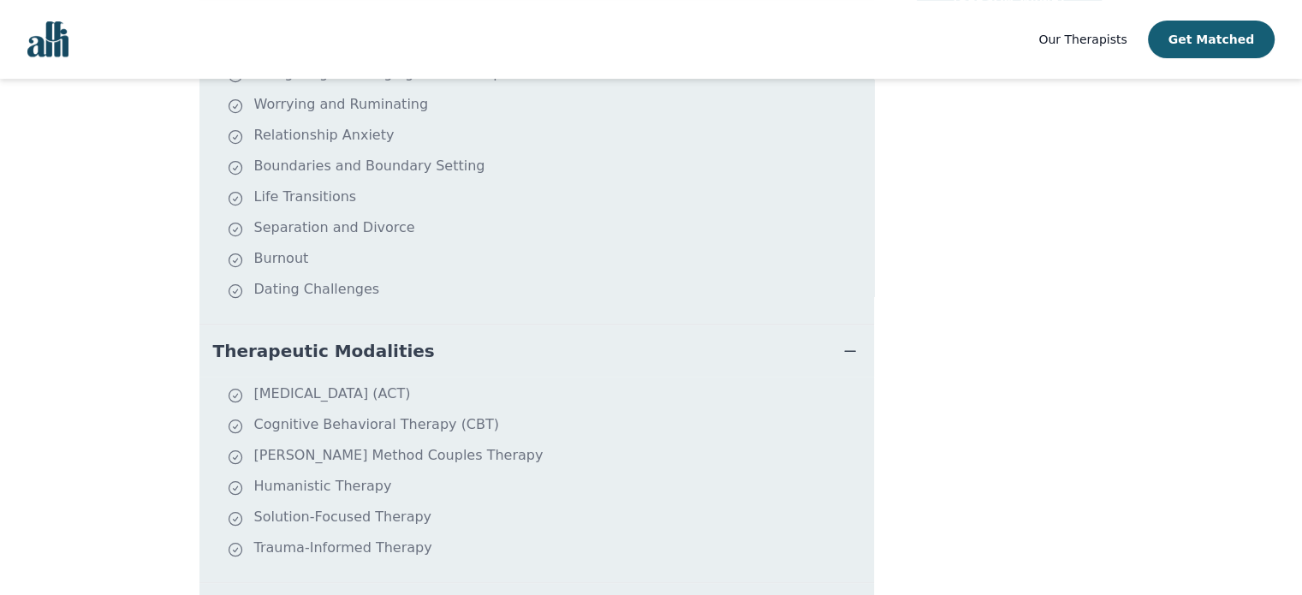
scroll to position [640, 0]
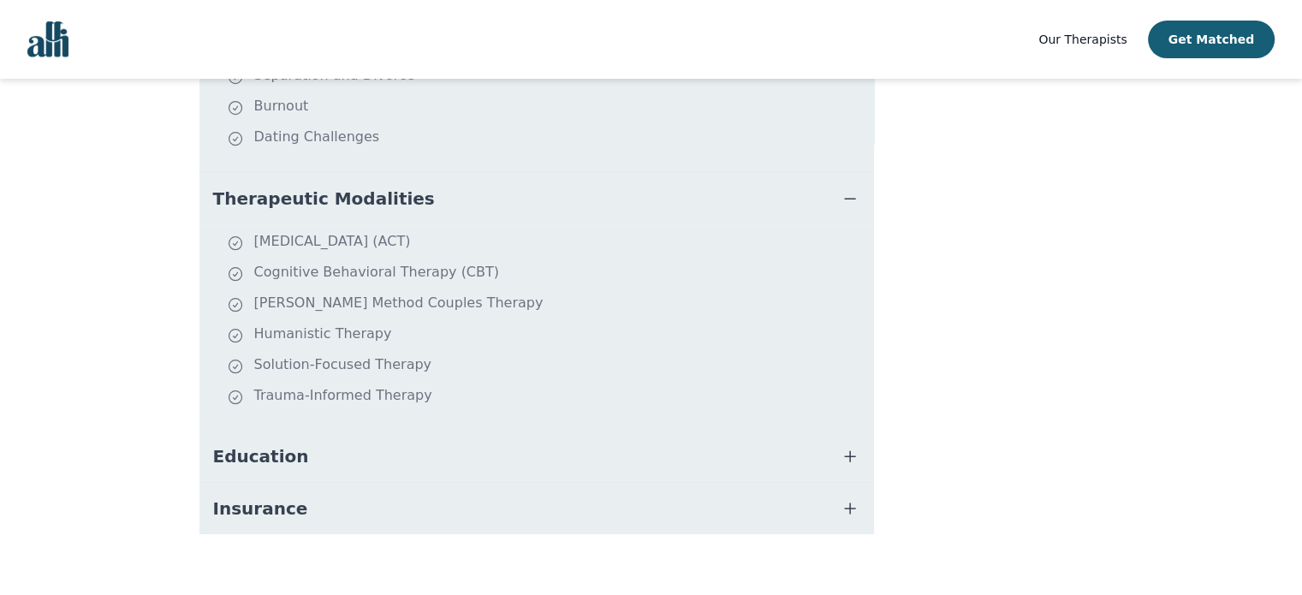
click at [333, 430] on button "Education" at bounding box center [536, 455] width 674 height 51
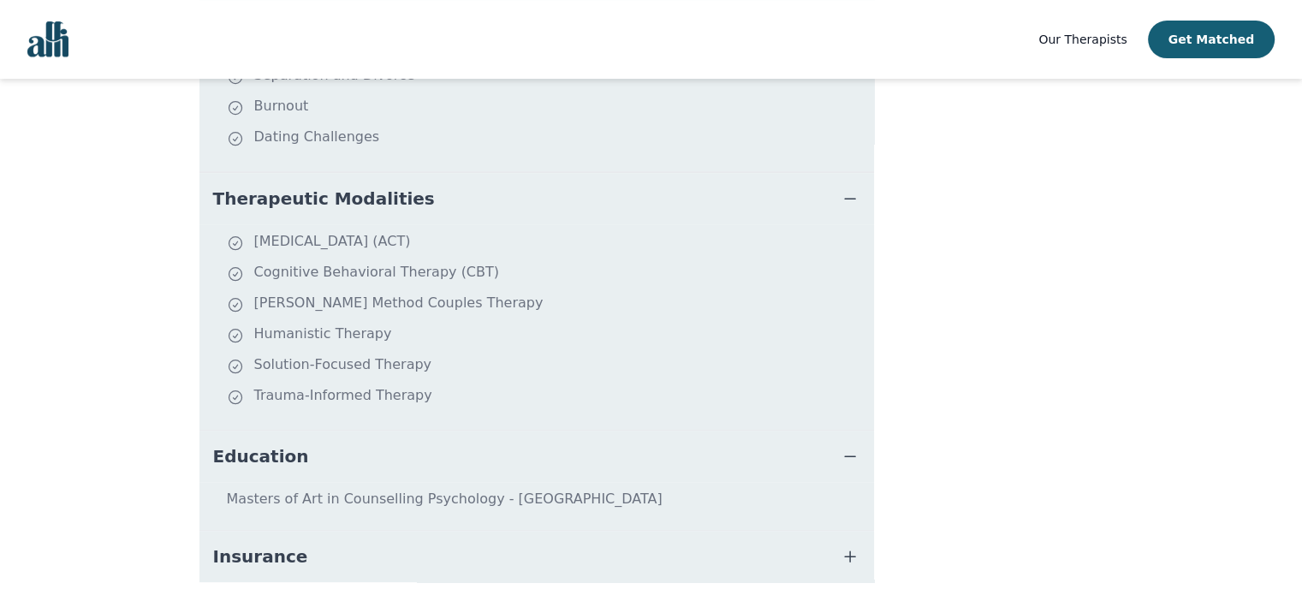
scroll to position [685, 0]
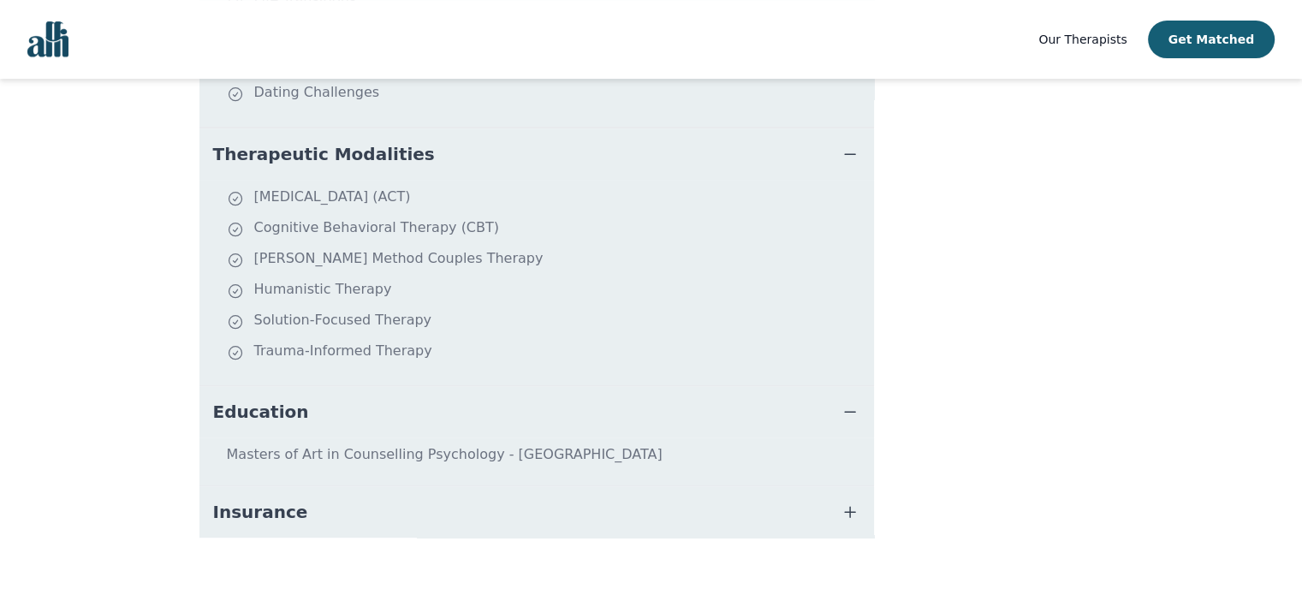
click at [334, 486] on button "Insurance" at bounding box center [536, 511] width 674 height 51
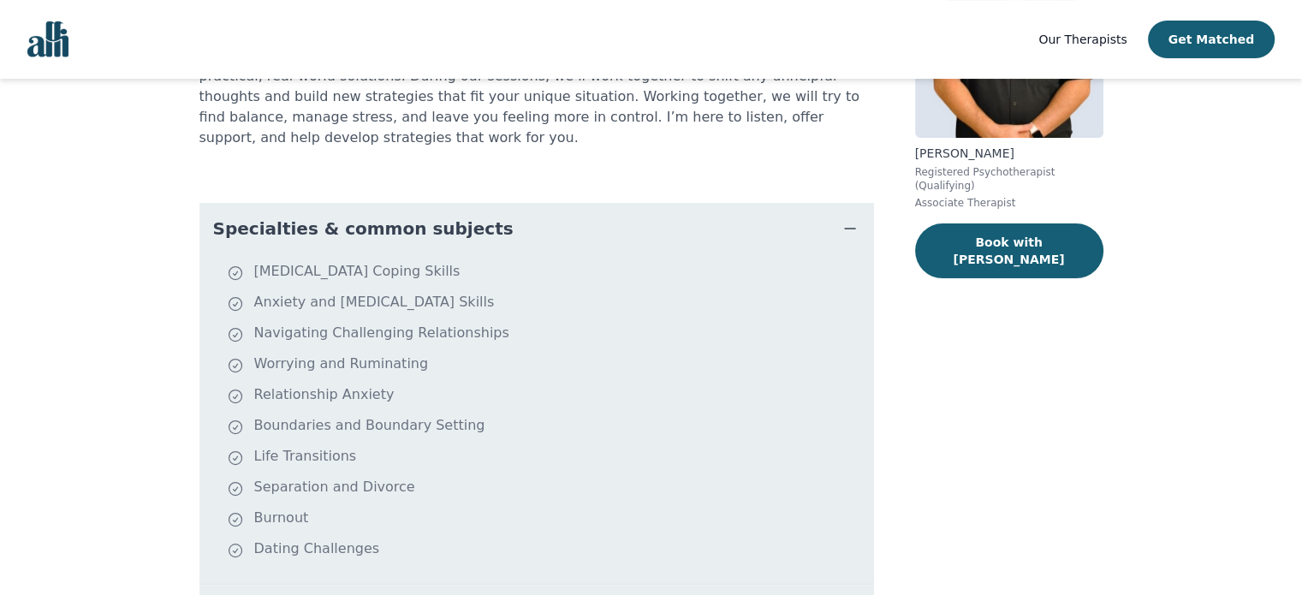
scroll to position [0, 0]
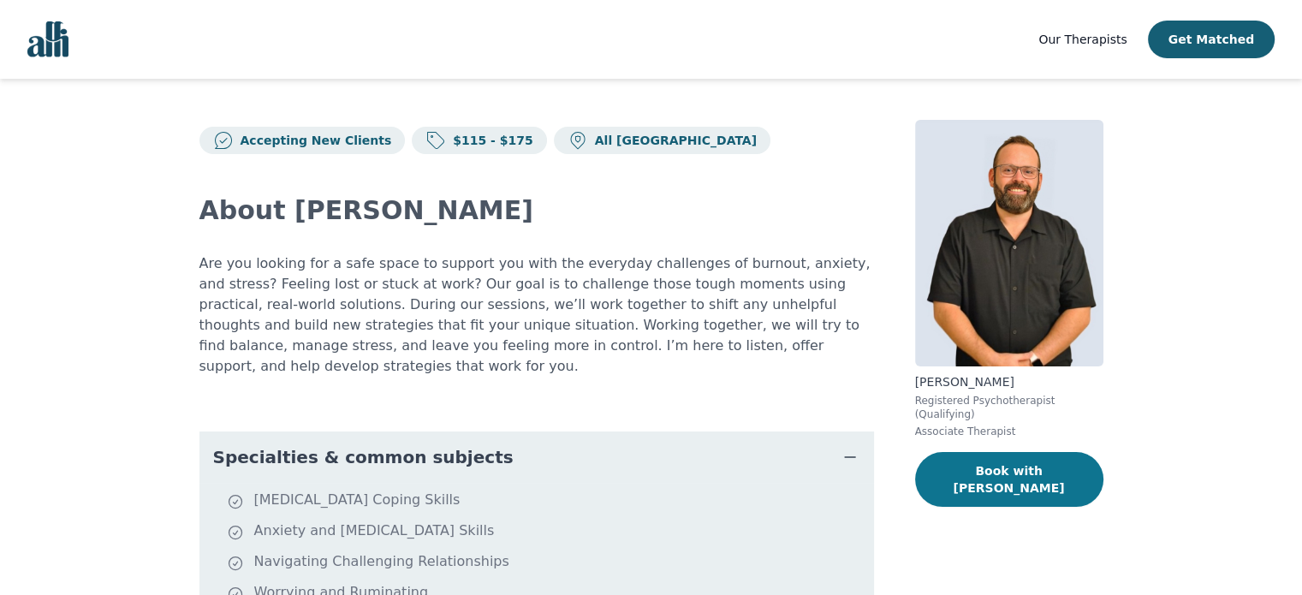
click at [1053, 459] on button "Book with [PERSON_NAME]" at bounding box center [1009, 479] width 188 height 55
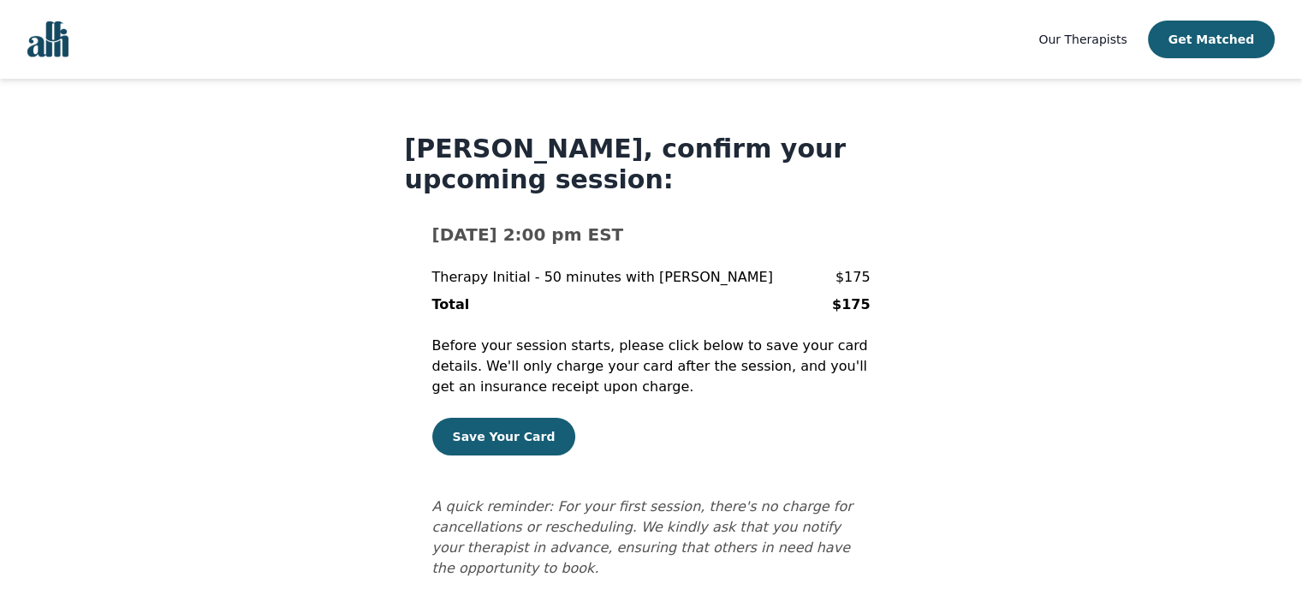
scroll to position [17, 0]
